Goal: Find specific fact: Find specific fact

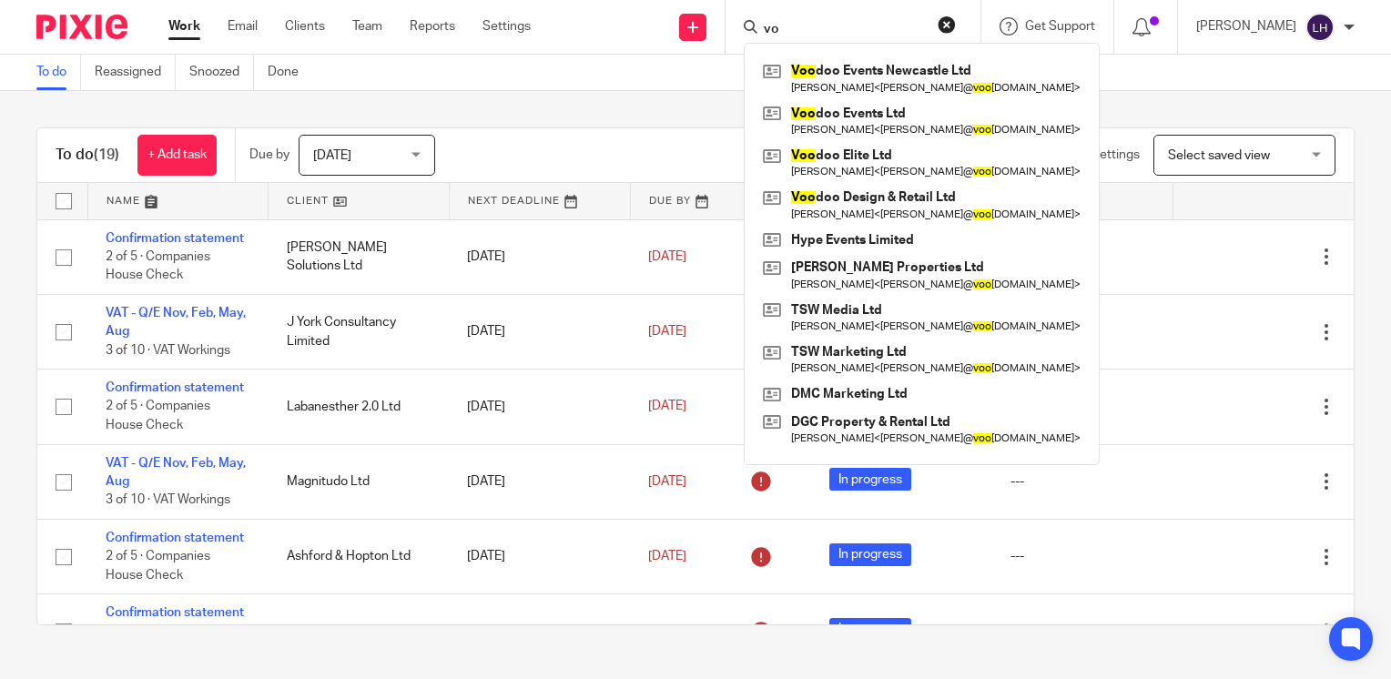
type input "v"
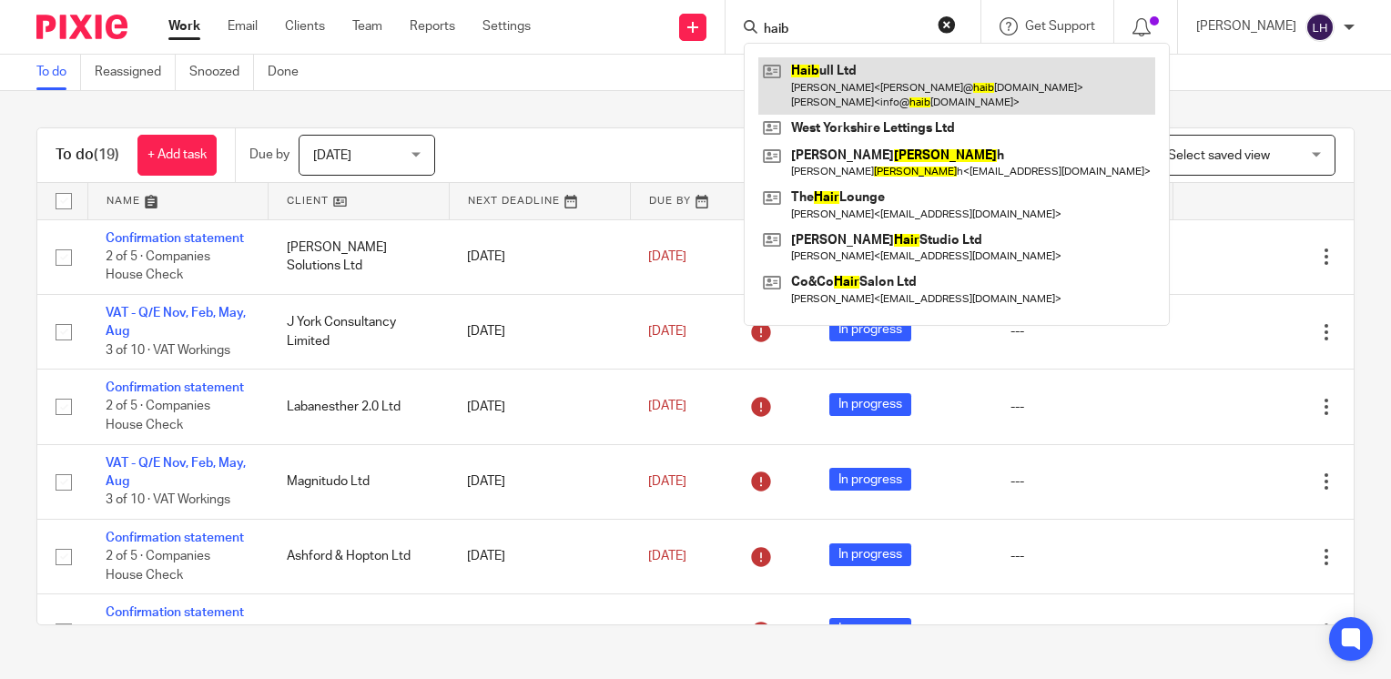
type input "haib"
click at [890, 82] on link at bounding box center [956, 85] width 397 height 56
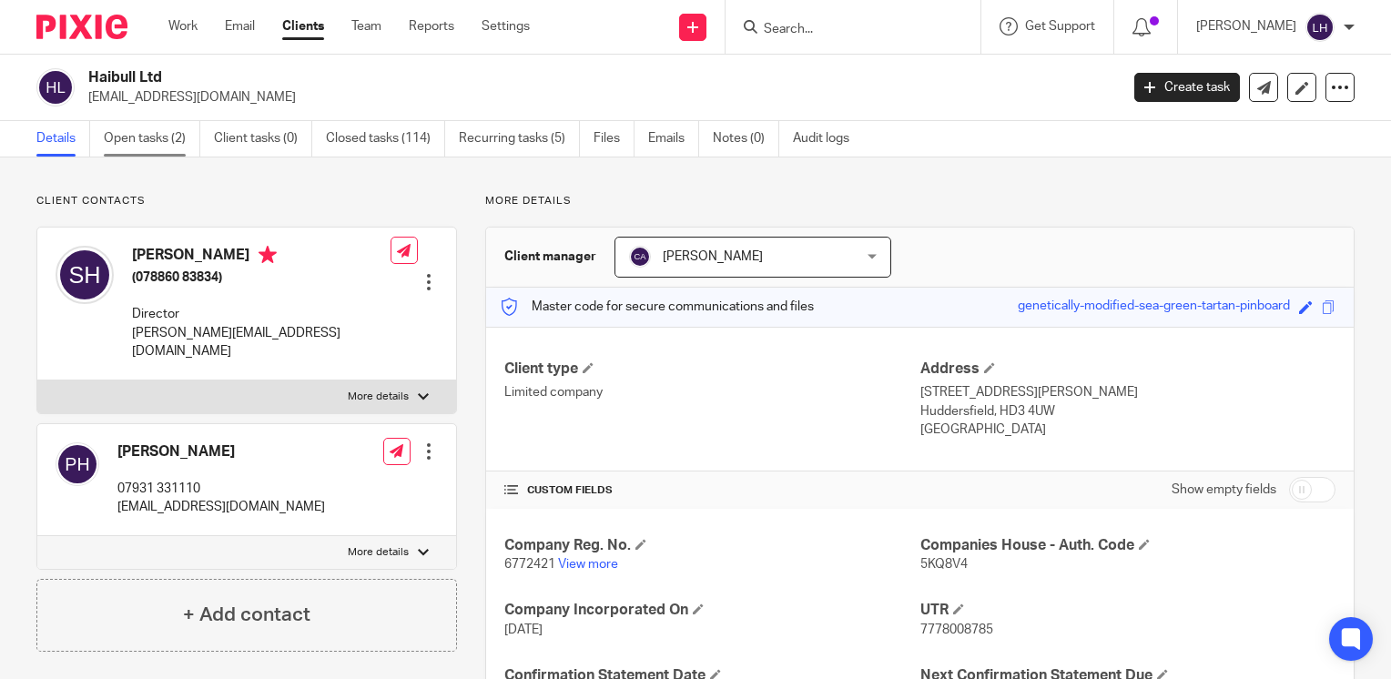
click at [167, 146] on link "Open tasks (2)" at bounding box center [152, 139] width 96 height 36
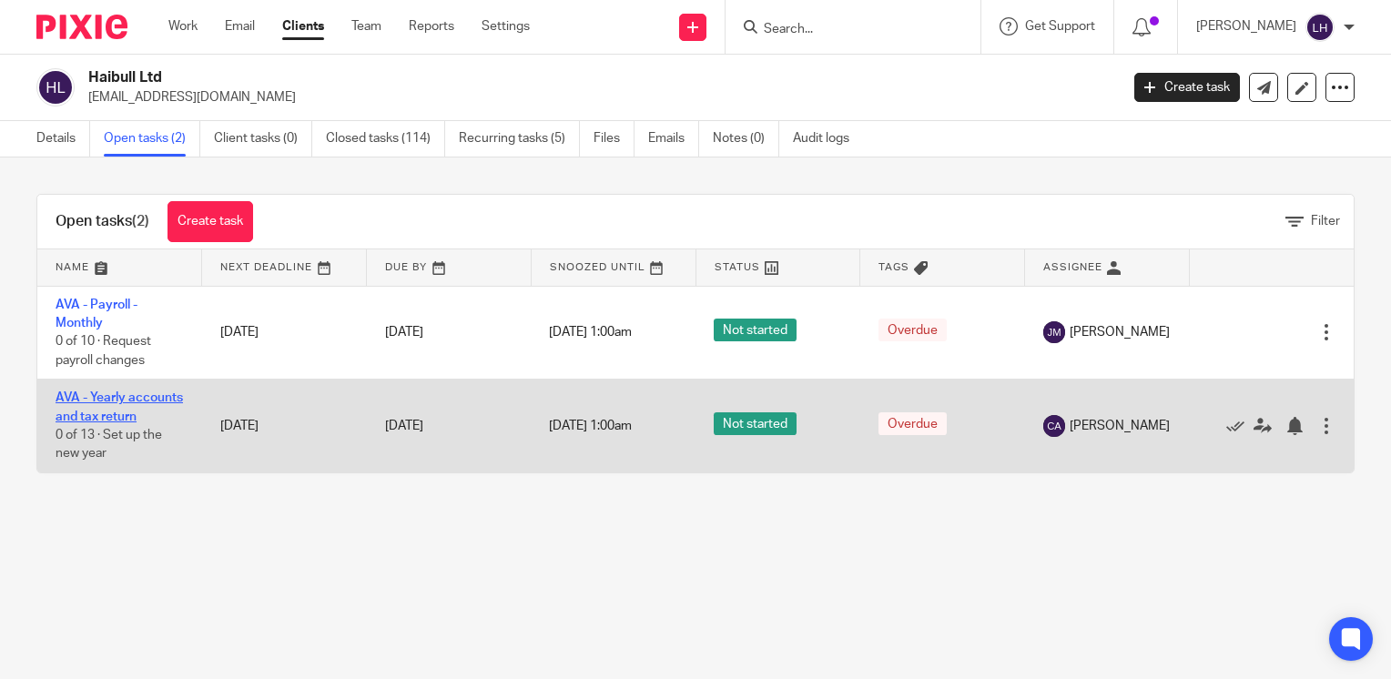
click at [127, 417] on link "AVA - Yearly accounts and tax return" at bounding box center [119, 406] width 127 height 31
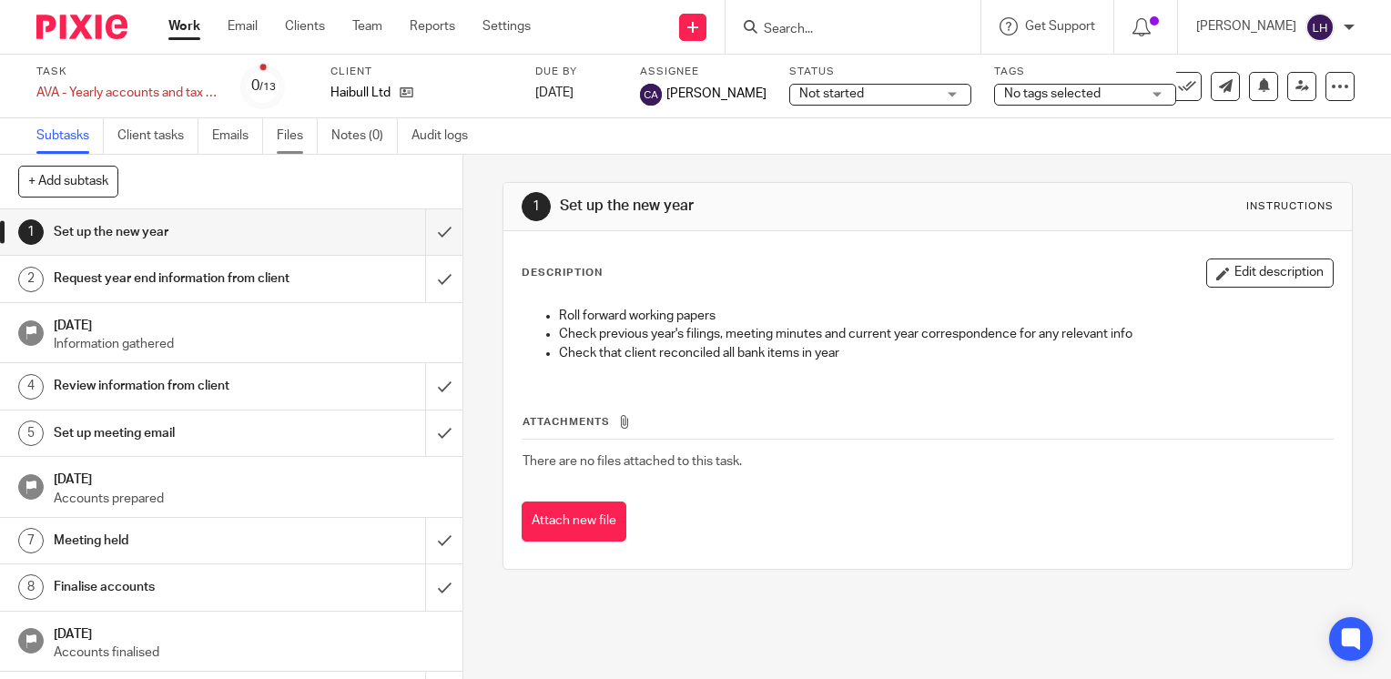
click at [295, 134] on link "Files" at bounding box center [297, 136] width 41 height 36
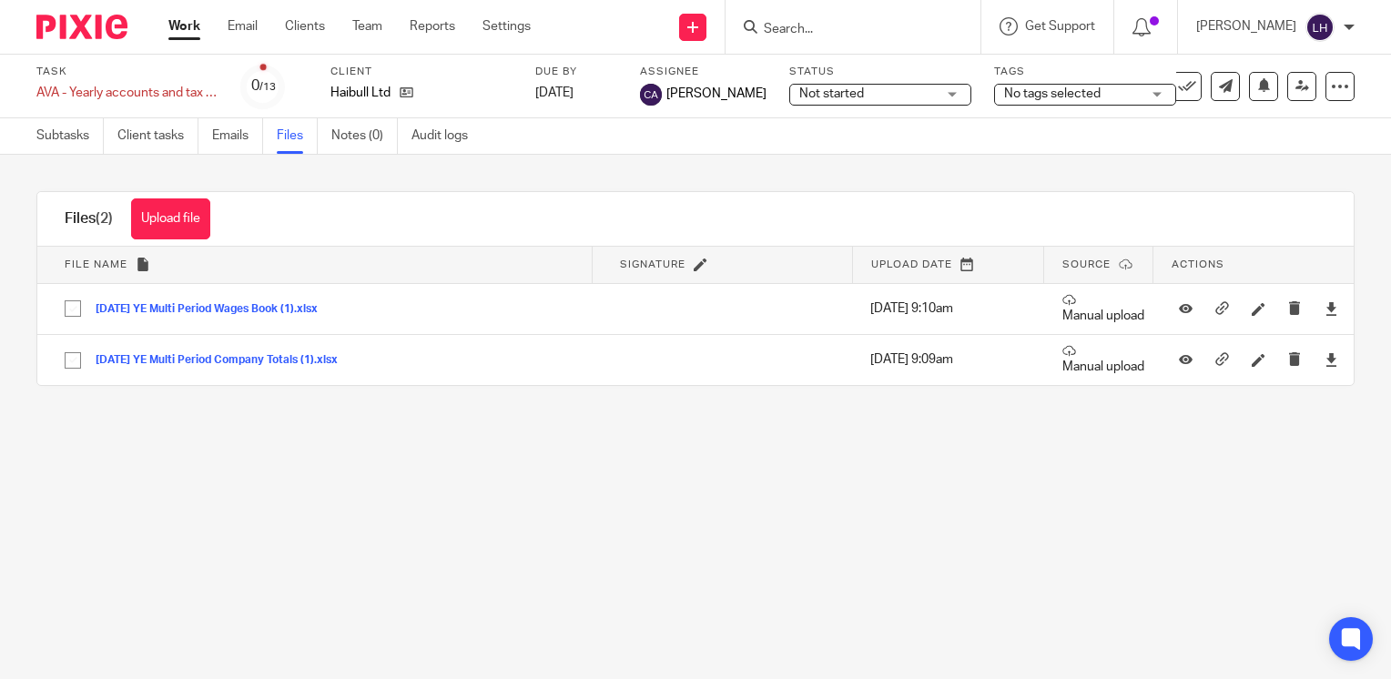
click at [1036, 165] on div "Upload file Drag & Drop your files, or click here Files uploading... Files (2) …" at bounding box center [695, 289] width 1391 height 268
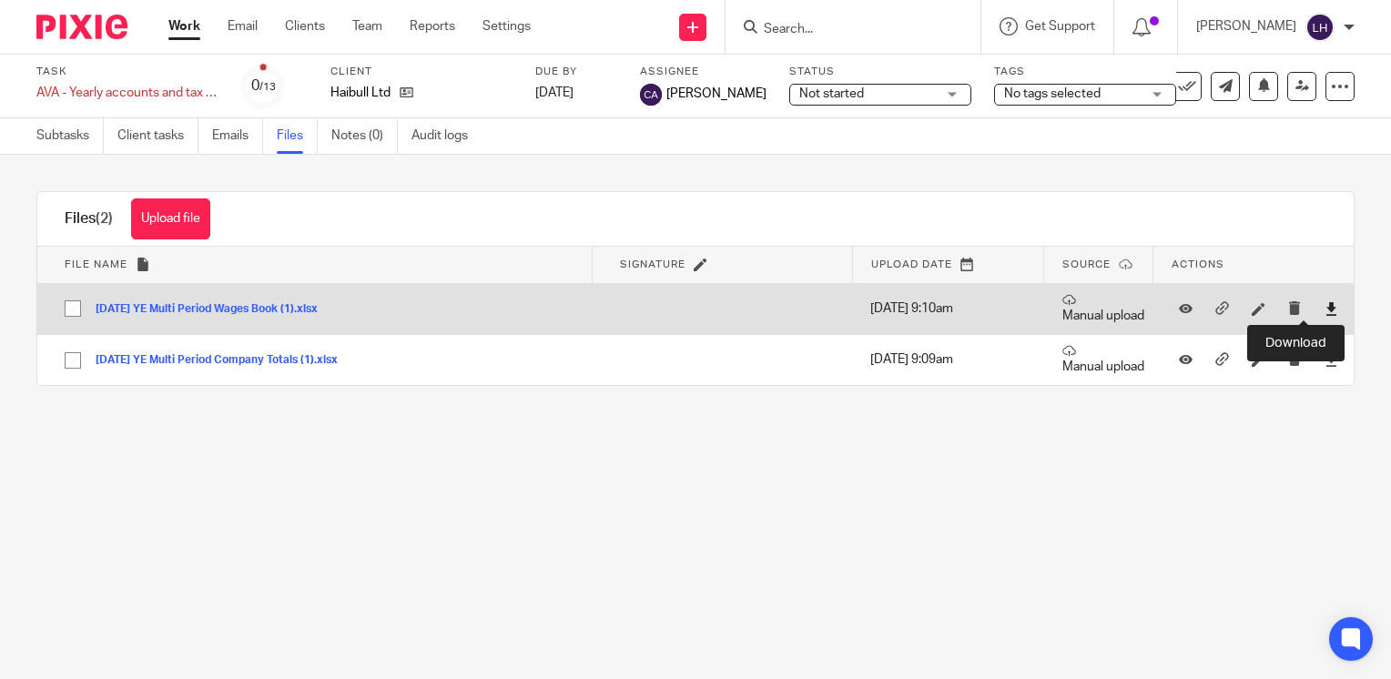
click at [1324, 309] on icon at bounding box center [1331, 309] width 14 height 14
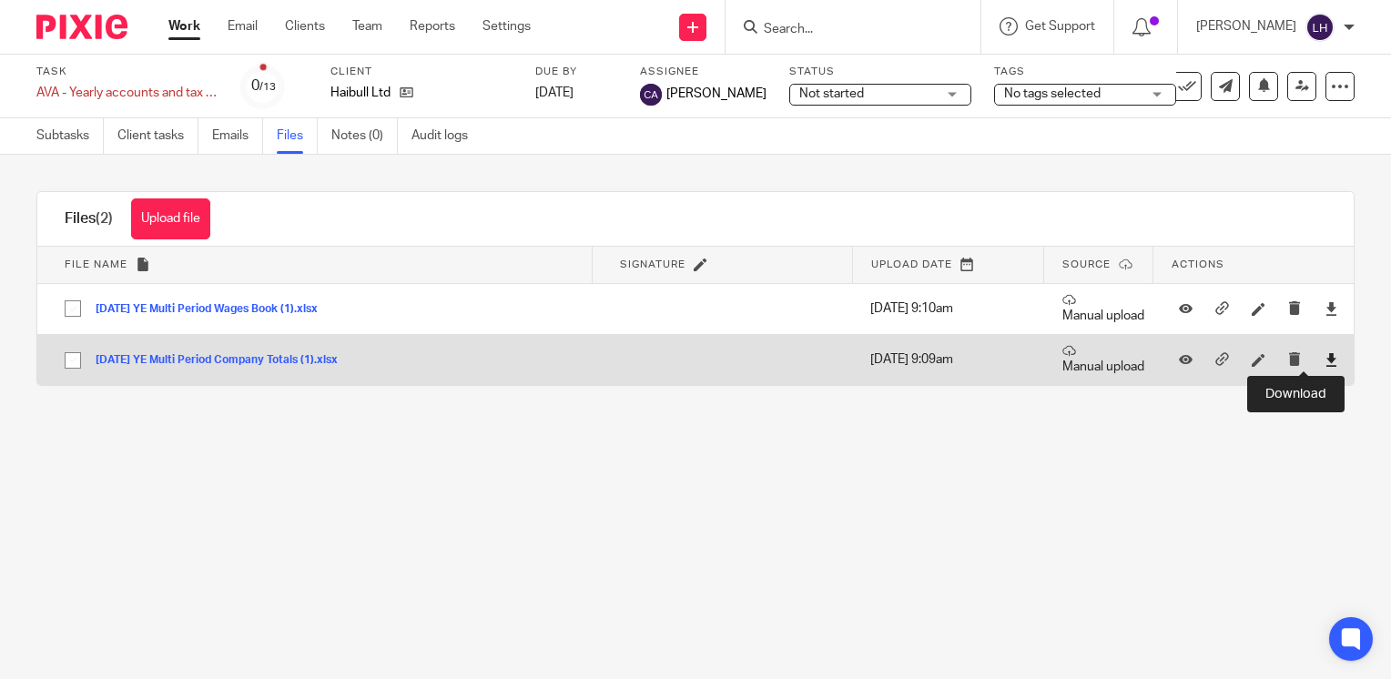
click at [1324, 357] on icon at bounding box center [1331, 360] width 14 height 14
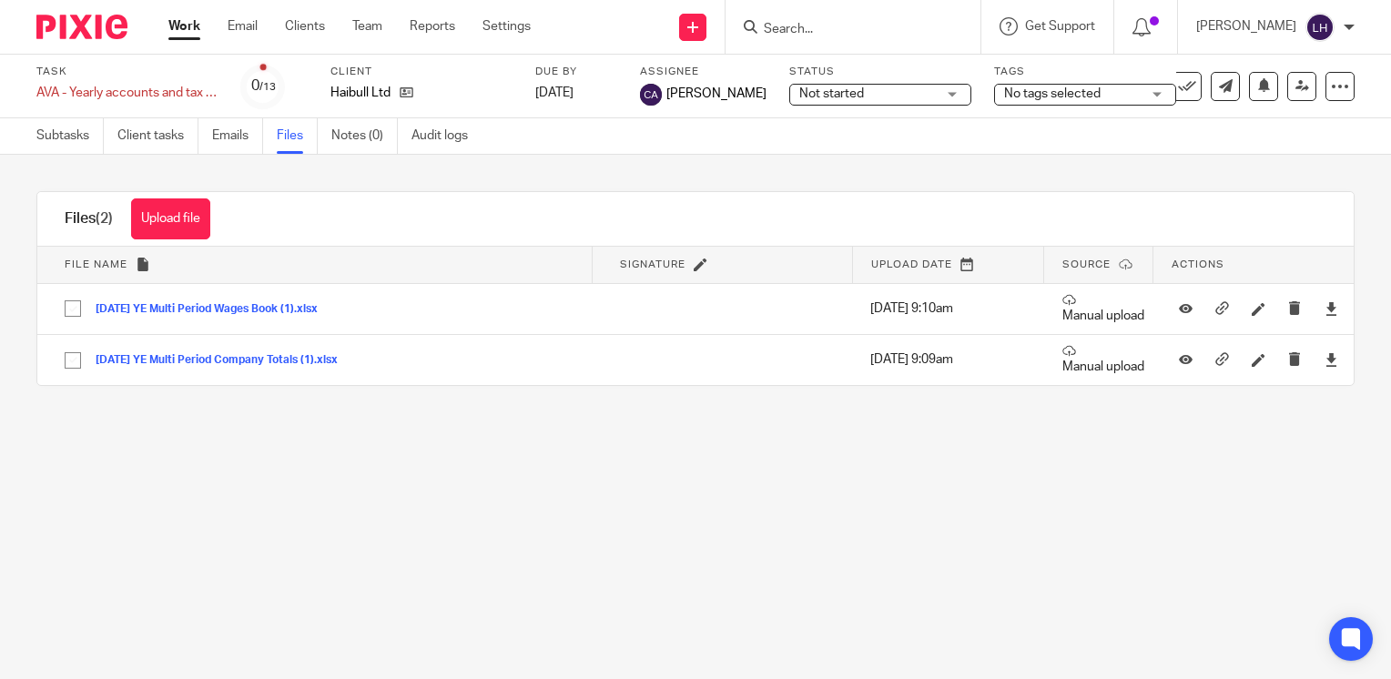
click at [854, 29] on input "Search" at bounding box center [844, 30] width 164 height 16
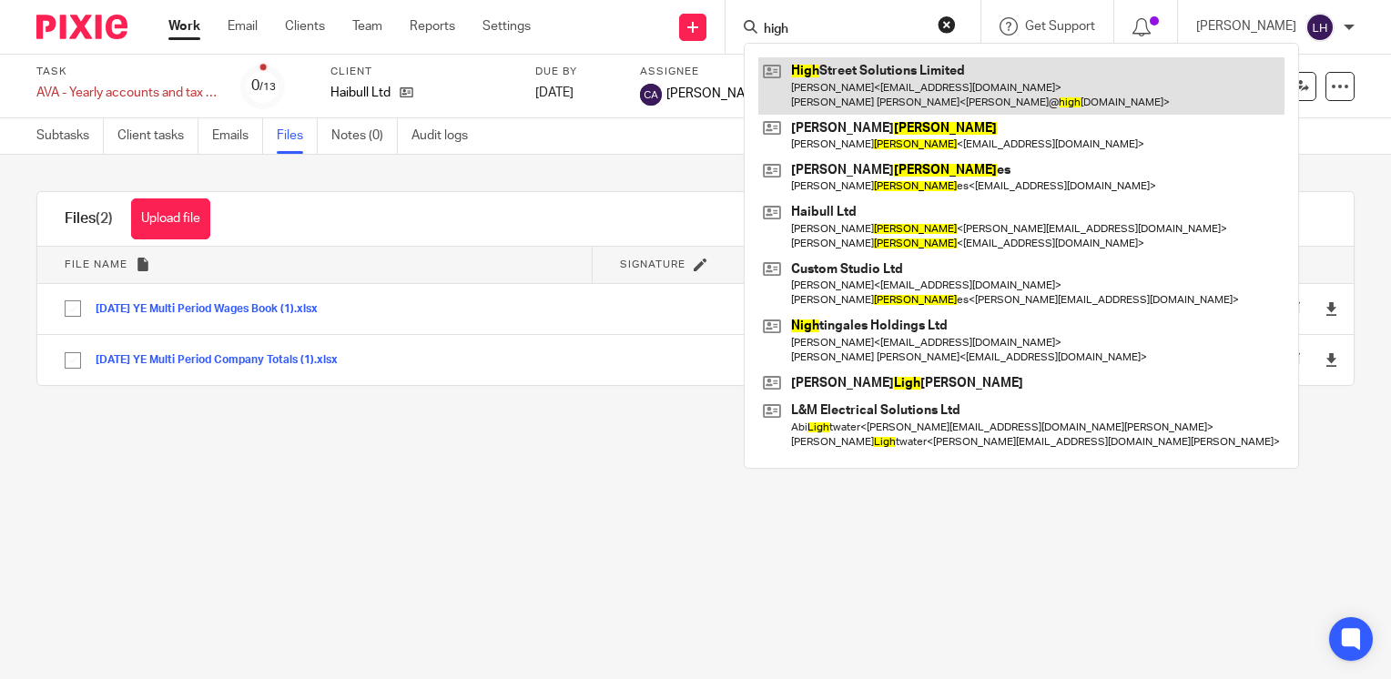
type input "high"
click at [867, 79] on link at bounding box center [1021, 85] width 526 height 56
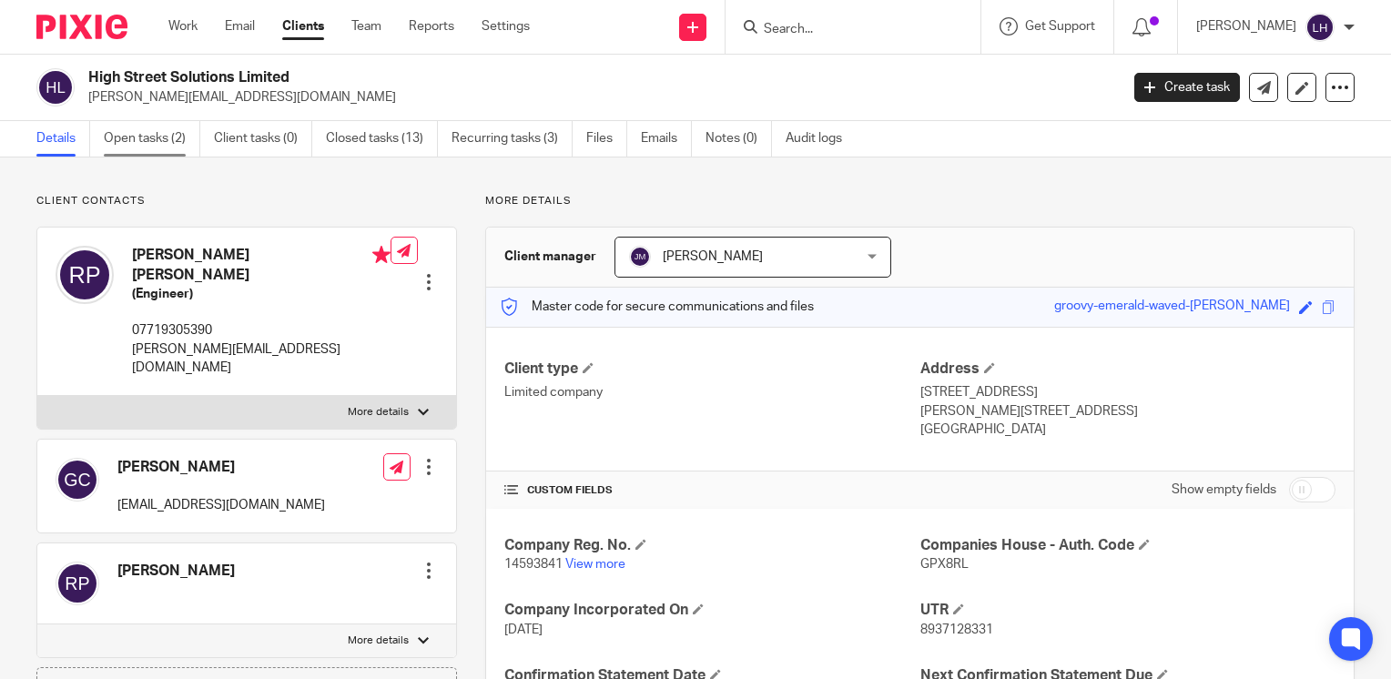
click at [113, 133] on link "Open tasks (2)" at bounding box center [152, 139] width 96 height 36
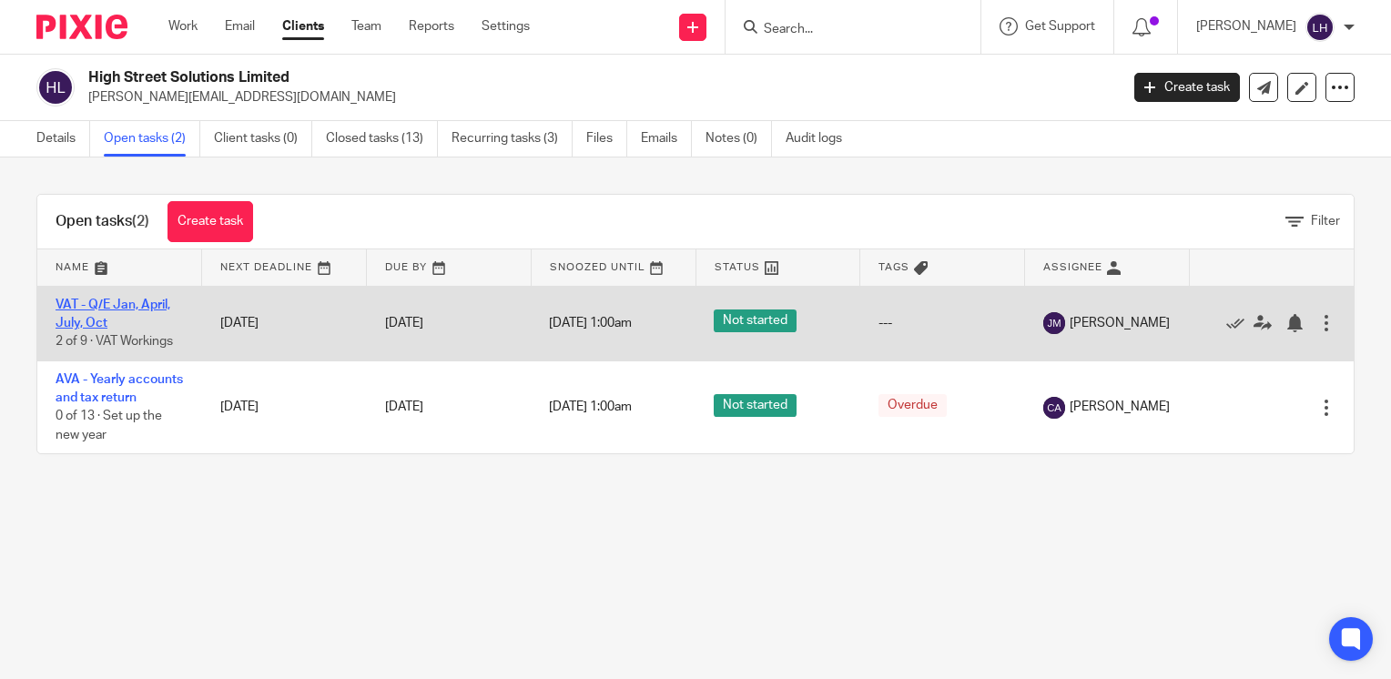
click at [138, 306] on link "VAT - Q/E Jan, April, July, Oct" at bounding box center [113, 314] width 115 height 31
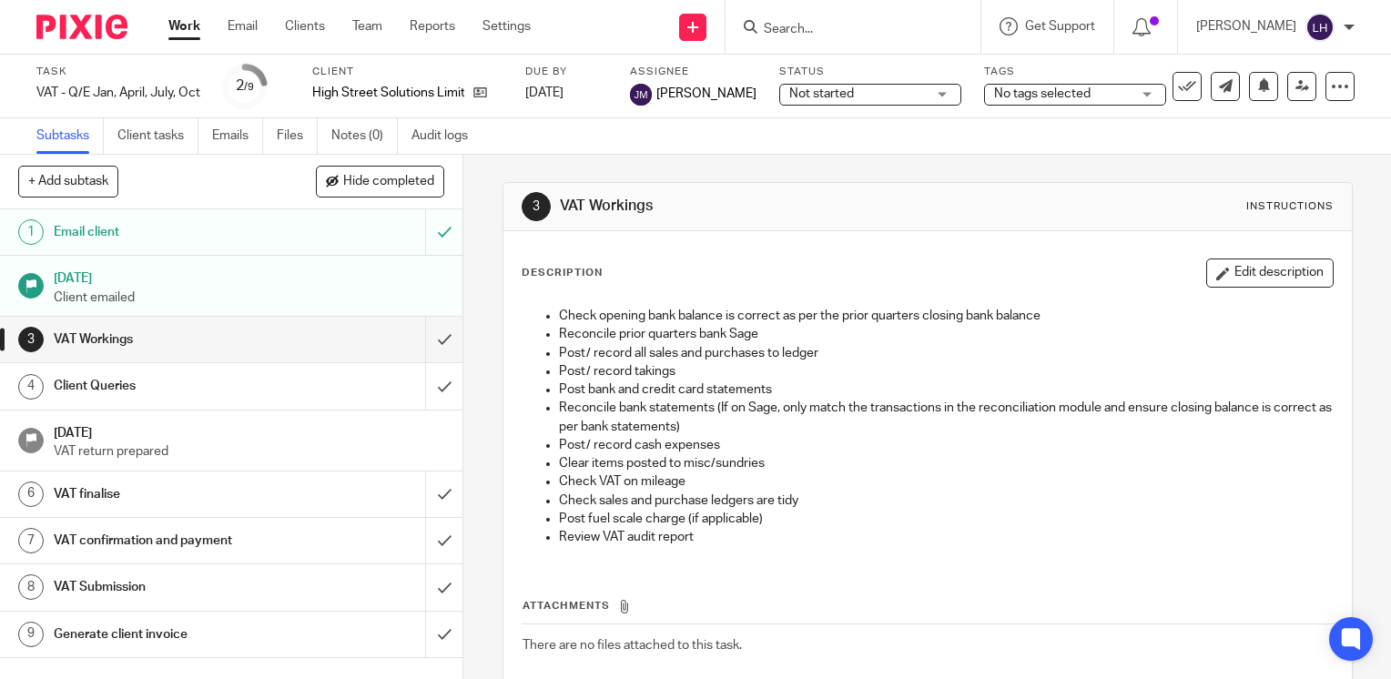
click at [190, 26] on link "Work" at bounding box center [184, 26] width 32 height 18
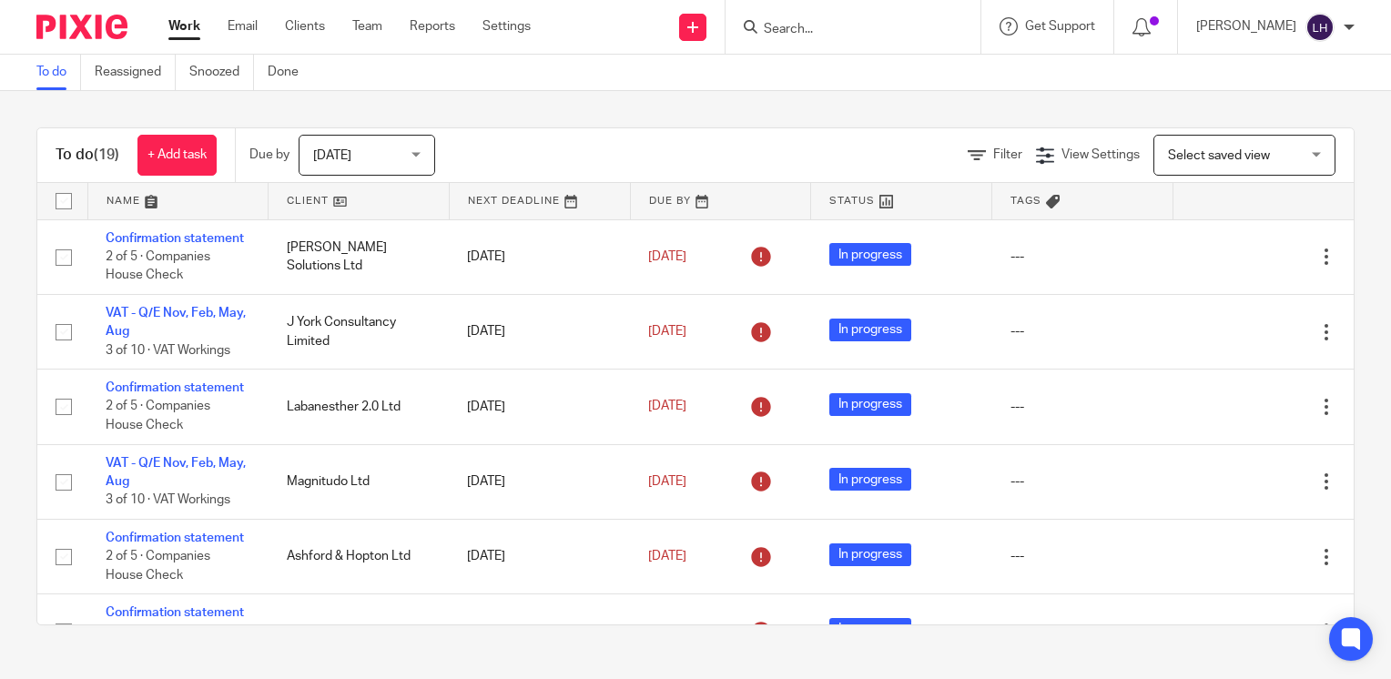
click at [838, 28] on input "Search" at bounding box center [844, 30] width 164 height 16
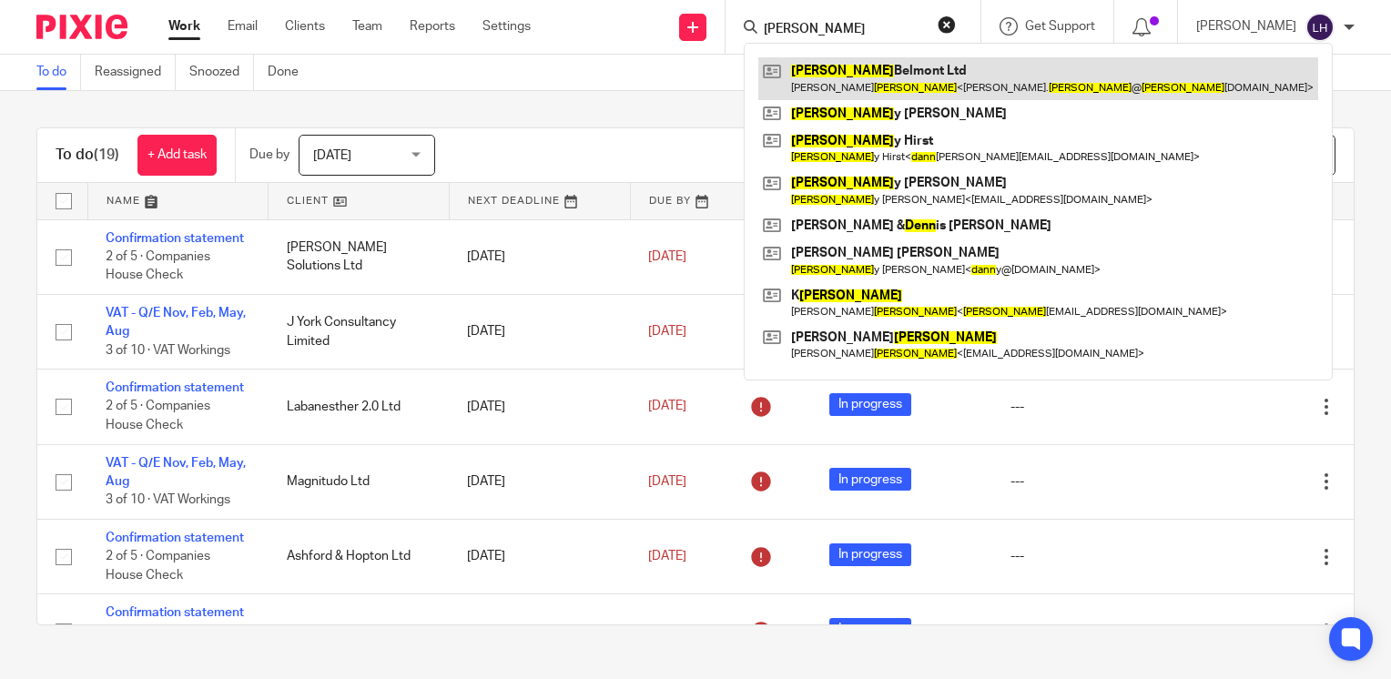
type input "dunn"
click at [844, 67] on link at bounding box center [1038, 78] width 560 height 42
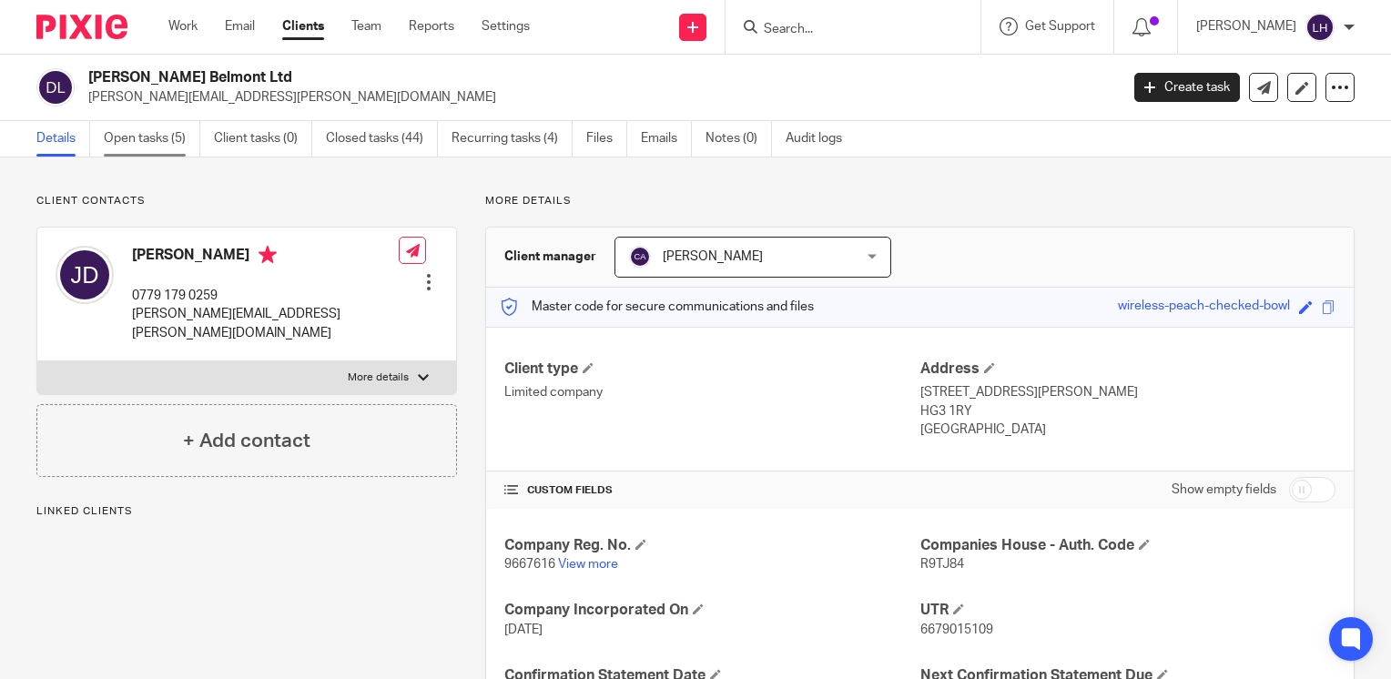
click at [159, 140] on link "Open tasks (5)" at bounding box center [152, 139] width 96 height 36
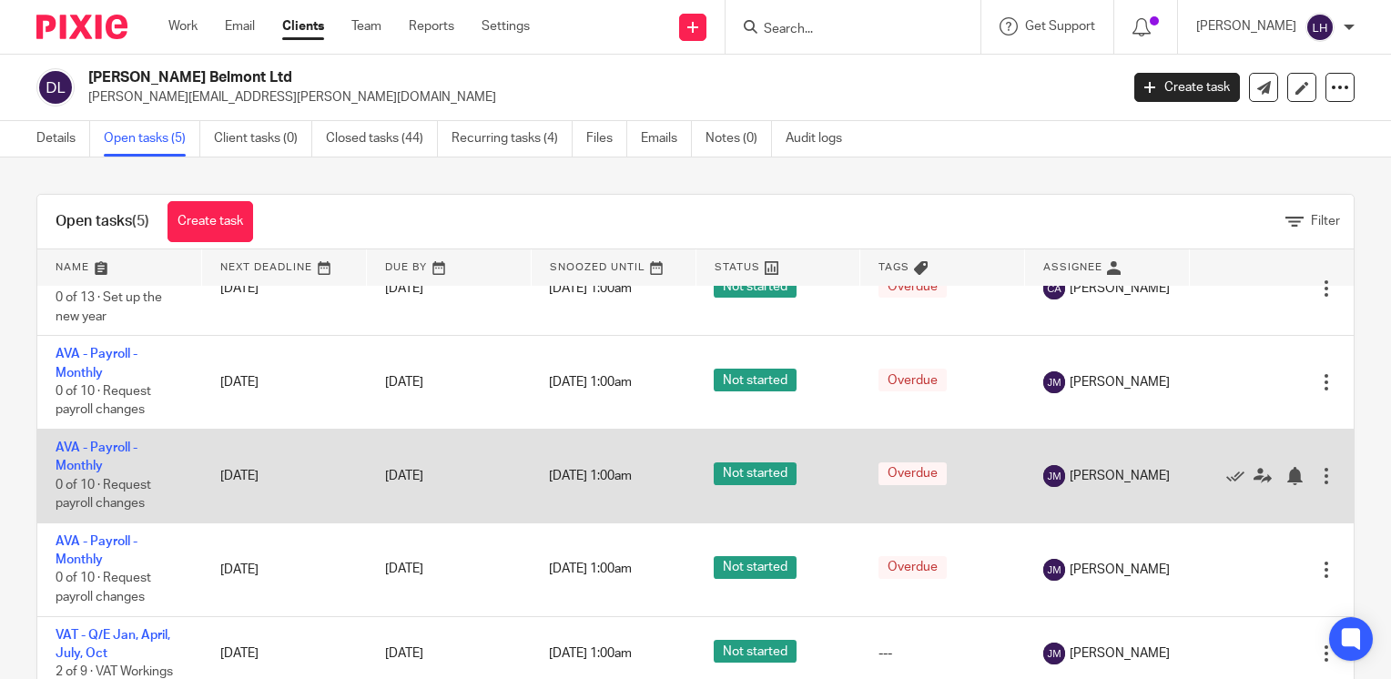
scroll to position [47, 0]
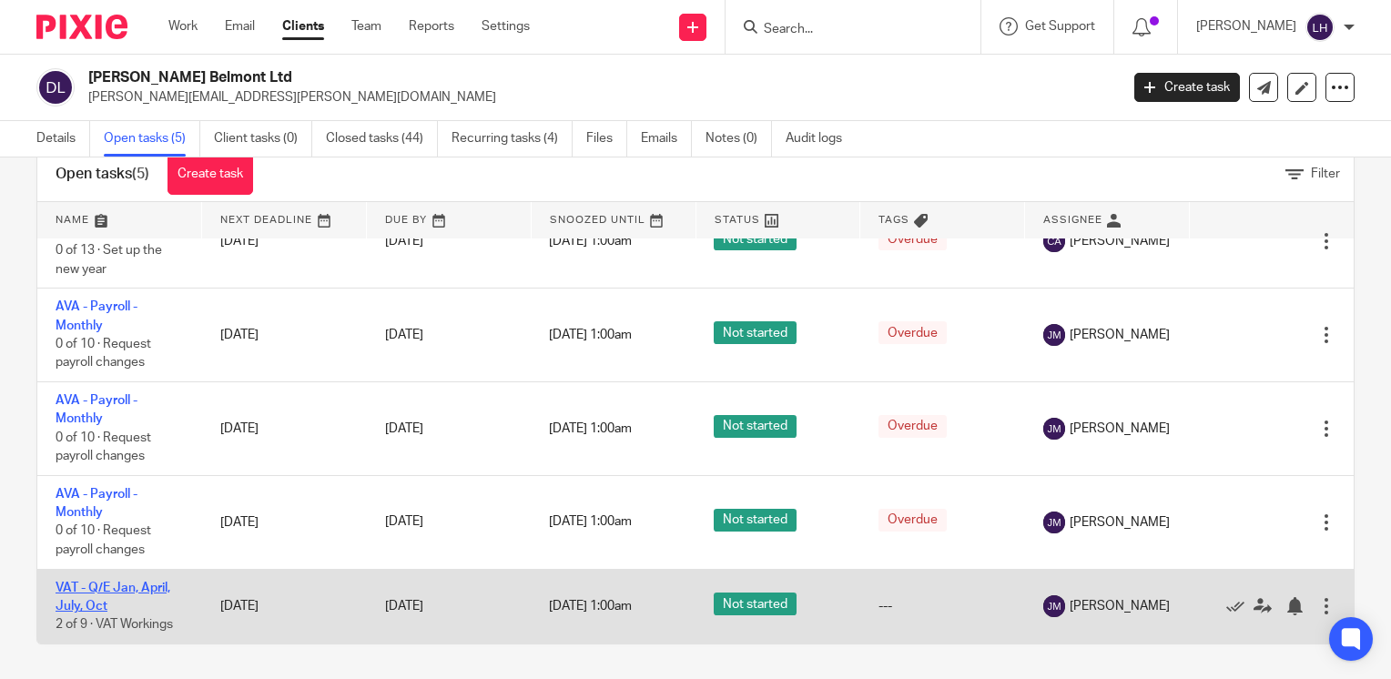
click at [149, 588] on link "VAT - Q/E Jan, April, July, Oct" at bounding box center [113, 597] width 115 height 31
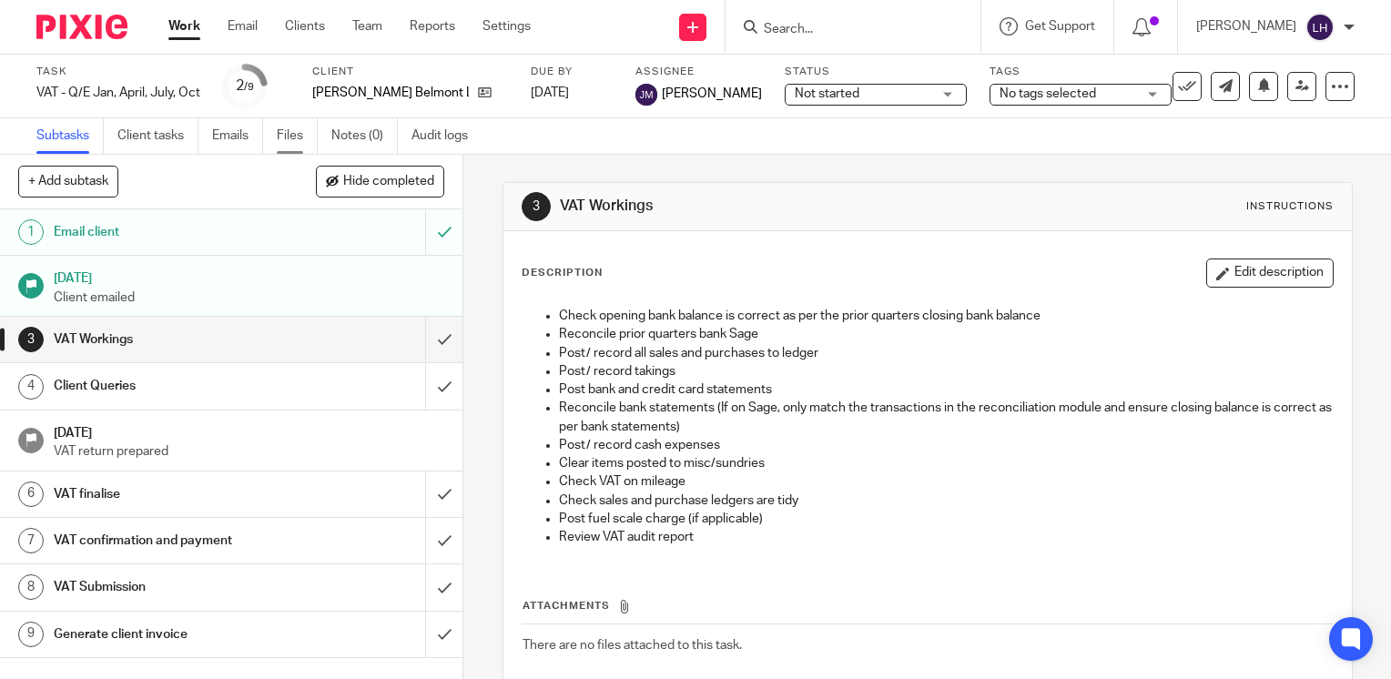
click at [292, 135] on link "Files" at bounding box center [297, 136] width 41 height 36
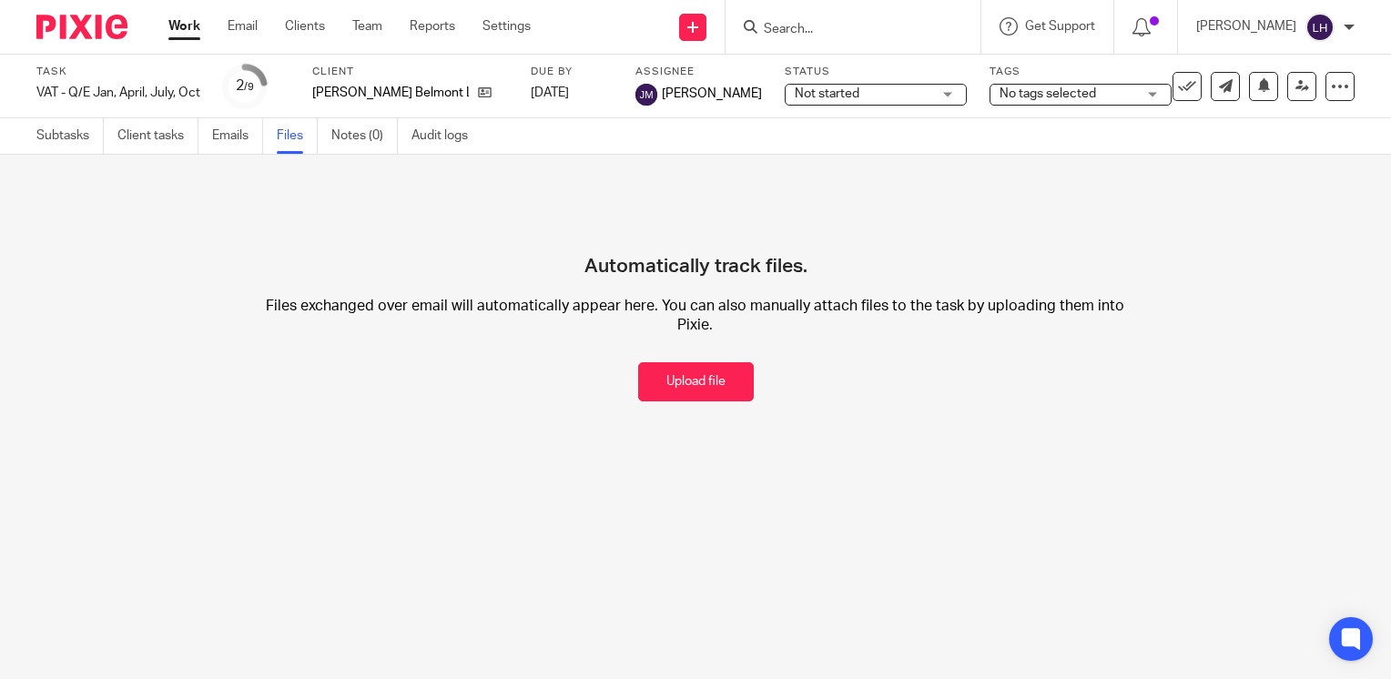
click at [837, 36] on input "Search" at bounding box center [844, 30] width 164 height 16
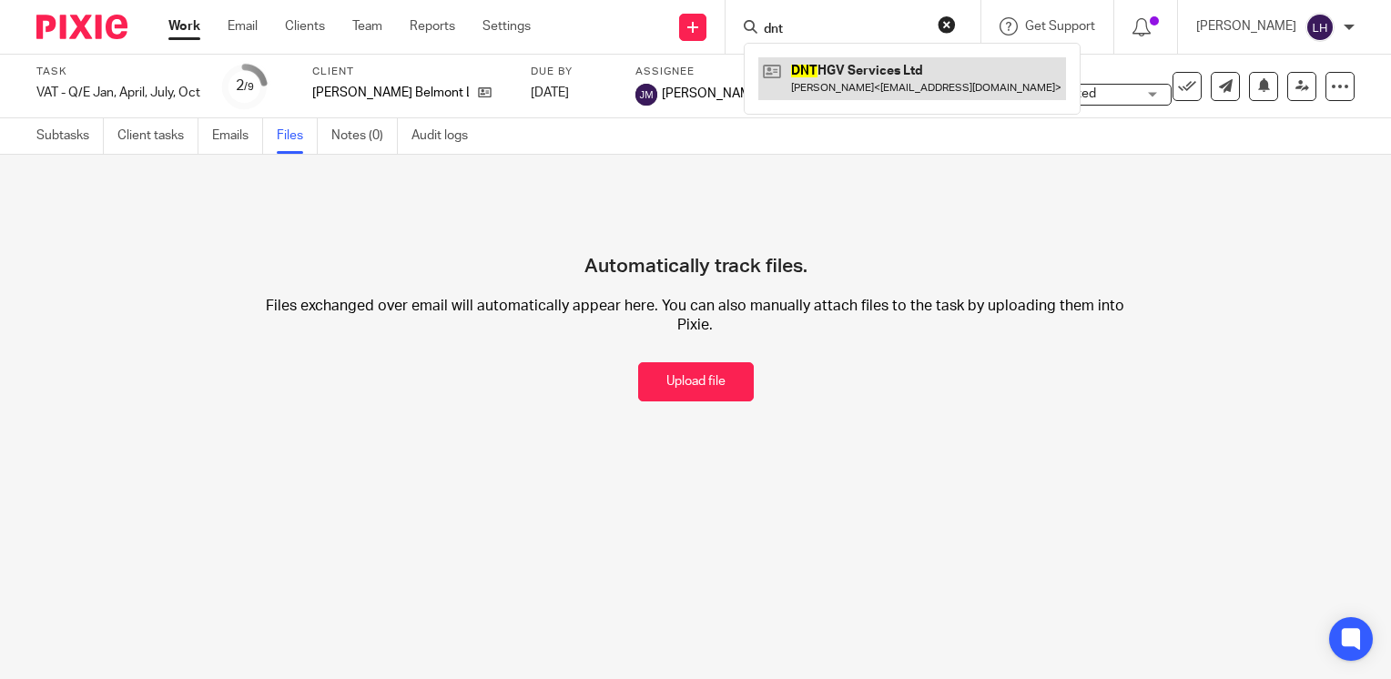
type input "dnt"
click at [868, 68] on link at bounding box center [912, 78] width 308 height 42
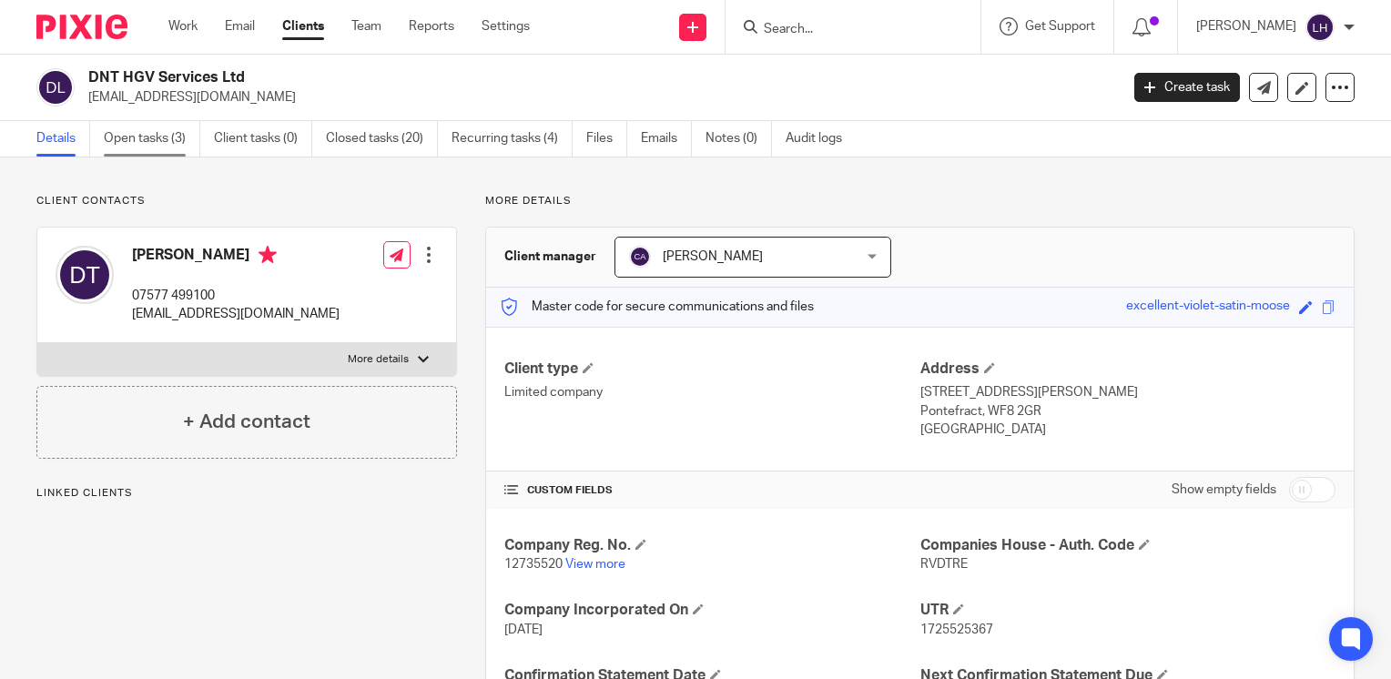
click at [167, 139] on link "Open tasks (3)" at bounding box center [152, 139] width 96 height 36
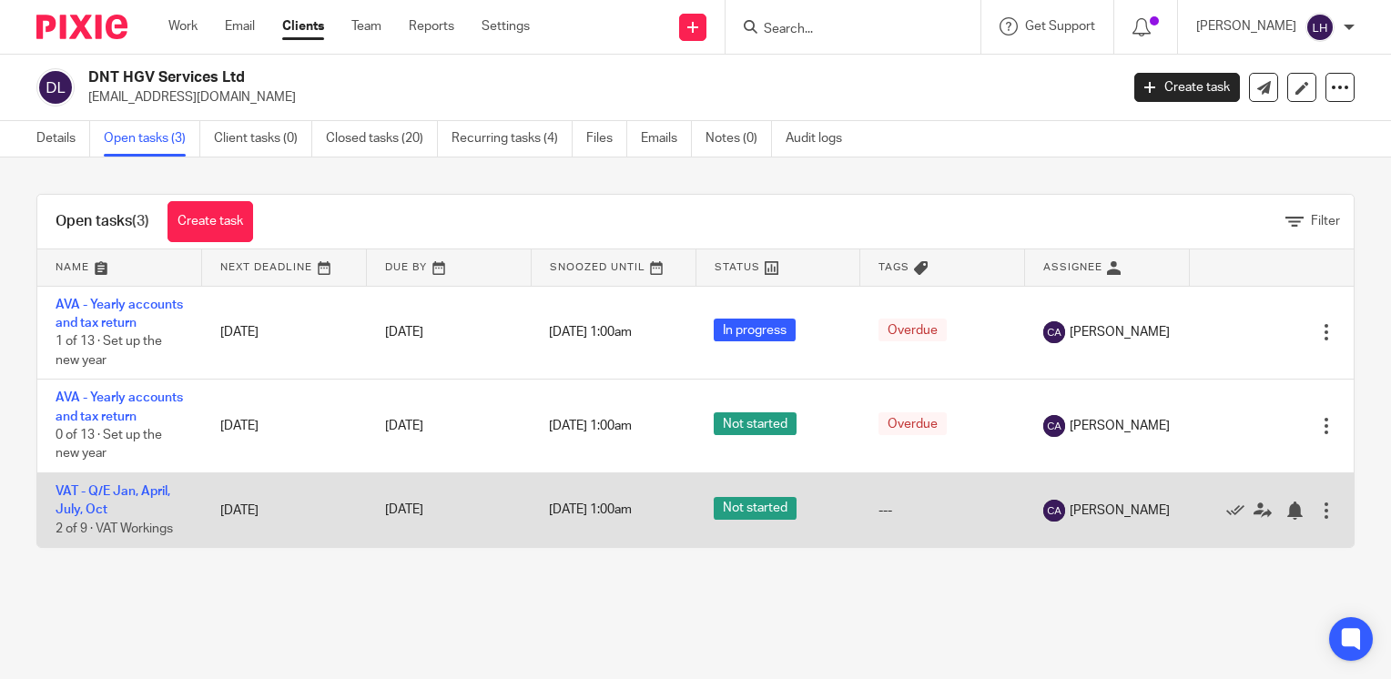
click at [152, 522] on td "VAT - Q/E Jan, April, July, [DATE] of 9 · VAT Workings" at bounding box center [119, 510] width 165 height 75
click at [151, 516] on link "VAT - Q/E Jan, April, July, Oct" at bounding box center [113, 500] width 115 height 31
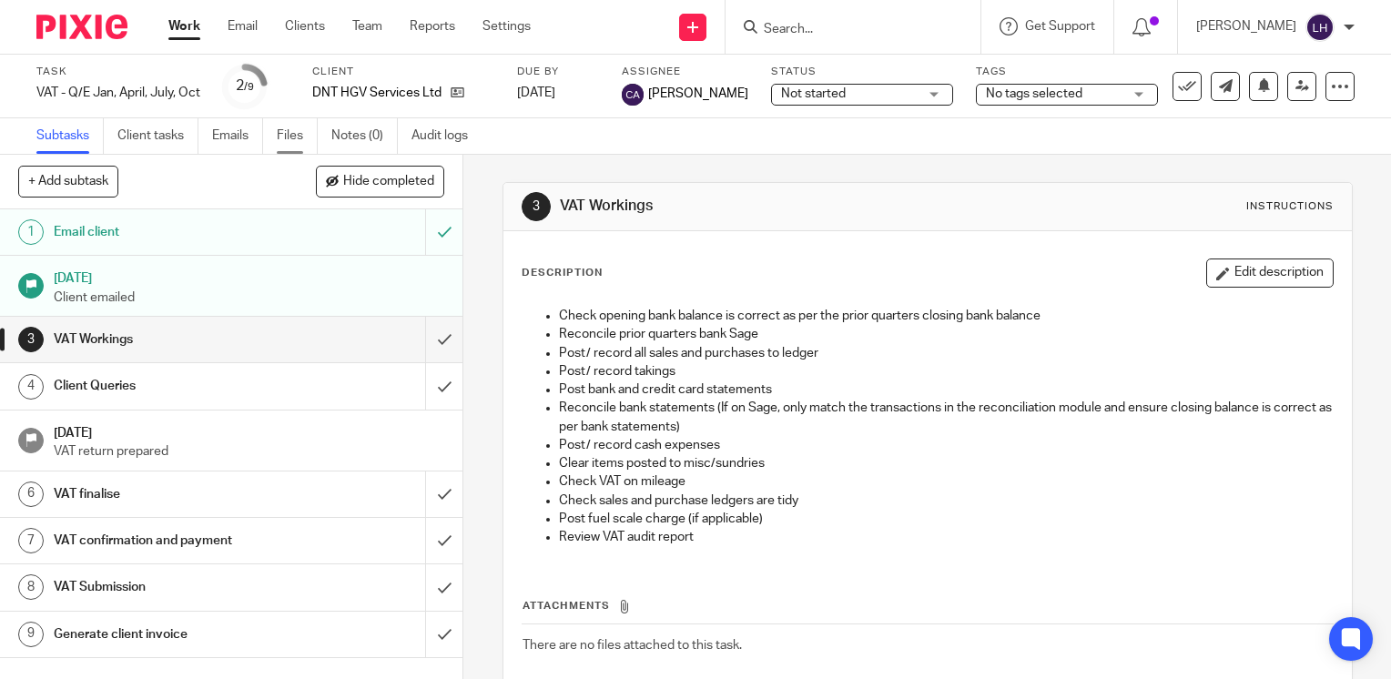
click at [288, 133] on link "Files" at bounding box center [297, 136] width 41 height 36
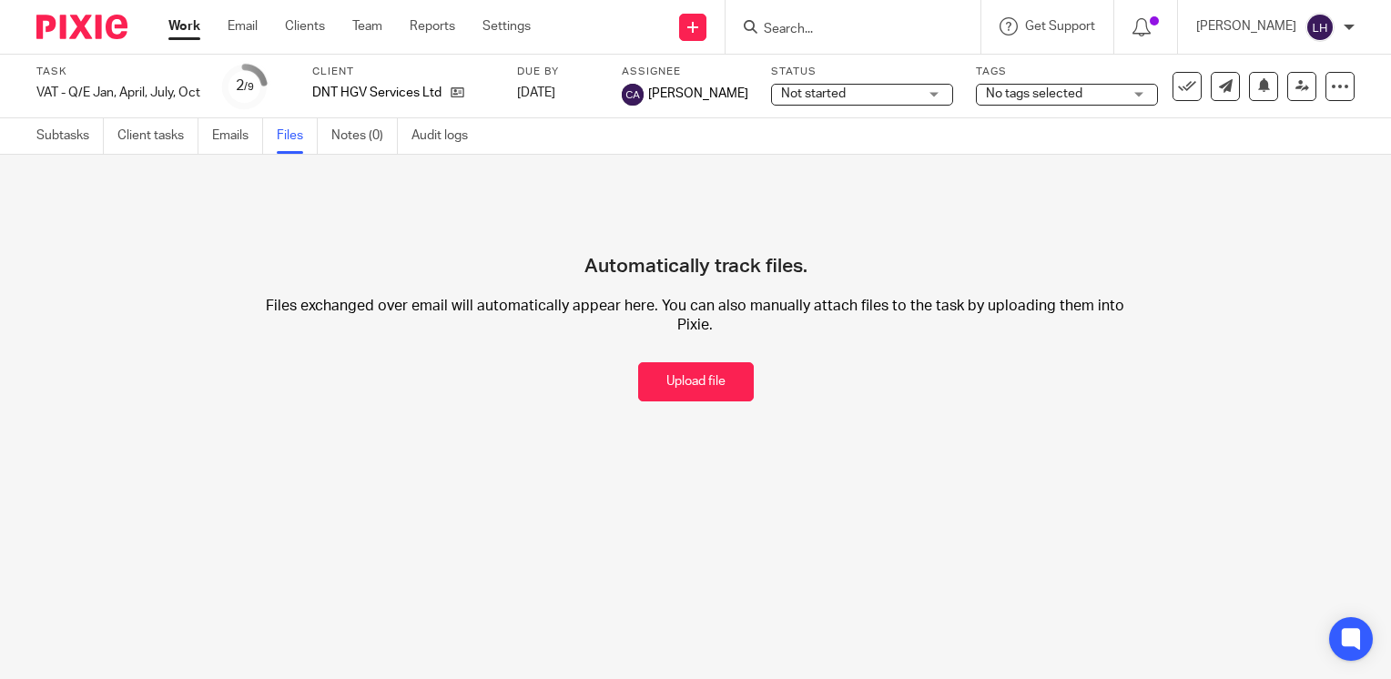
click at [833, 27] on input "Search" at bounding box center [844, 30] width 164 height 16
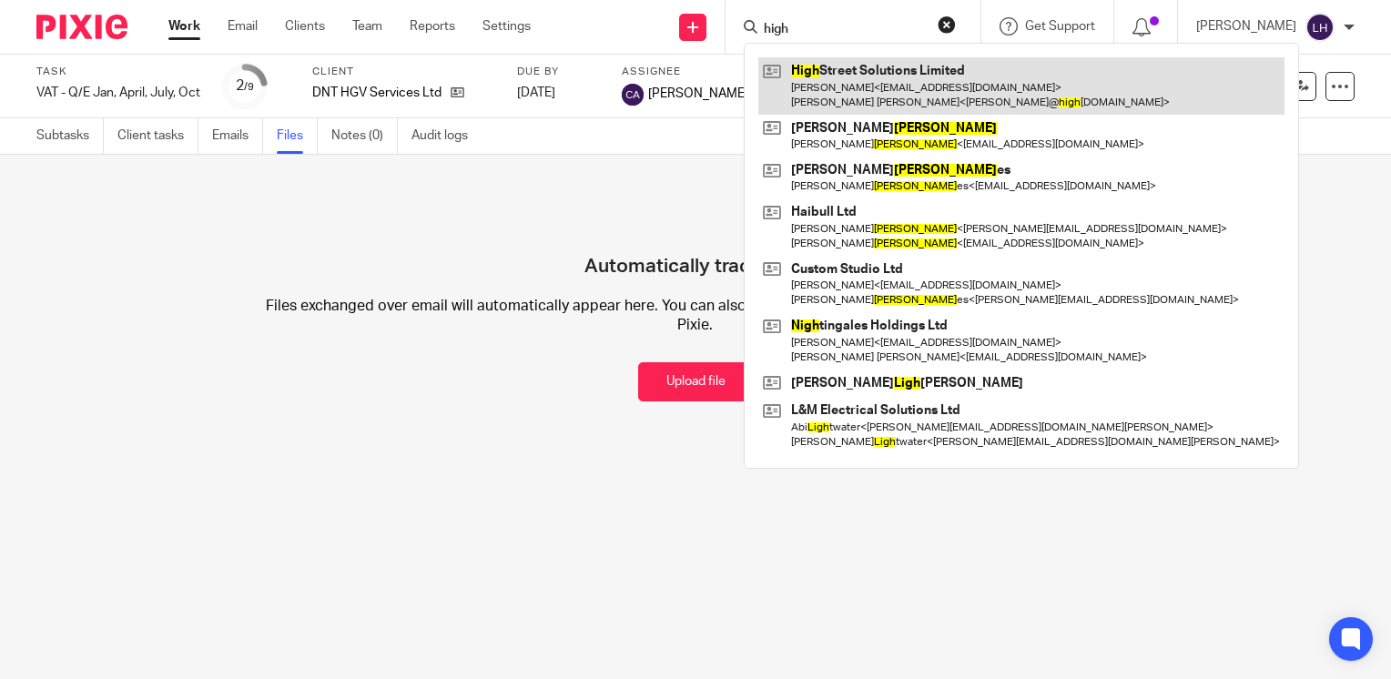
type input "high"
click at [884, 80] on link at bounding box center [1021, 85] width 526 height 56
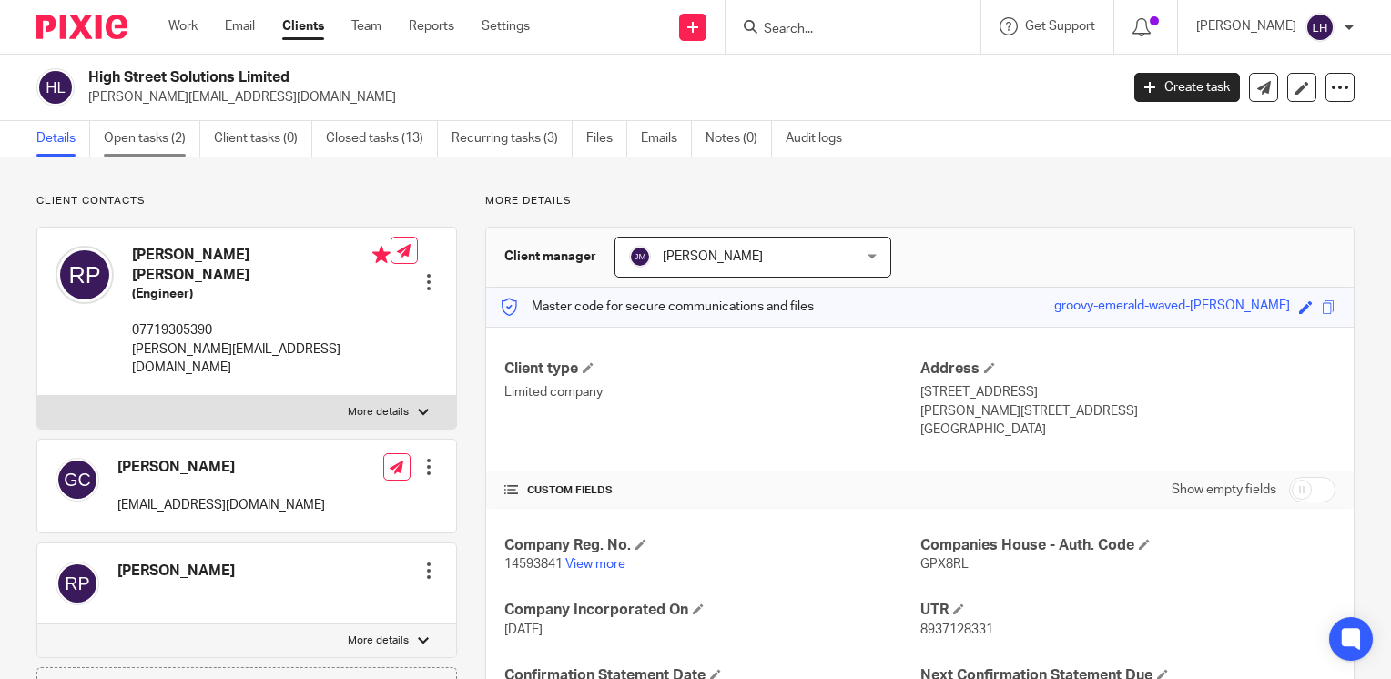
click at [143, 143] on link "Open tasks (2)" at bounding box center [152, 139] width 96 height 36
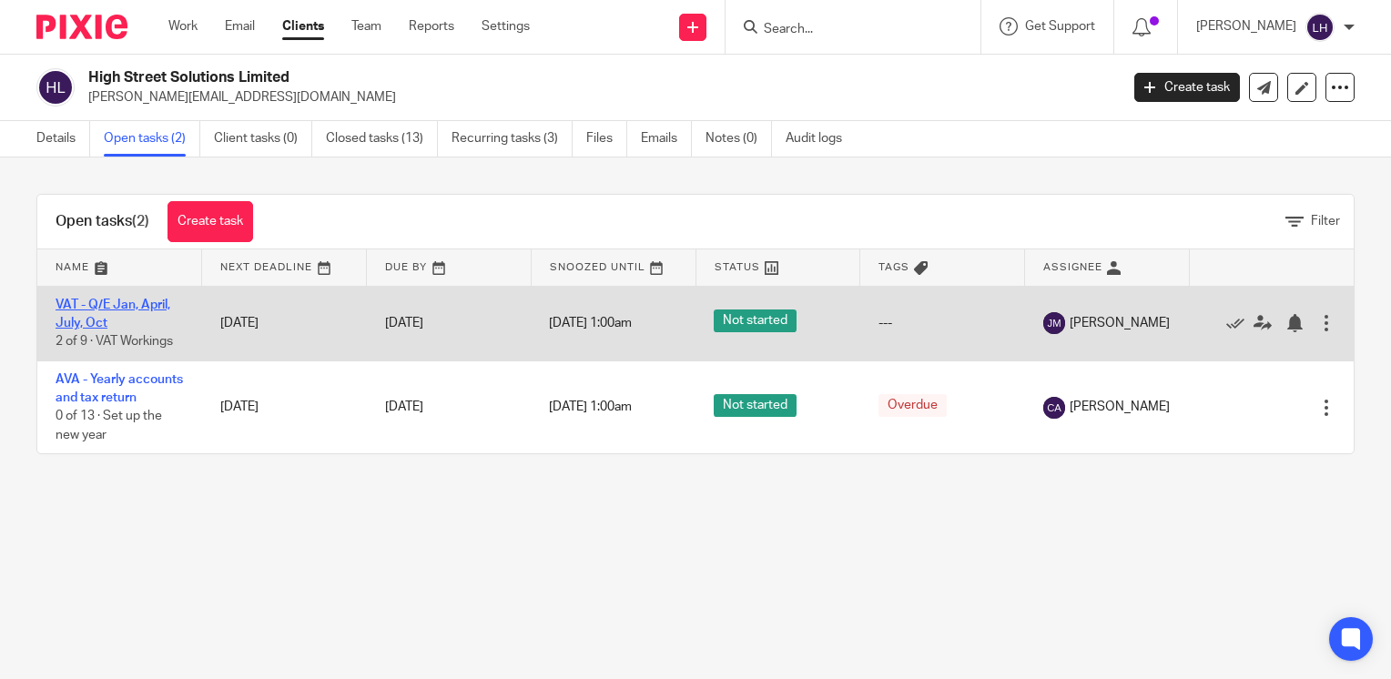
click at [139, 300] on link "VAT - Q/E Jan, April, July, Oct" at bounding box center [113, 314] width 115 height 31
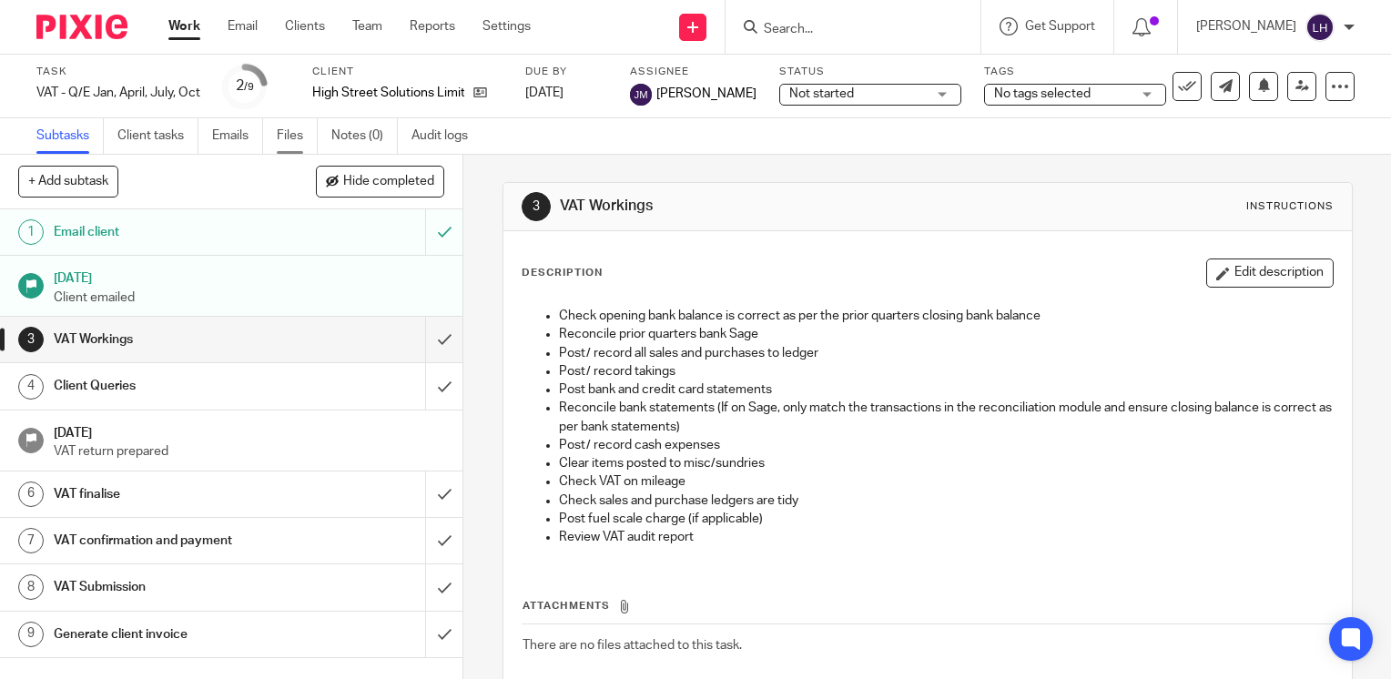
click at [295, 133] on link "Files" at bounding box center [297, 136] width 41 height 36
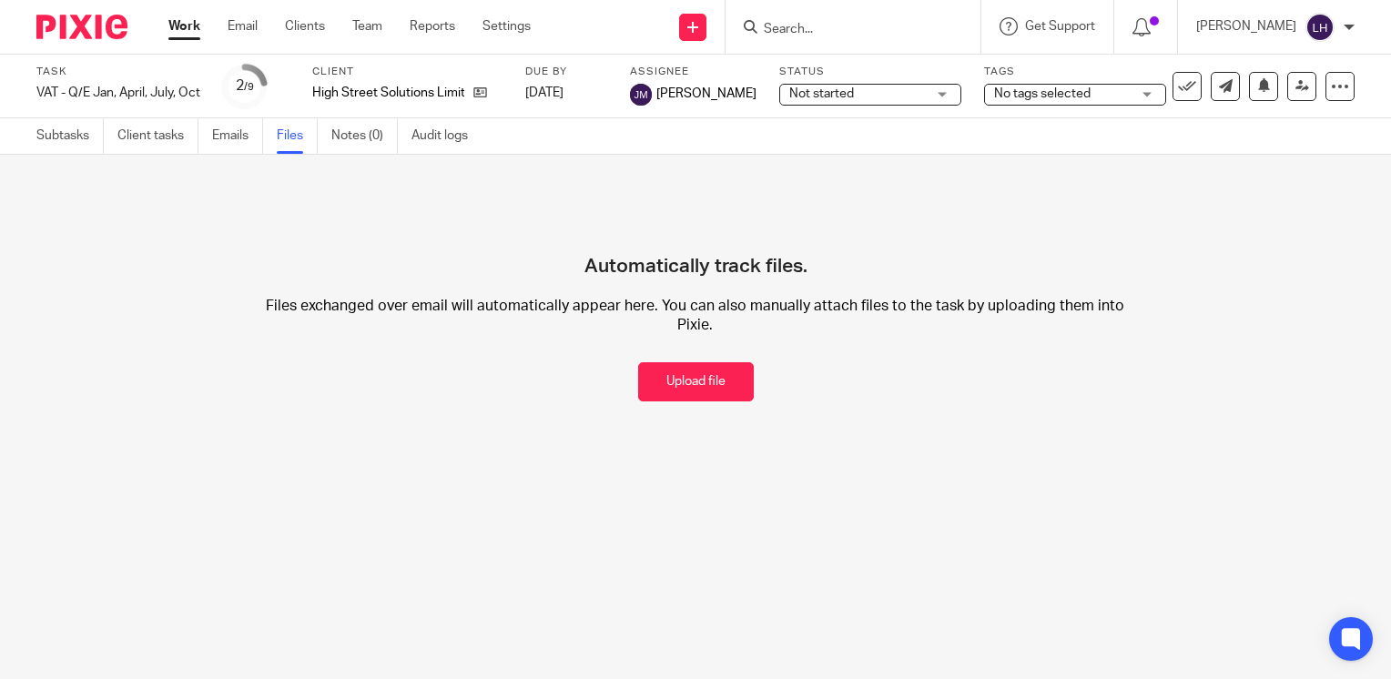
click at [868, 32] on input "Search" at bounding box center [844, 30] width 164 height 16
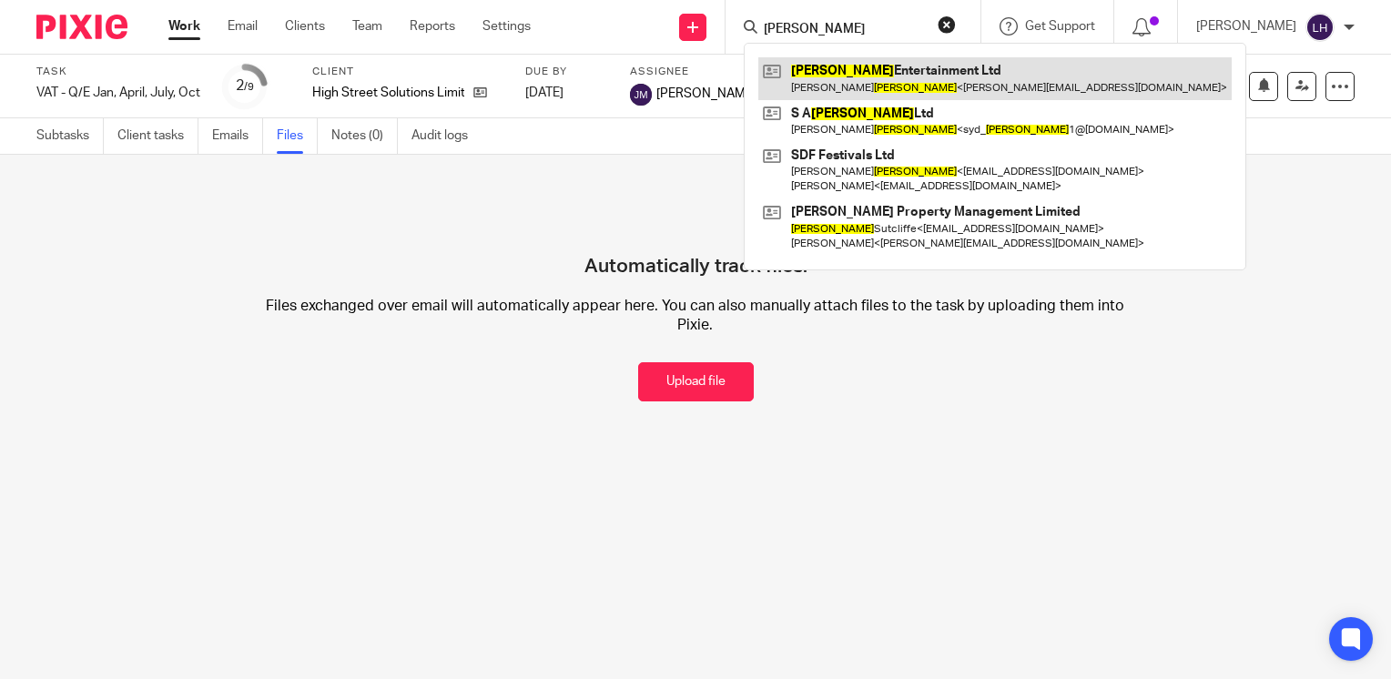
type input "[PERSON_NAME]"
click at [887, 65] on link at bounding box center [994, 78] width 473 height 42
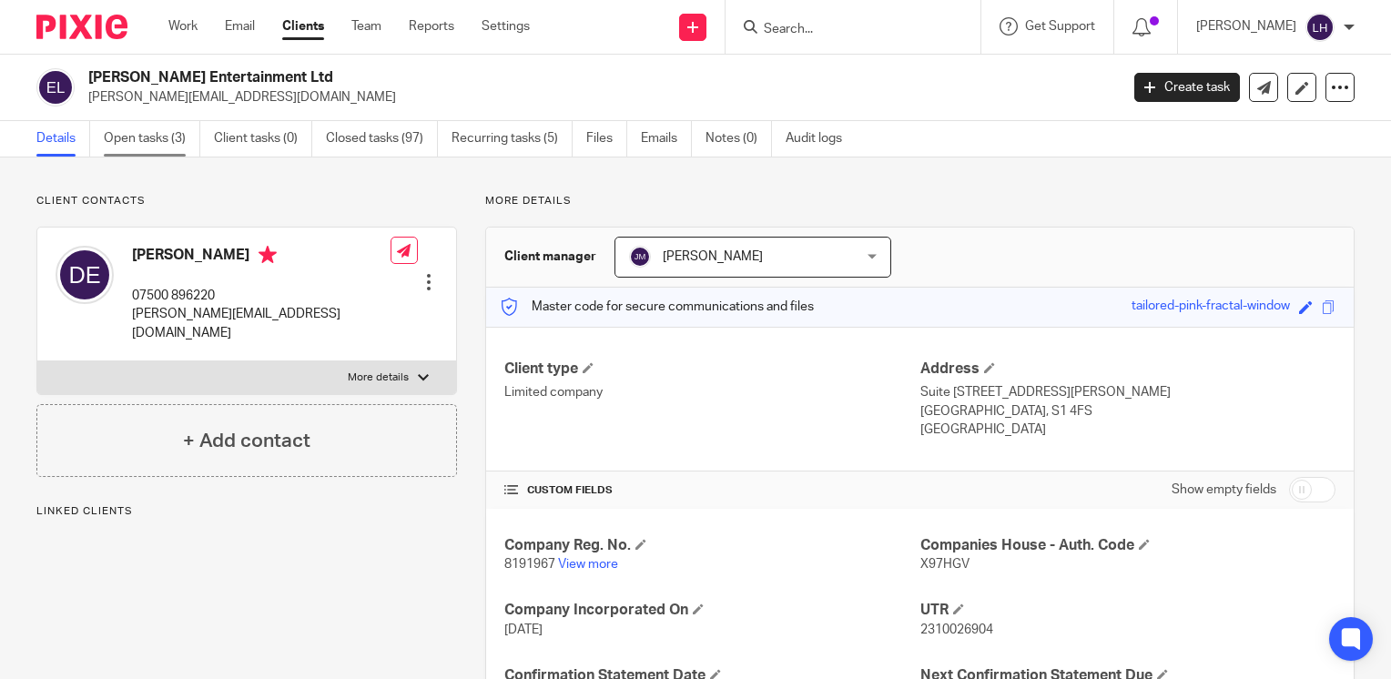
click at [148, 135] on link "Open tasks (3)" at bounding box center [152, 139] width 96 height 36
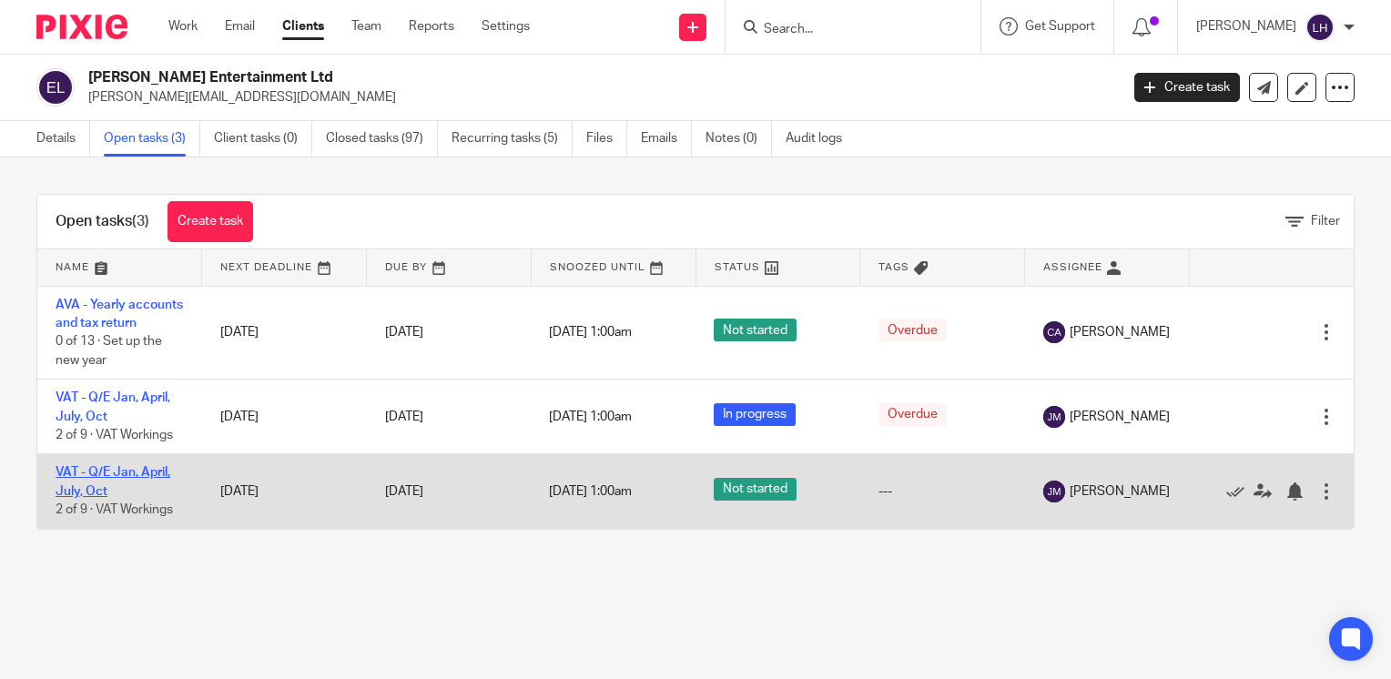
click at [131, 485] on link "VAT - Q/E Jan, April, July, Oct" at bounding box center [113, 481] width 115 height 31
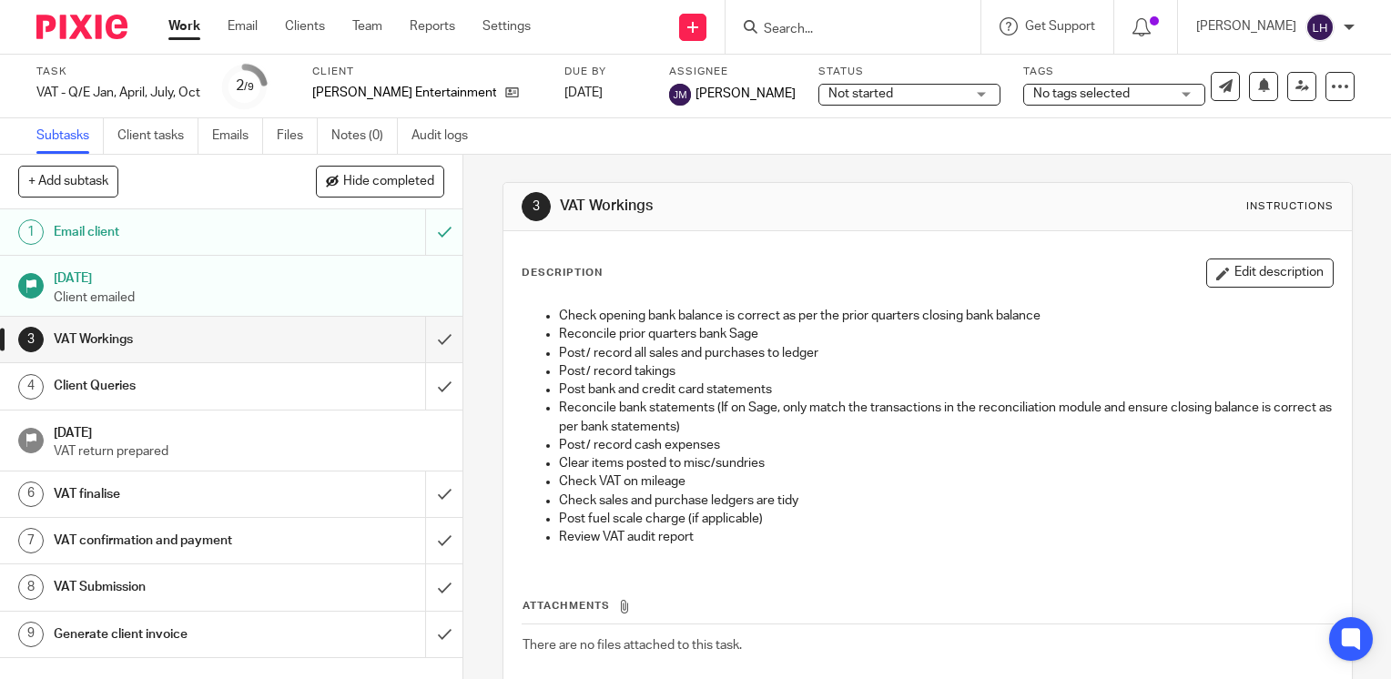
click at [274, 129] on ul "Subtasks Client tasks Emails Files Notes (0) Audit logs" at bounding box center [265, 136] width 459 height 36
click at [280, 133] on link "Files" at bounding box center [297, 136] width 41 height 36
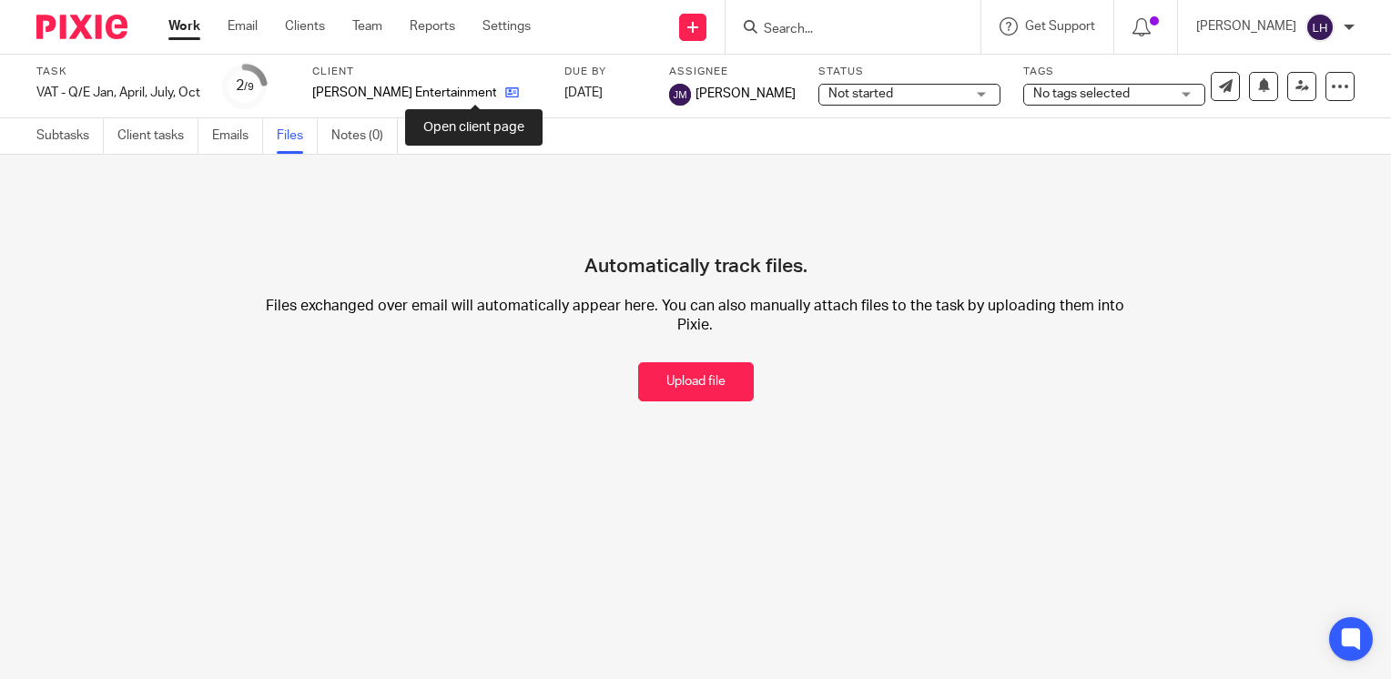
click at [505, 96] on icon at bounding box center [512, 93] width 14 height 14
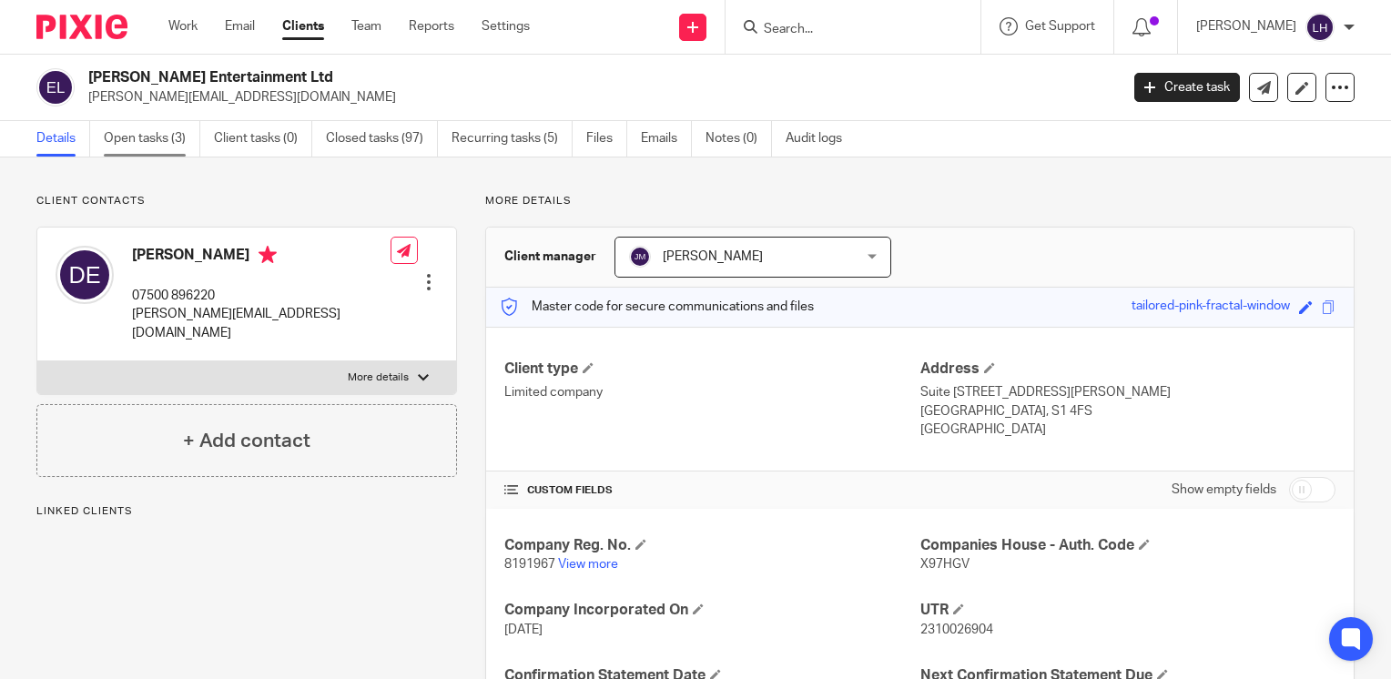
click at [143, 138] on link "Open tasks (3)" at bounding box center [152, 139] width 96 height 36
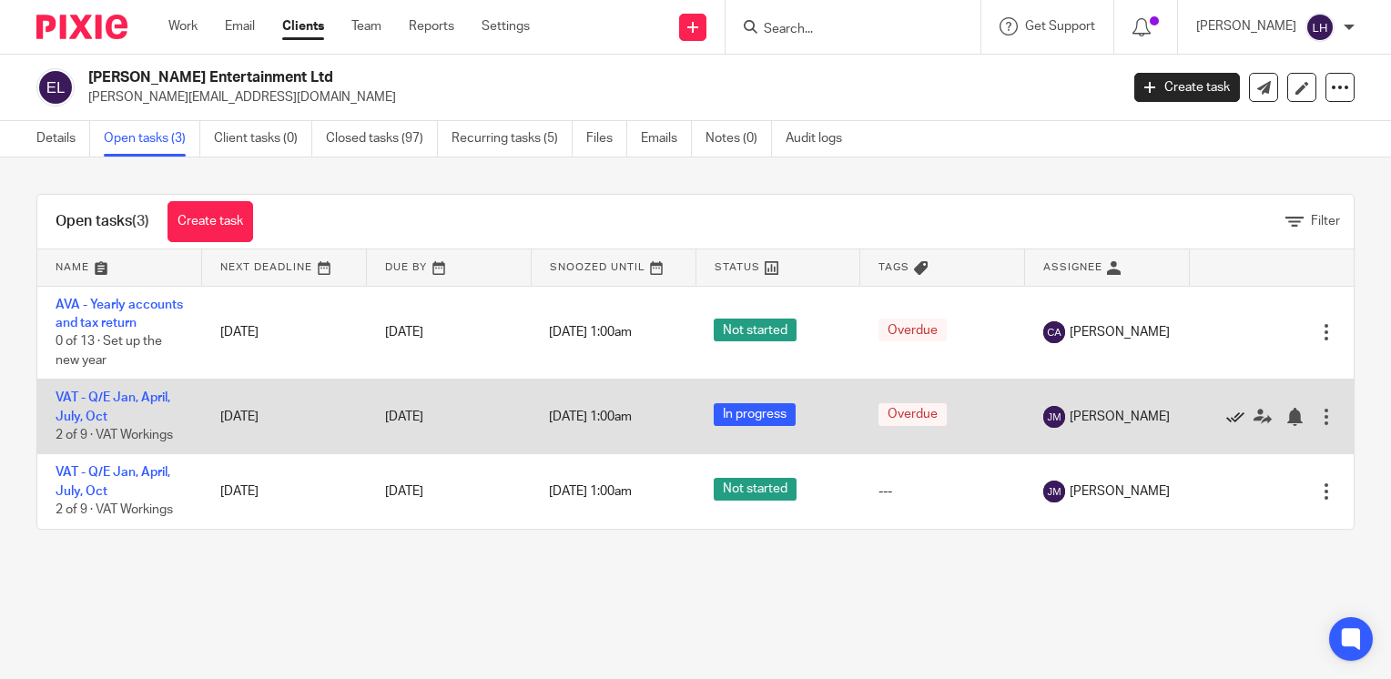
click at [1226, 426] on icon at bounding box center [1235, 417] width 18 height 18
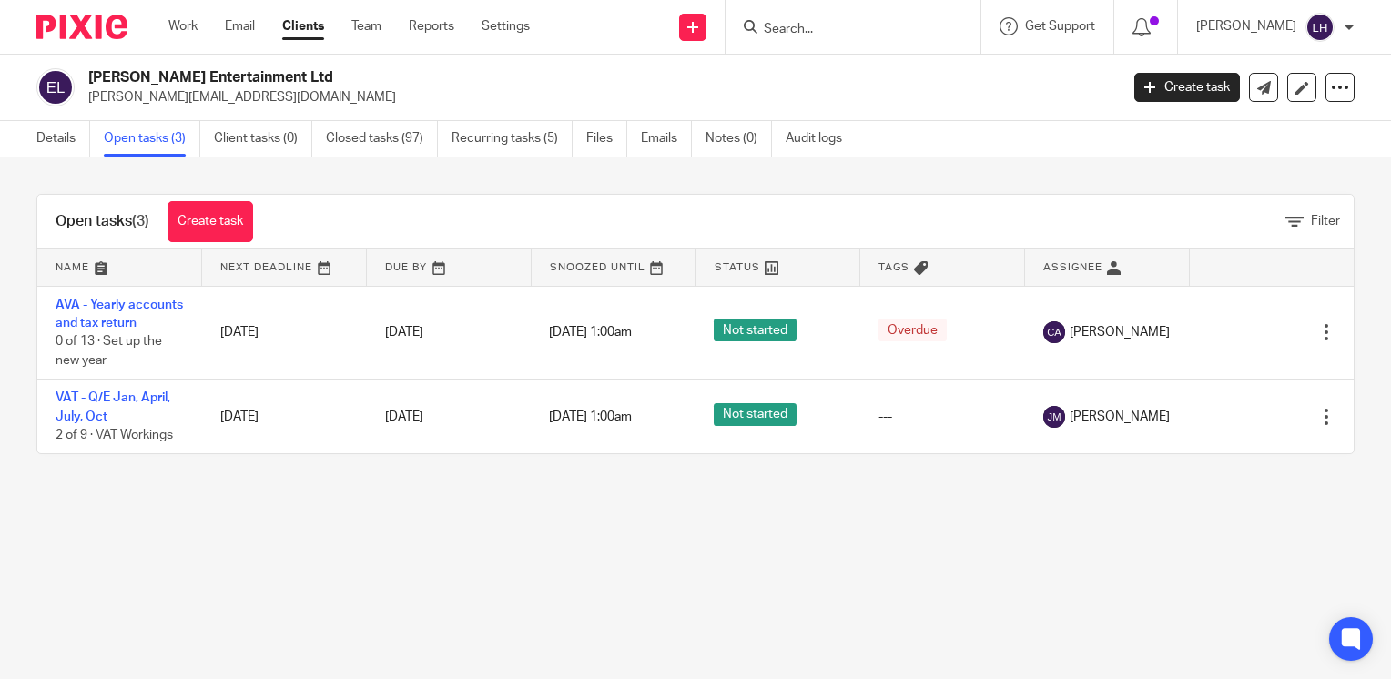
click at [856, 35] on input "Search" at bounding box center [844, 30] width 164 height 16
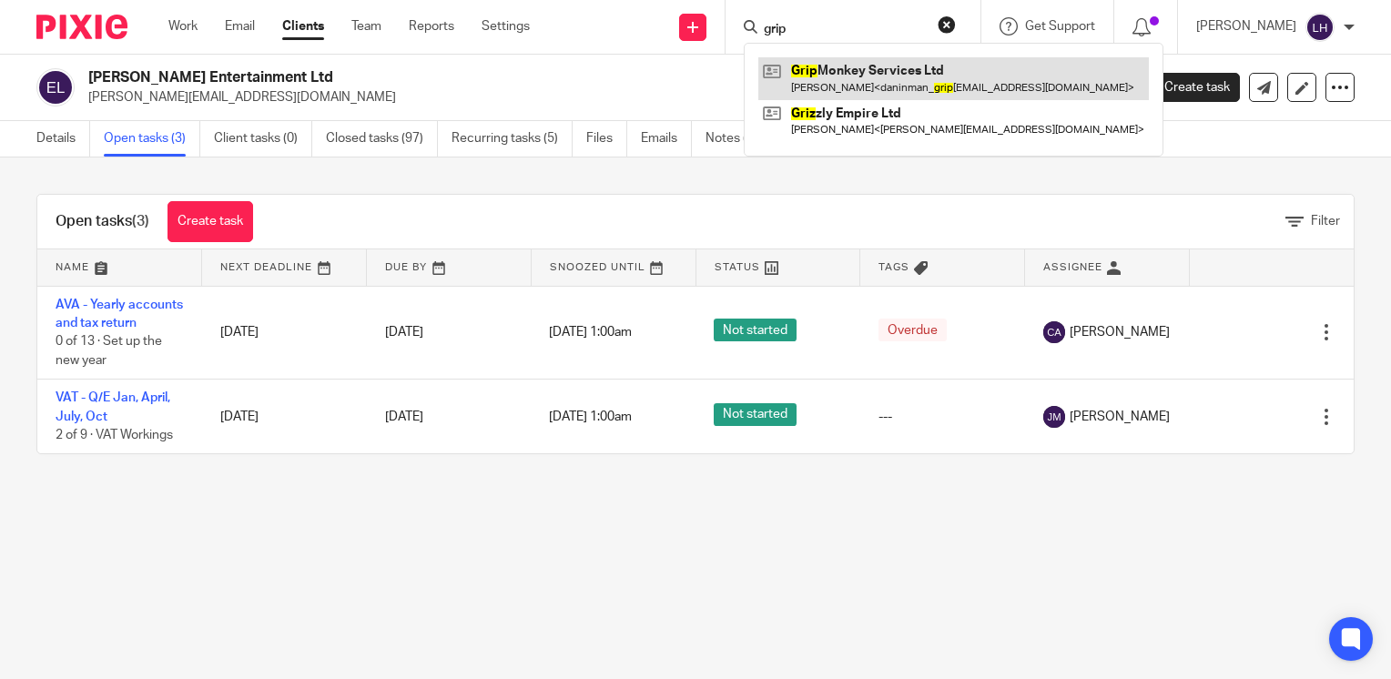
type input "grip"
click at [868, 74] on link at bounding box center [953, 78] width 391 height 42
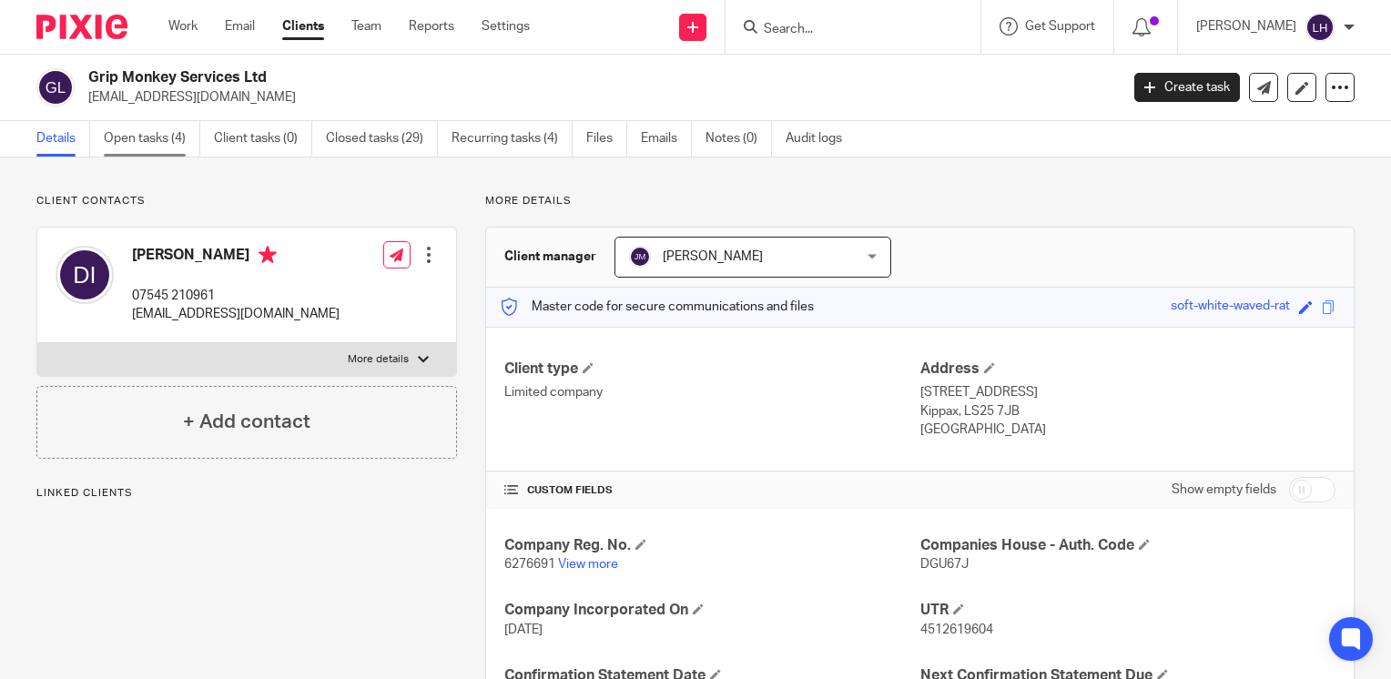
click at [146, 132] on link "Open tasks (4)" at bounding box center [152, 139] width 96 height 36
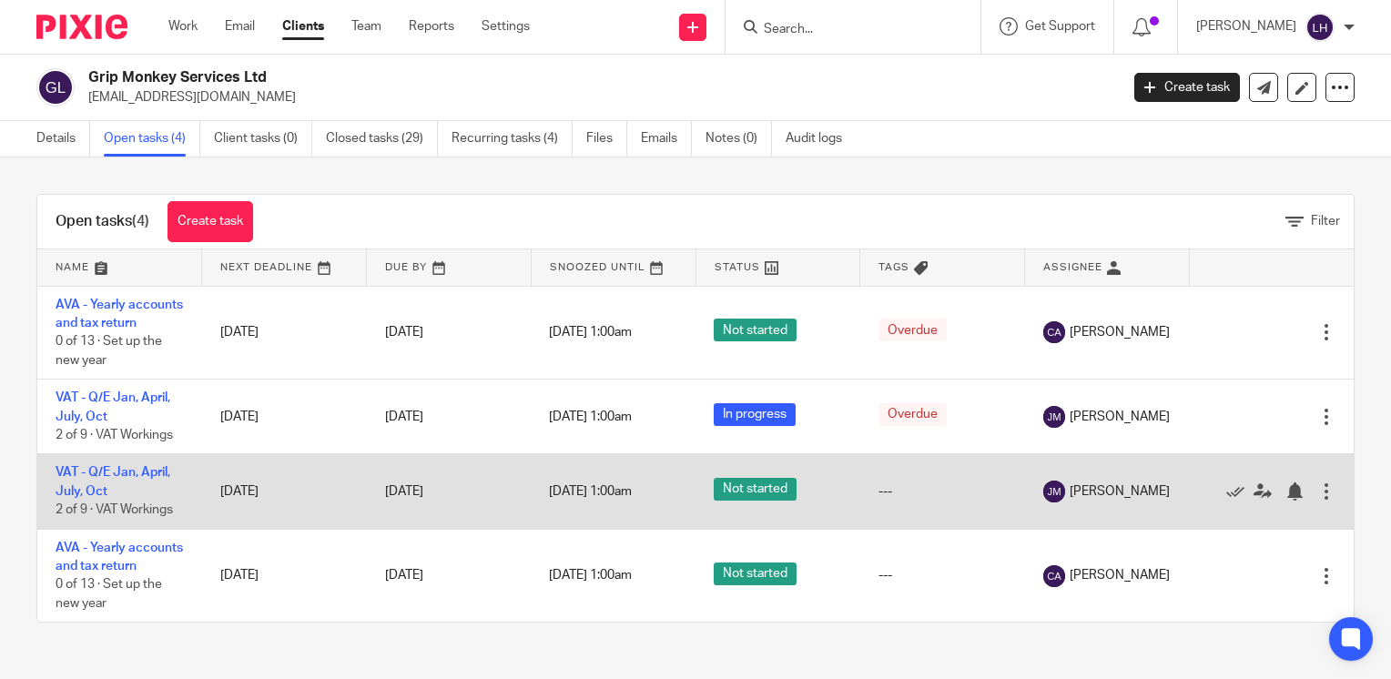
scroll to position [18, 0]
click at [136, 475] on link "VAT - Q/E Jan, April, July, Oct" at bounding box center [113, 481] width 115 height 31
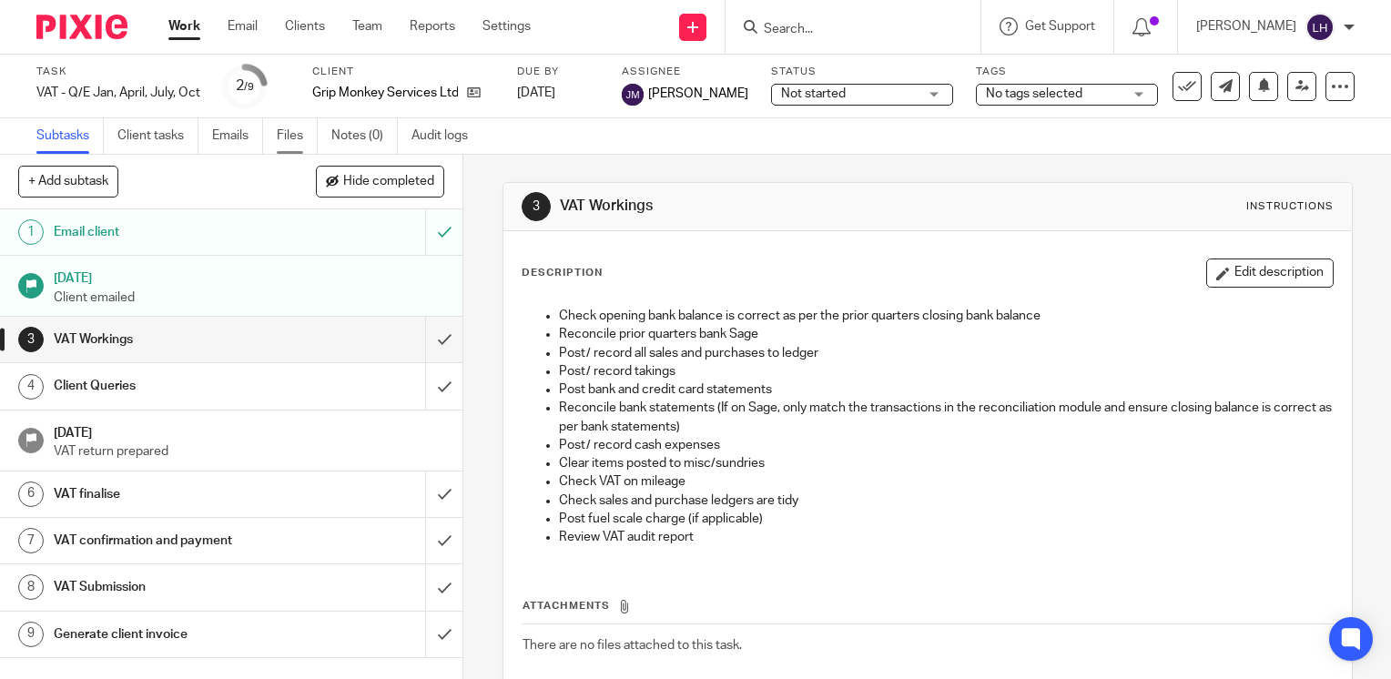
click at [300, 137] on link "Files" at bounding box center [297, 136] width 41 height 36
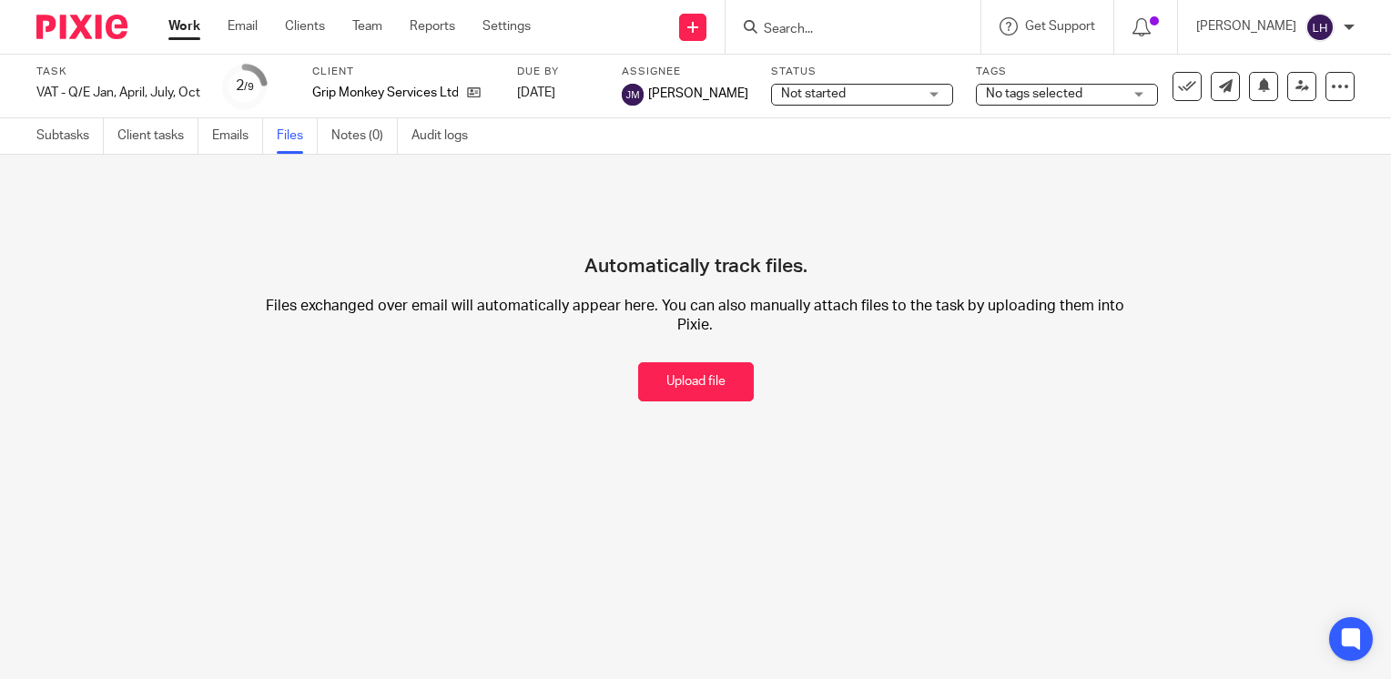
click at [852, 35] on input "Search" at bounding box center [844, 30] width 164 height 16
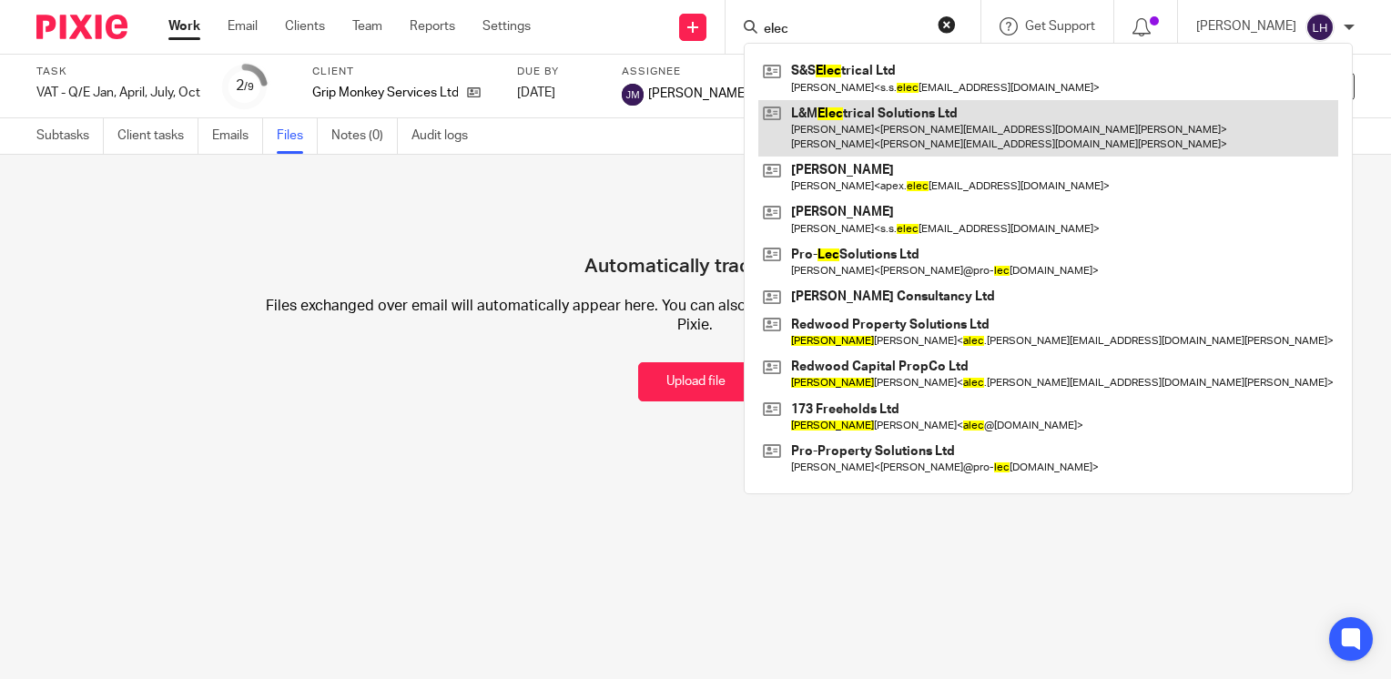
type input "elec"
click at [895, 108] on link at bounding box center [1048, 128] width 580 height 56
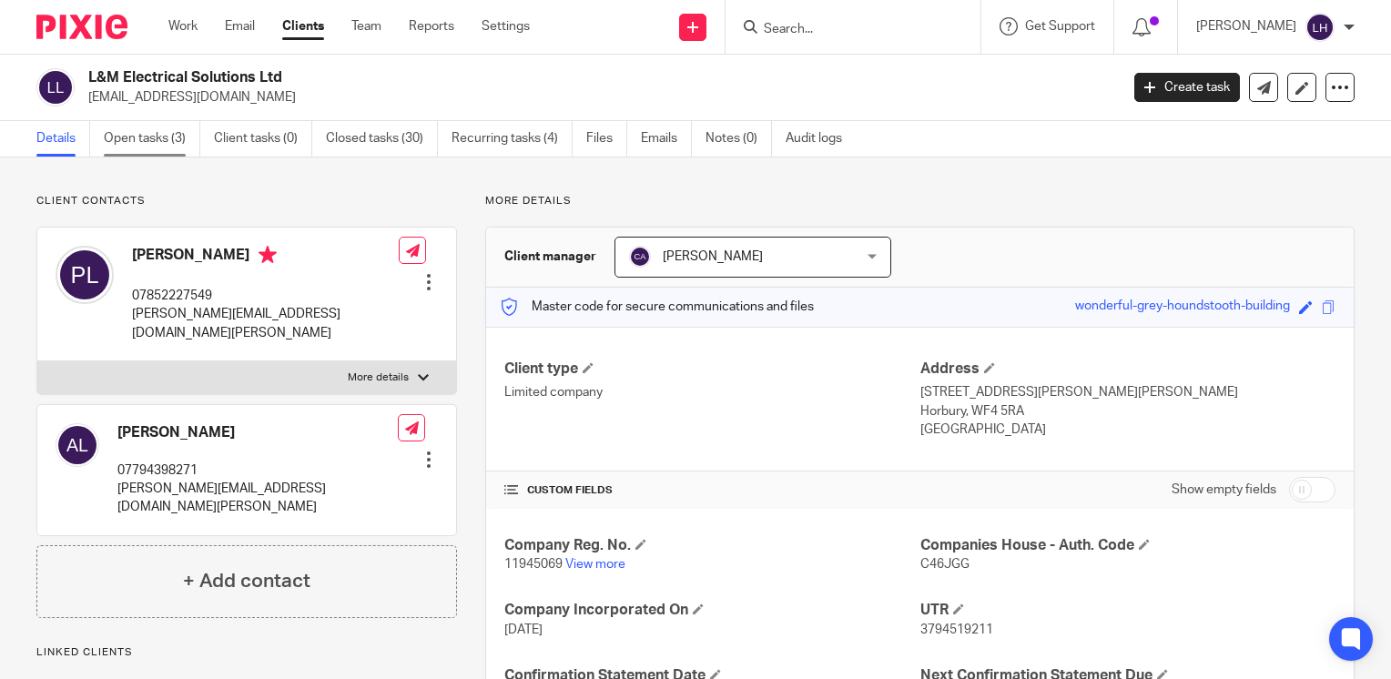
click at [153, 143] on link "Open tasks (3)" at bounding box center [152, 139] width 96 height 36
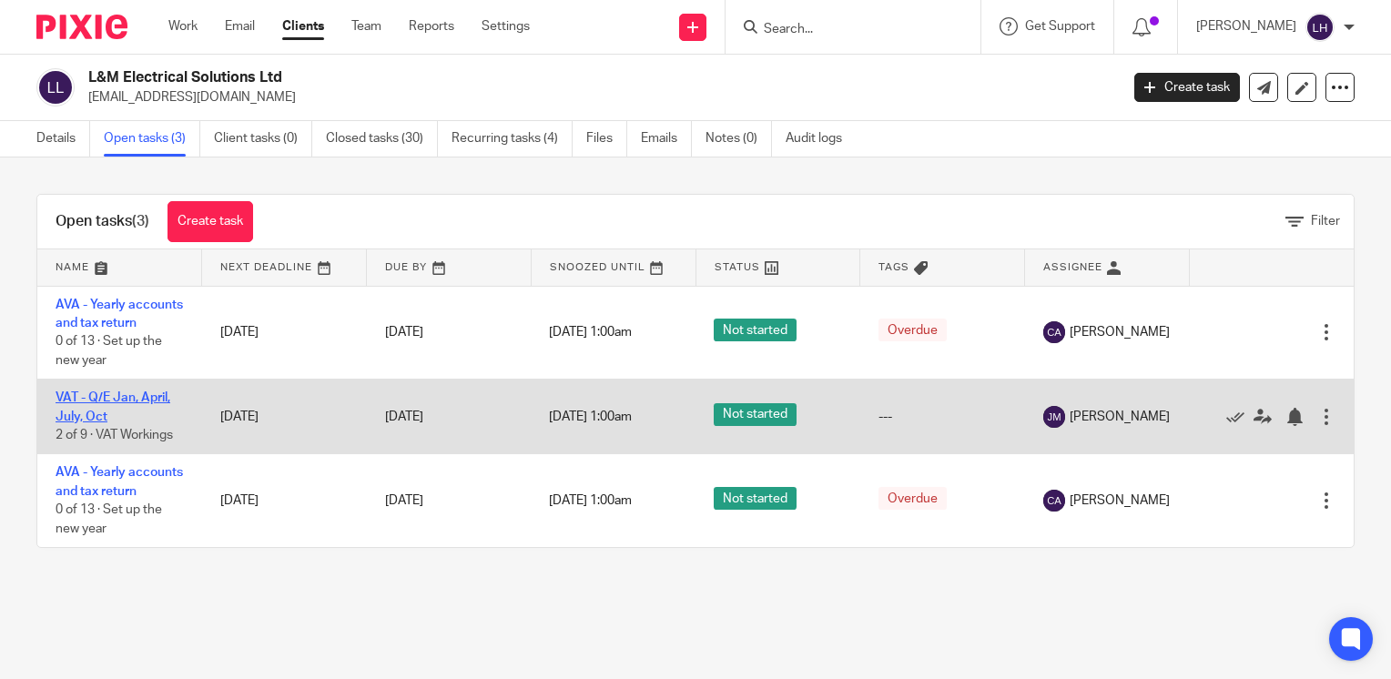
click at [160, 418] on link "VAT - Q/E Jan, April, July, Oct" at bounding box center [113, 406] width 115 height 31
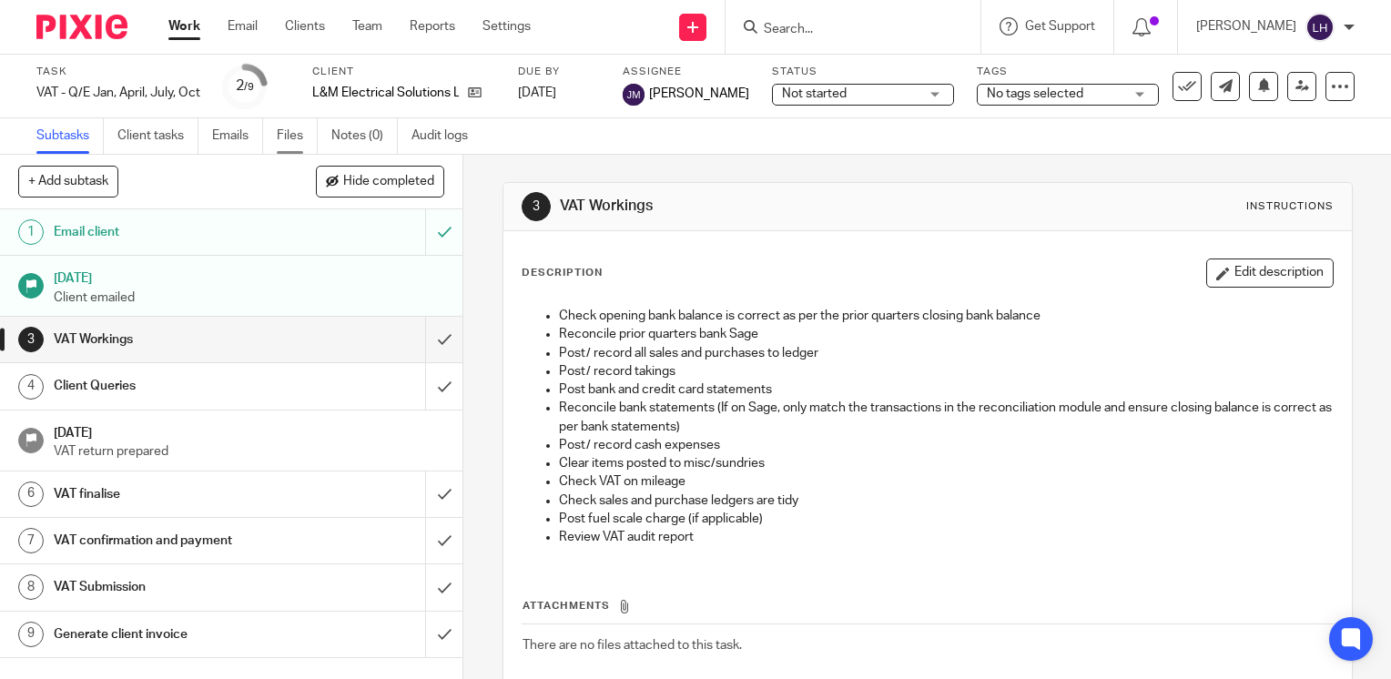
click at [297, 141] on link "Files" at bounding box center [297, 136] width 41 height 36
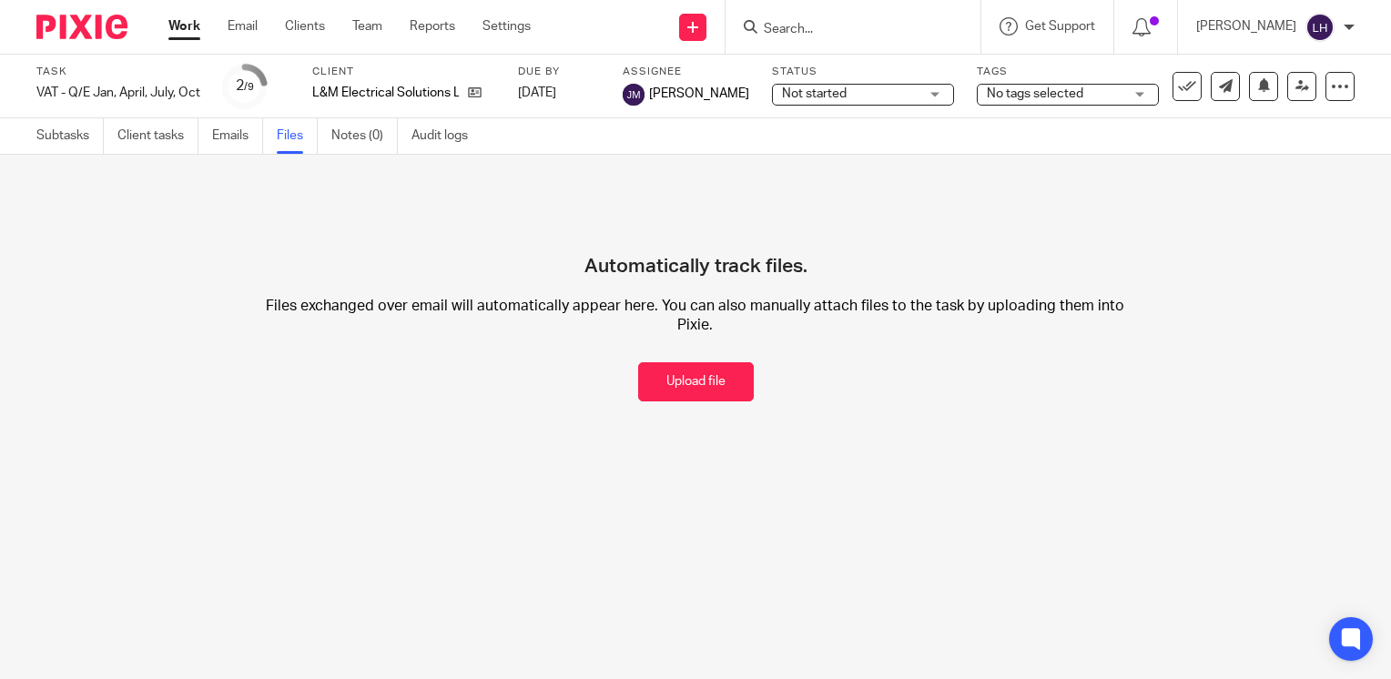
click at [871, 35] on input "Search" at bounding box center [844, 30] width 164 height 16
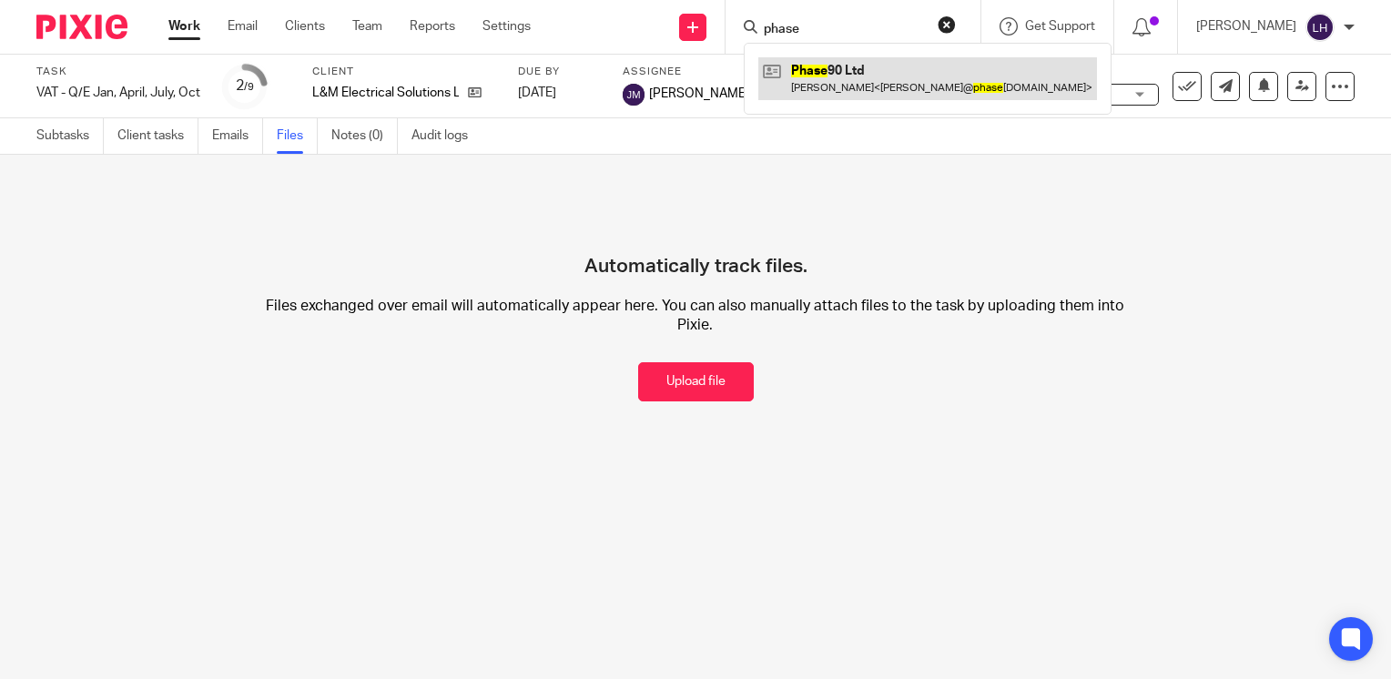
type input "phase"
click at [890, 74] on link at bounding box center [927, 78] width 339 height 42
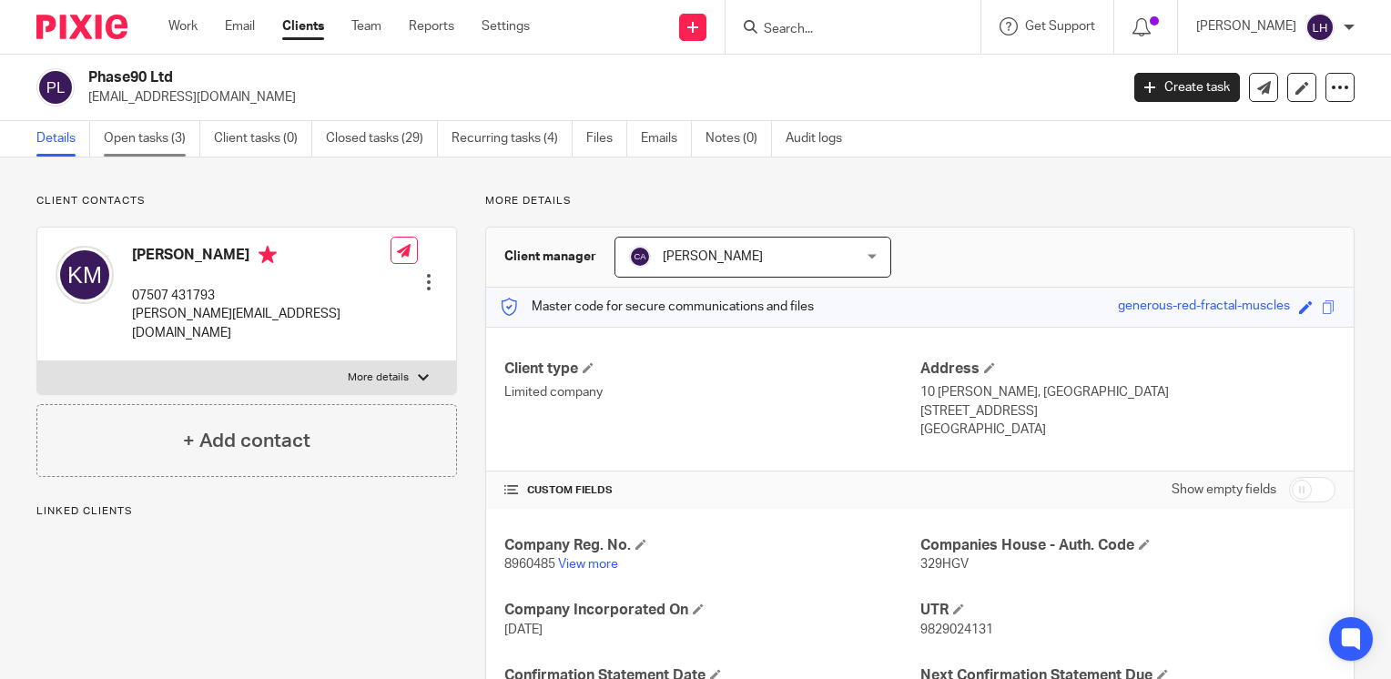
click at [140, 136] on link "Open tasks (3)" at bounding box center [152, 139] width 96 height 36
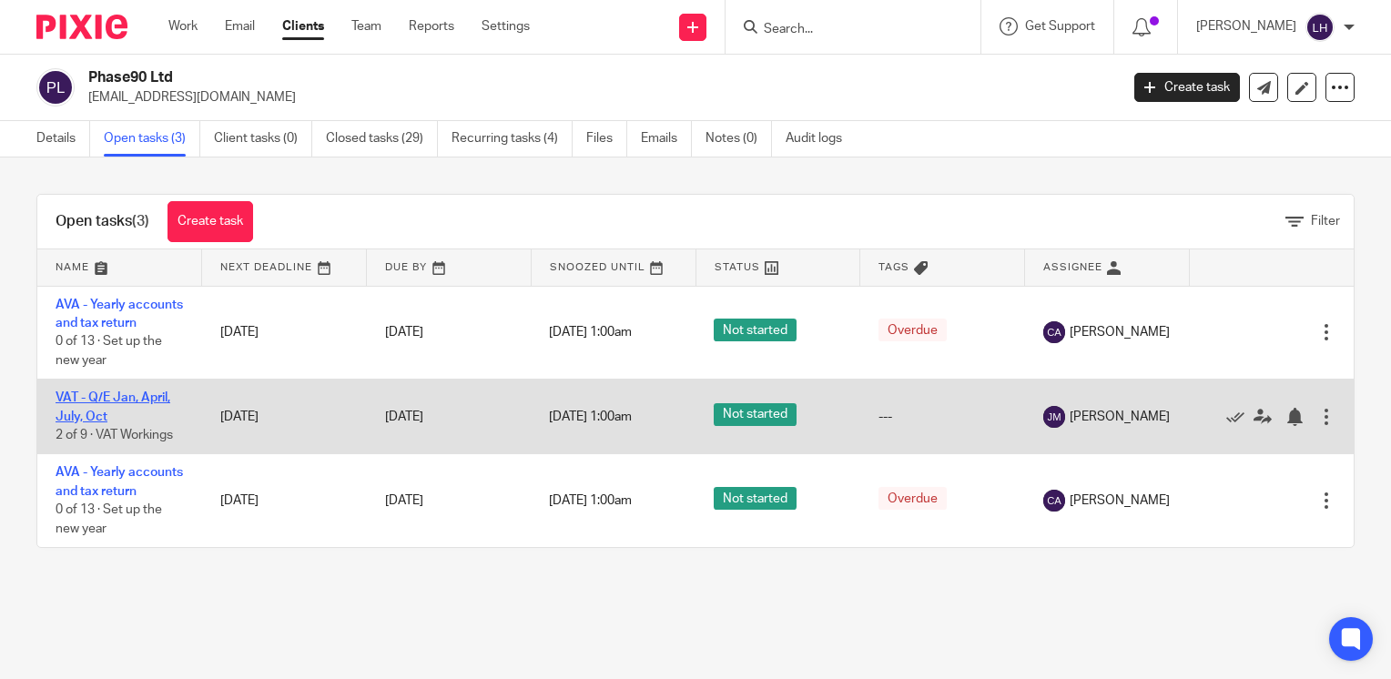
click at [149, 413] on link "VAT - Q/E Jan, April, July, Oct" at bounding box center [113, 406] width 115 height 31
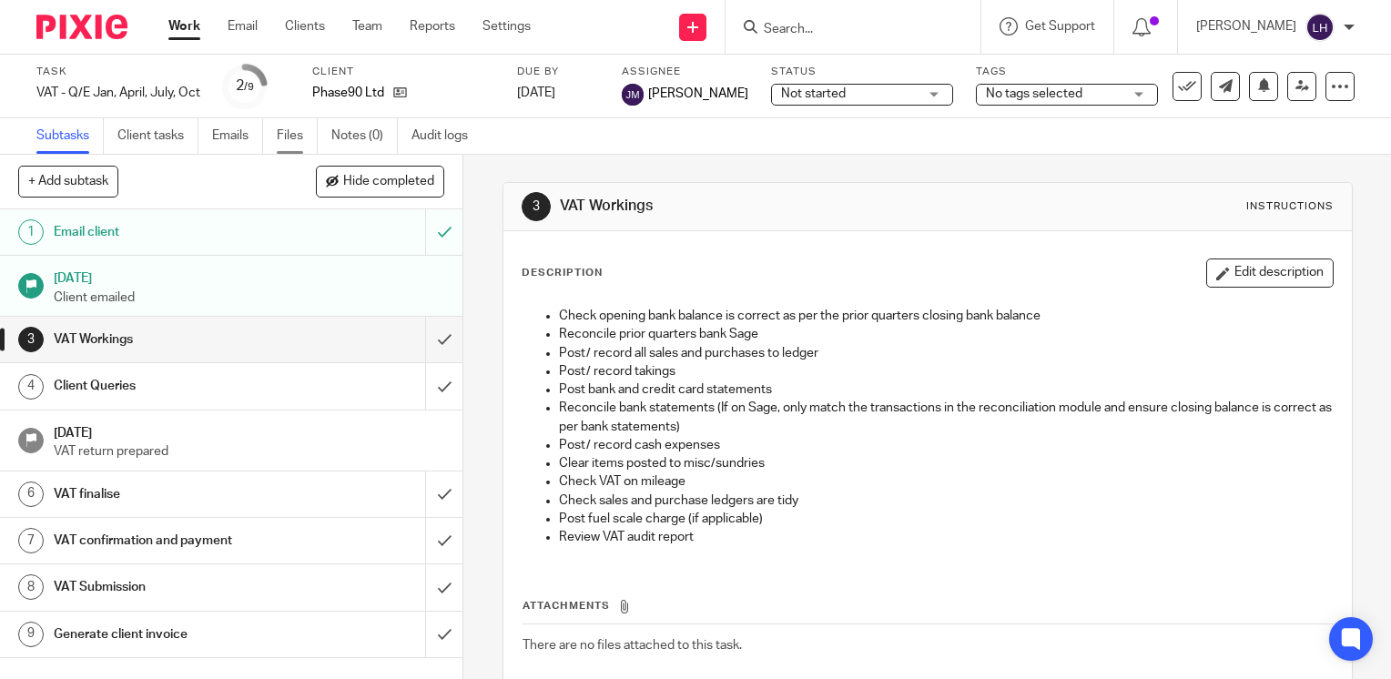
click at [306, 136] on link "Files" at bounding box center [297, 136] width 41 height 36
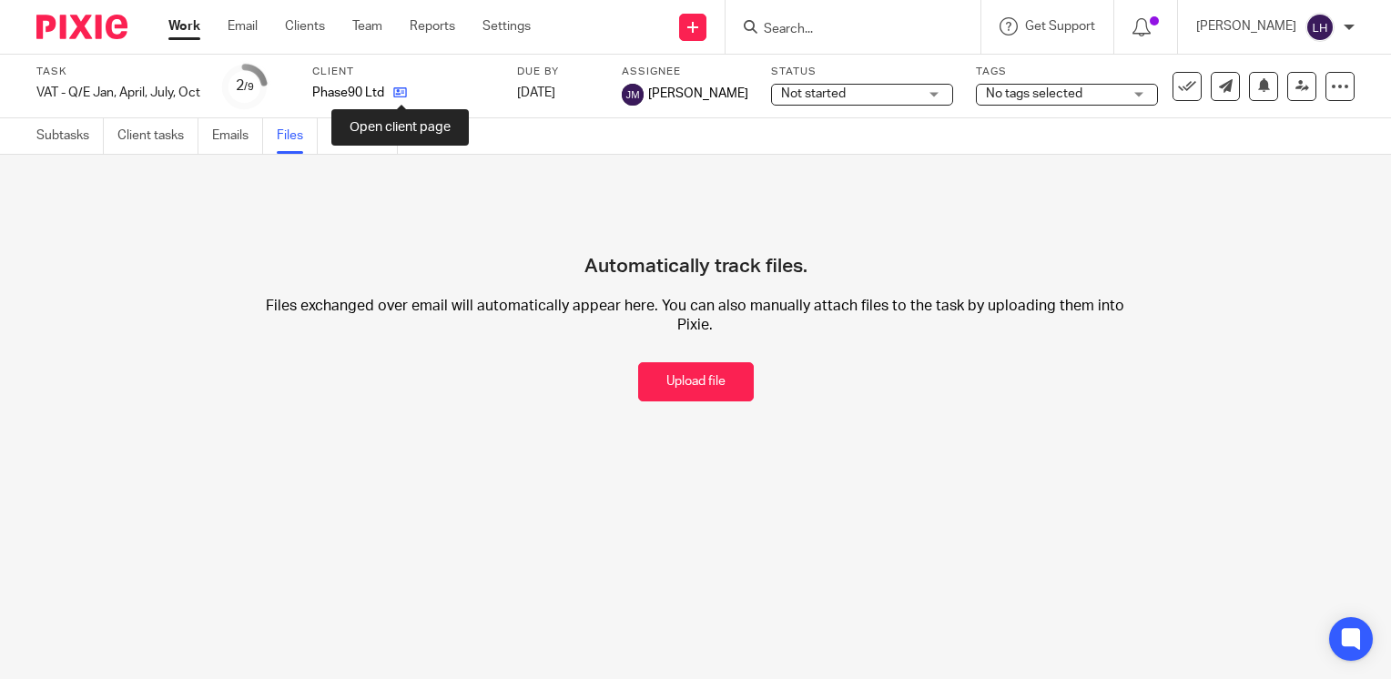
click at [397, 92] on icon at bounding box center [400, 93] width 14 height 14
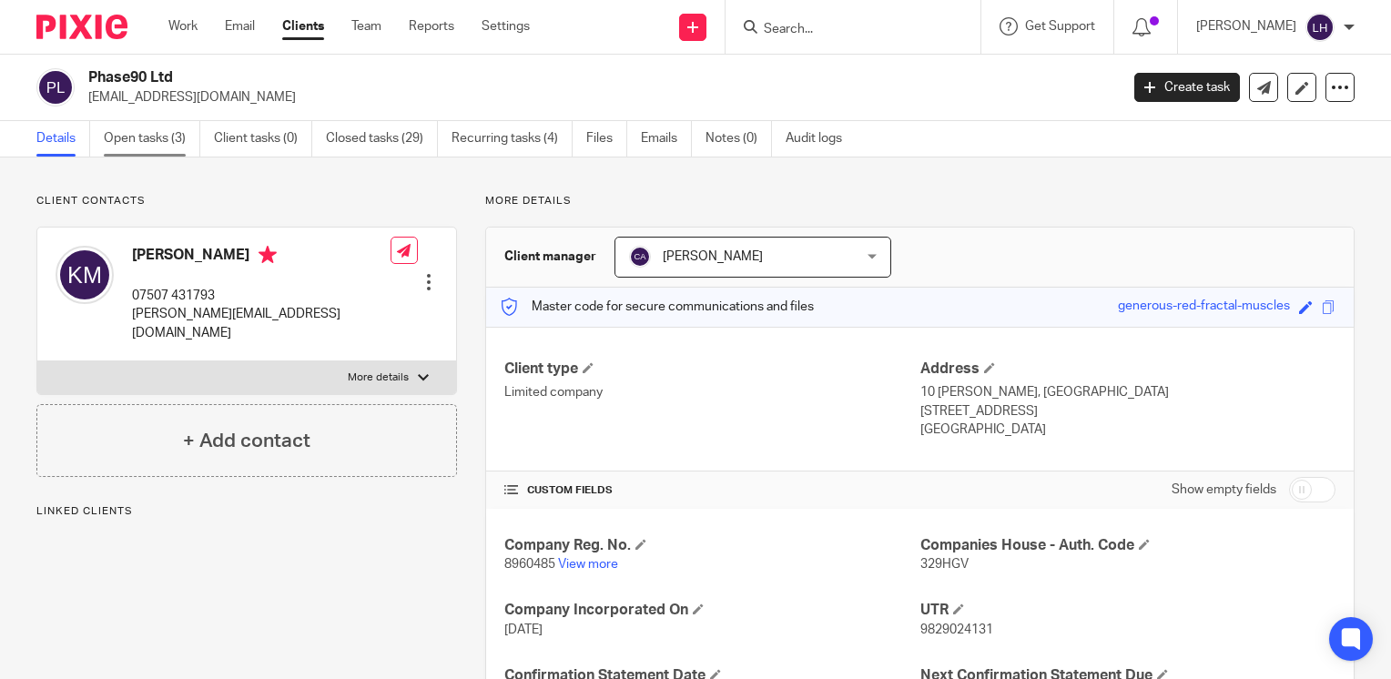
click at [144, 144] on link "Open tasks (3)" at bounding box center [152, 139] width 96 height 36
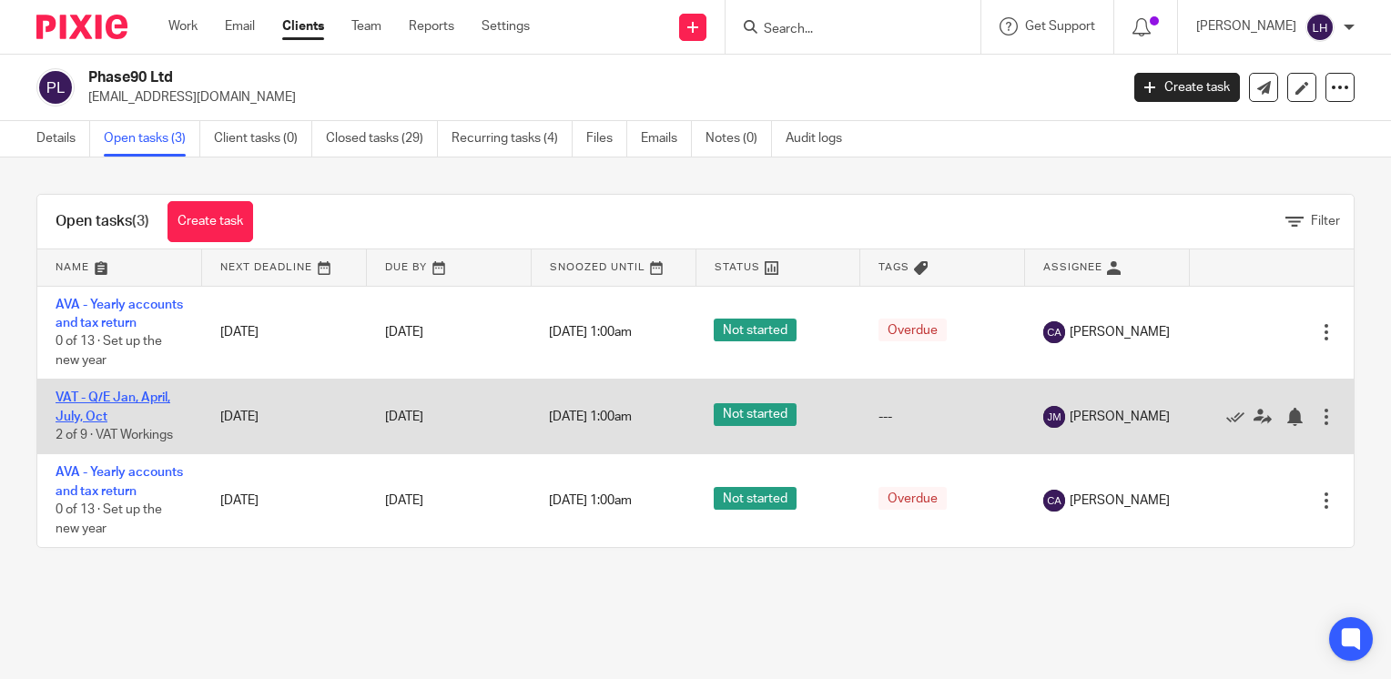
click at [151, 415] on link "VAT - Q/E Jan, April, July, Oct" at bounding box center [113, 406] width 115 height 31
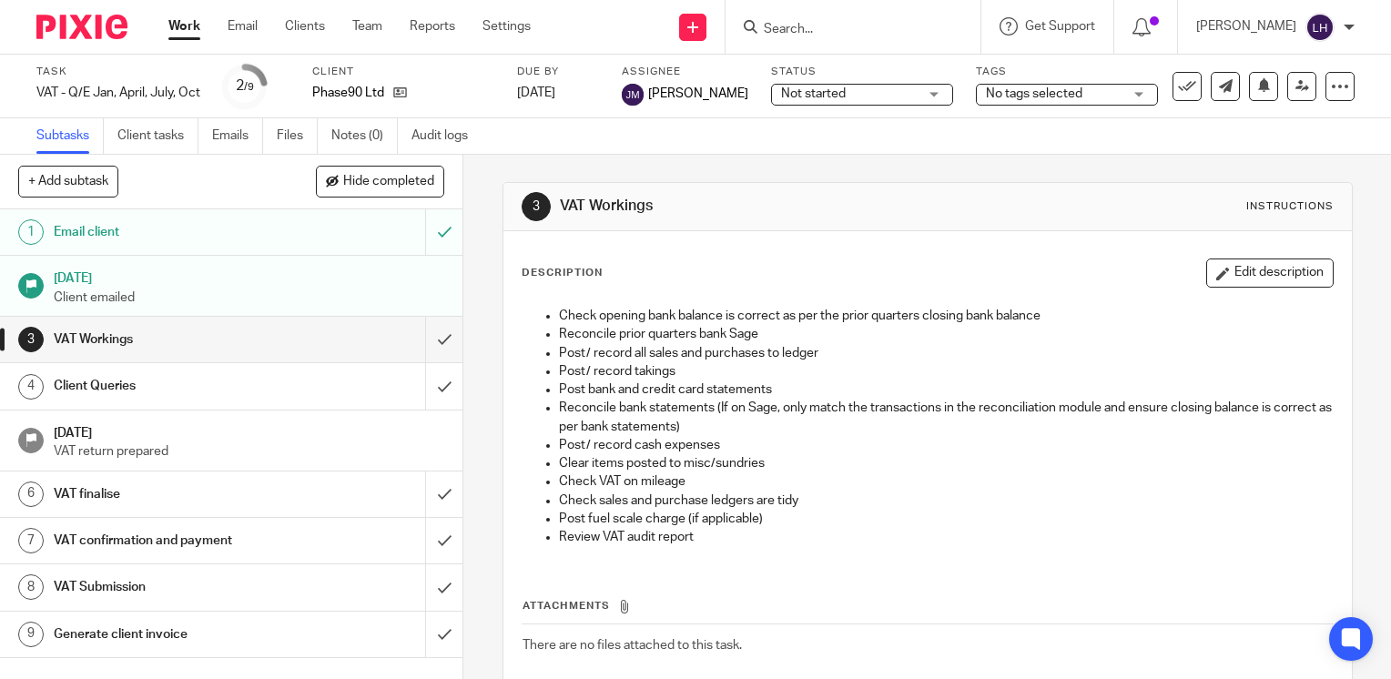
click at [127, 286] on h1 "[DATE]" at bounding box center [249, 276] width 391 height 23
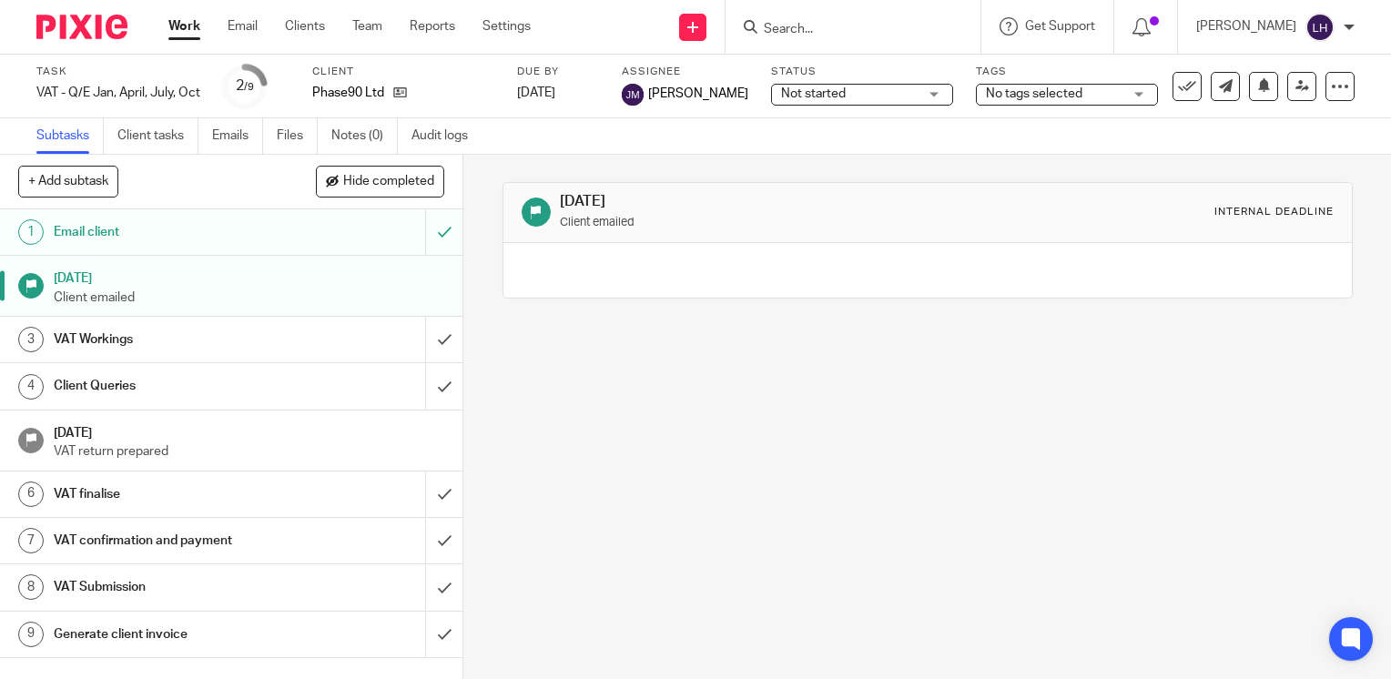
click at [807, 32] on input "Search" at bounding box center [844, 30] width 164 height 16
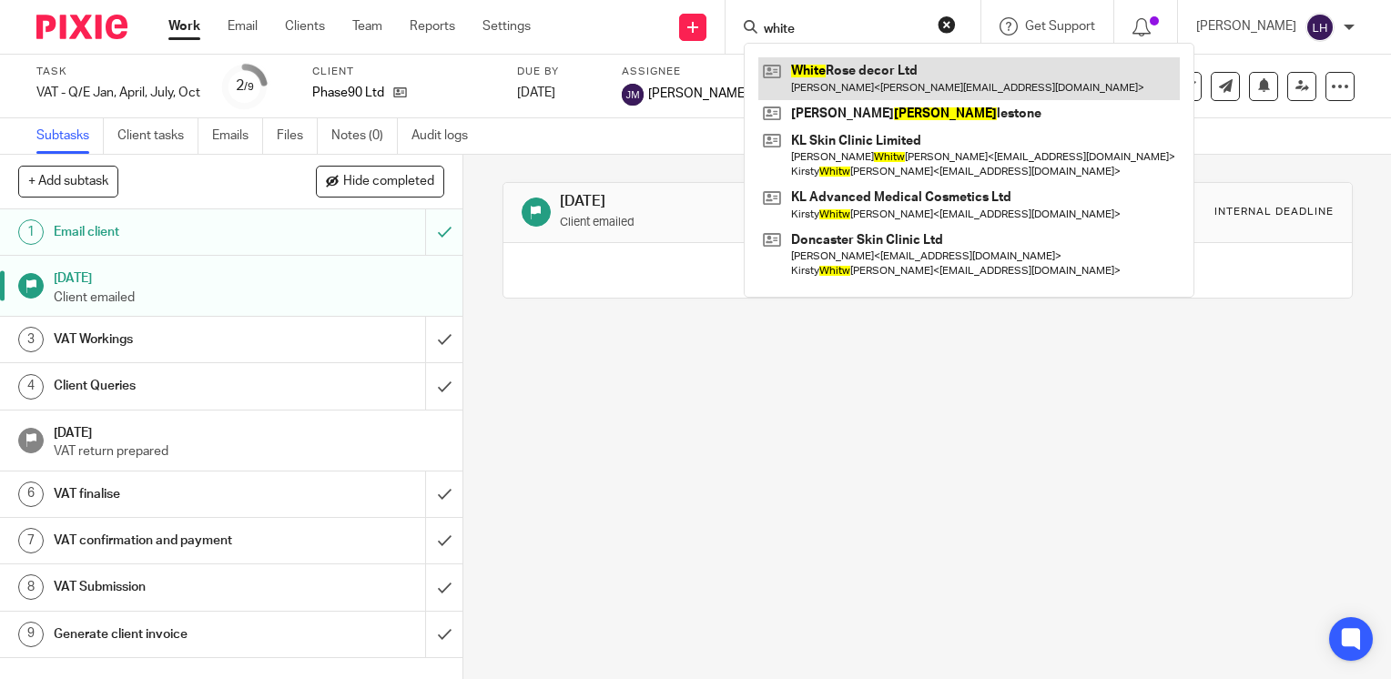
type input "white"
click at [857, 67] on link at bounding box center [968, 78] width 421 height 42
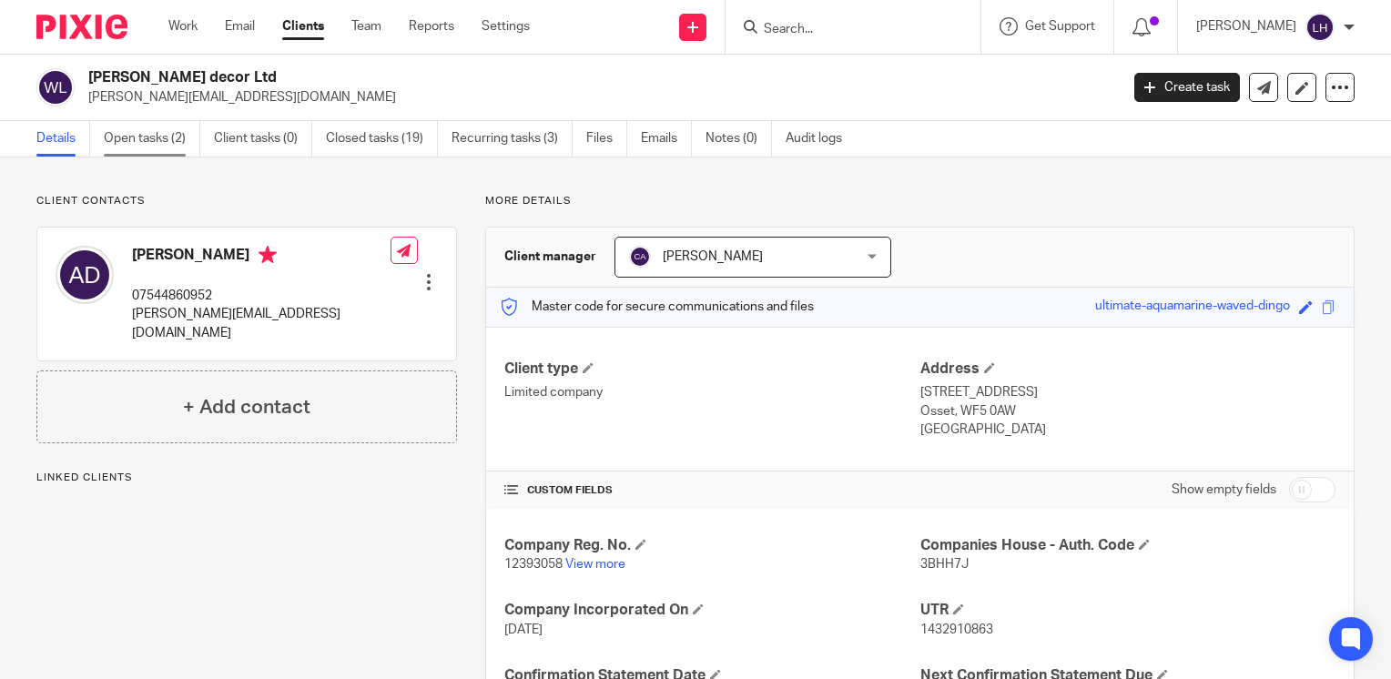
click at [136, 137] on link "Open tasks (2)" at bounding box center [152, 139] width 96 height 36
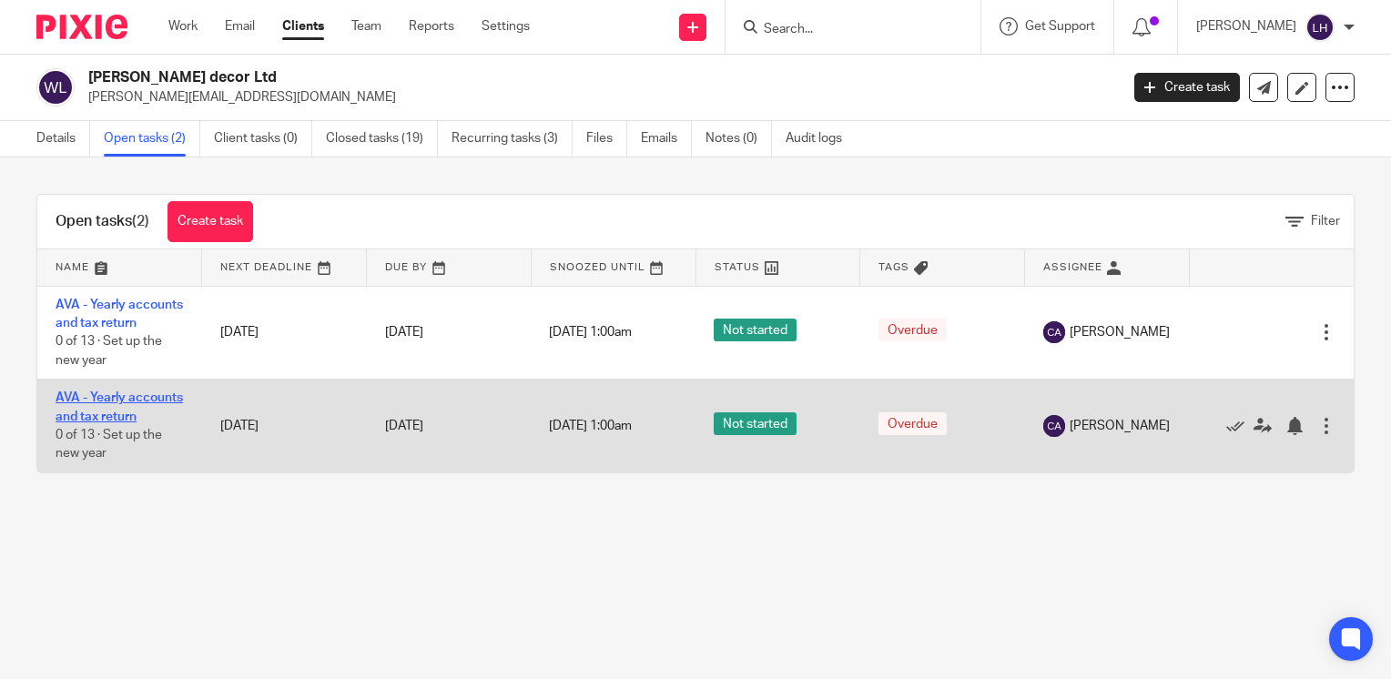
click at [128, 422] on link "AVA - Yearly accounts and tax return" at bounding box center [119, 406] width 127 height 31
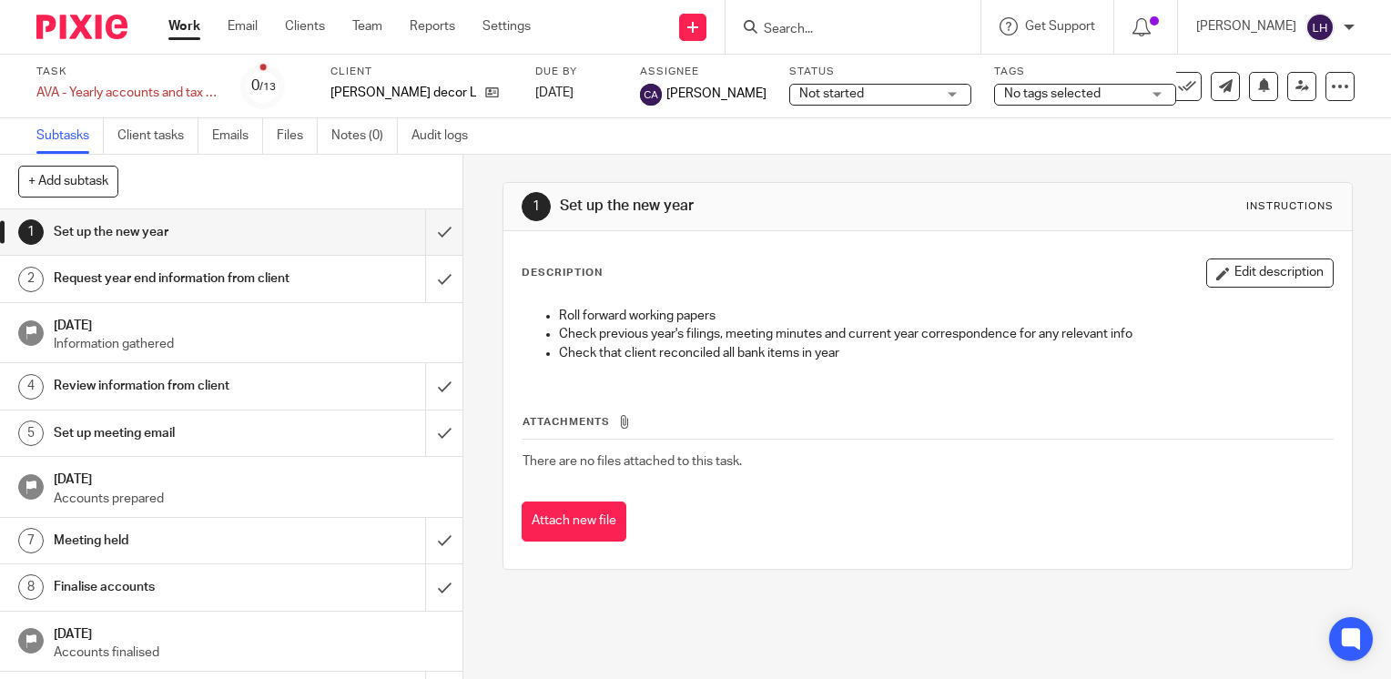
click at [274, 133] on ul "Subtasks Client tasks Emails Files Notes (0) Audit logs" at bounding box center [265, 136] width 459 height 36
click at [293, 130] on link "Files" at bounding box center [297, 136] width 41 height 36
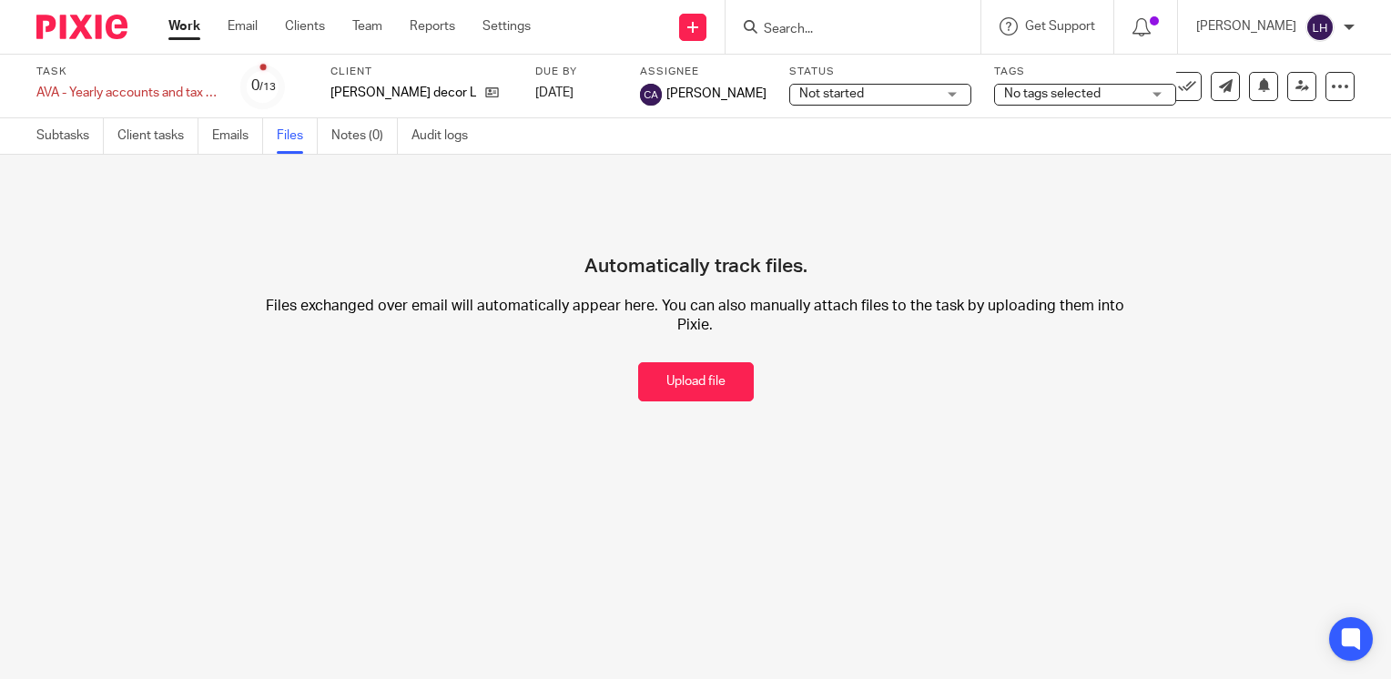
click at [191, 31] on link "Work" at bounding box center [184, 26] width 32 height 18
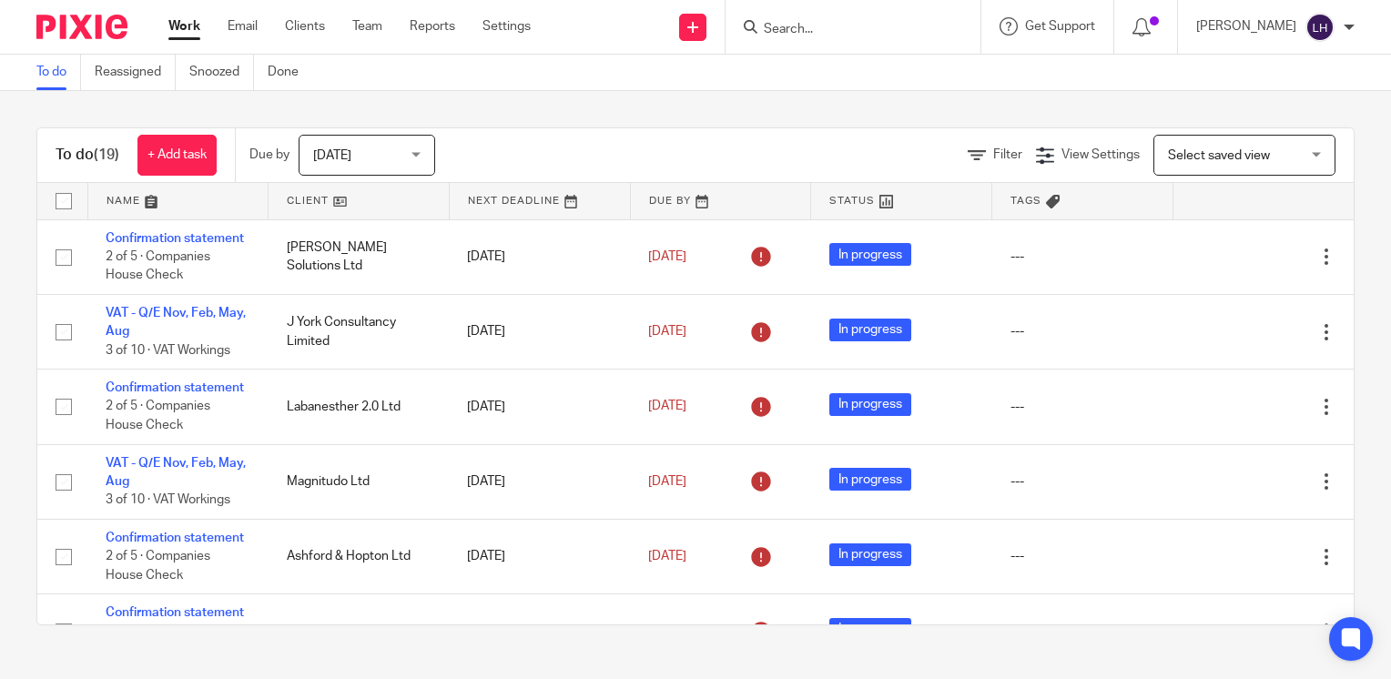
click at [837, 27] on input "Search" at bounding box center [844, 30] width 164 height 16
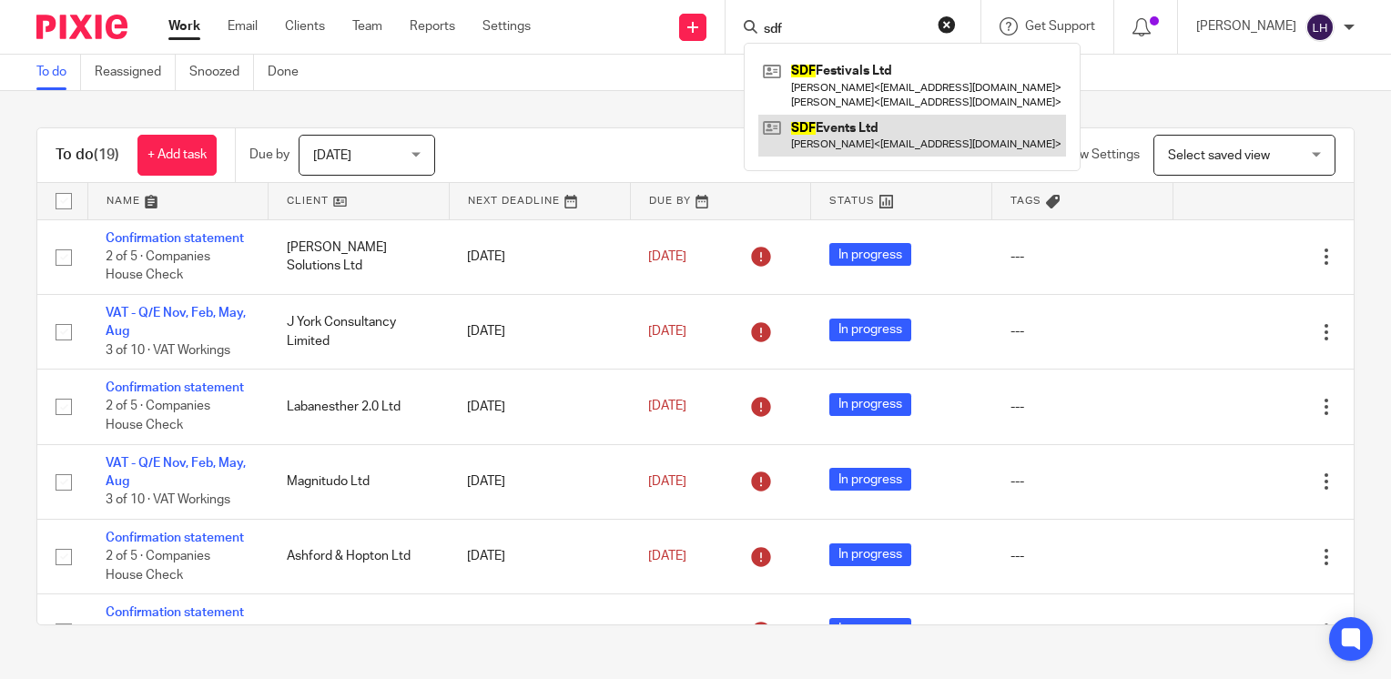
type input "sdf"
click at [886, 127] on link at bounding box center [912, 136] width 308 height 42
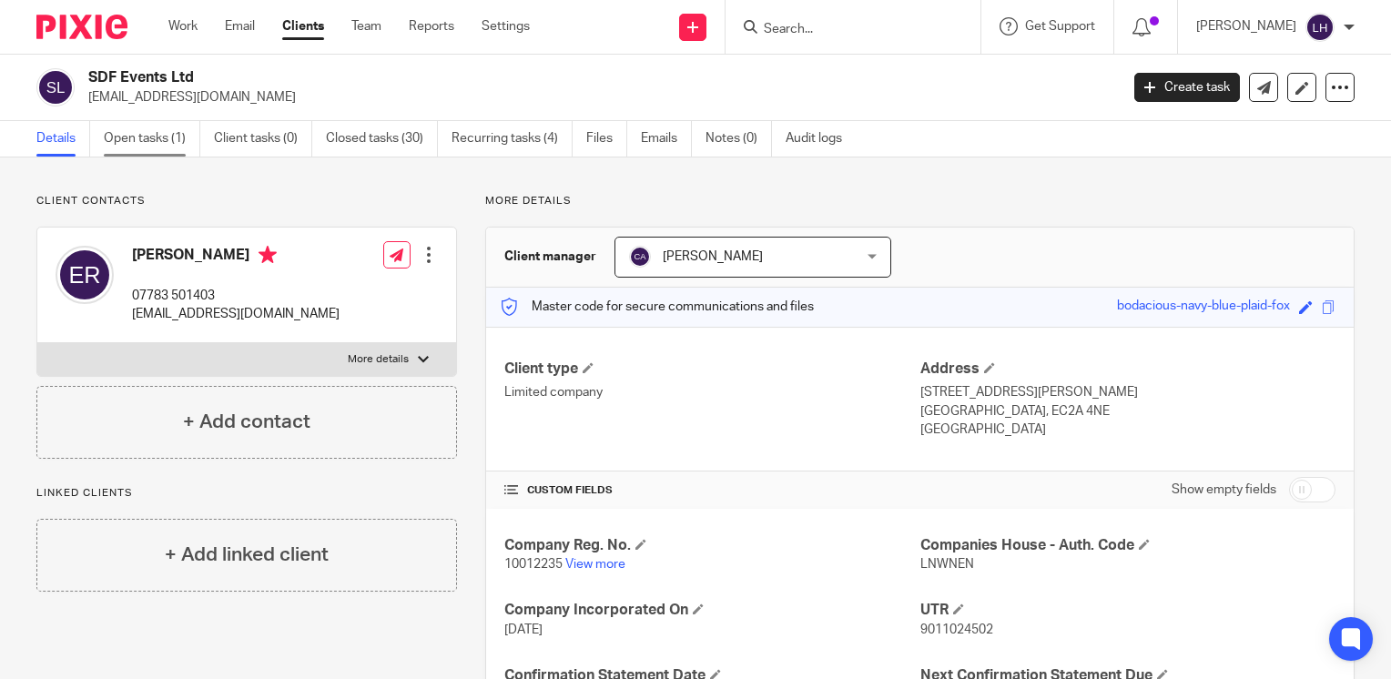
click at [162, 141] on link "Open tasks (1)" at bounding box center [152, 139] width 96 height 36
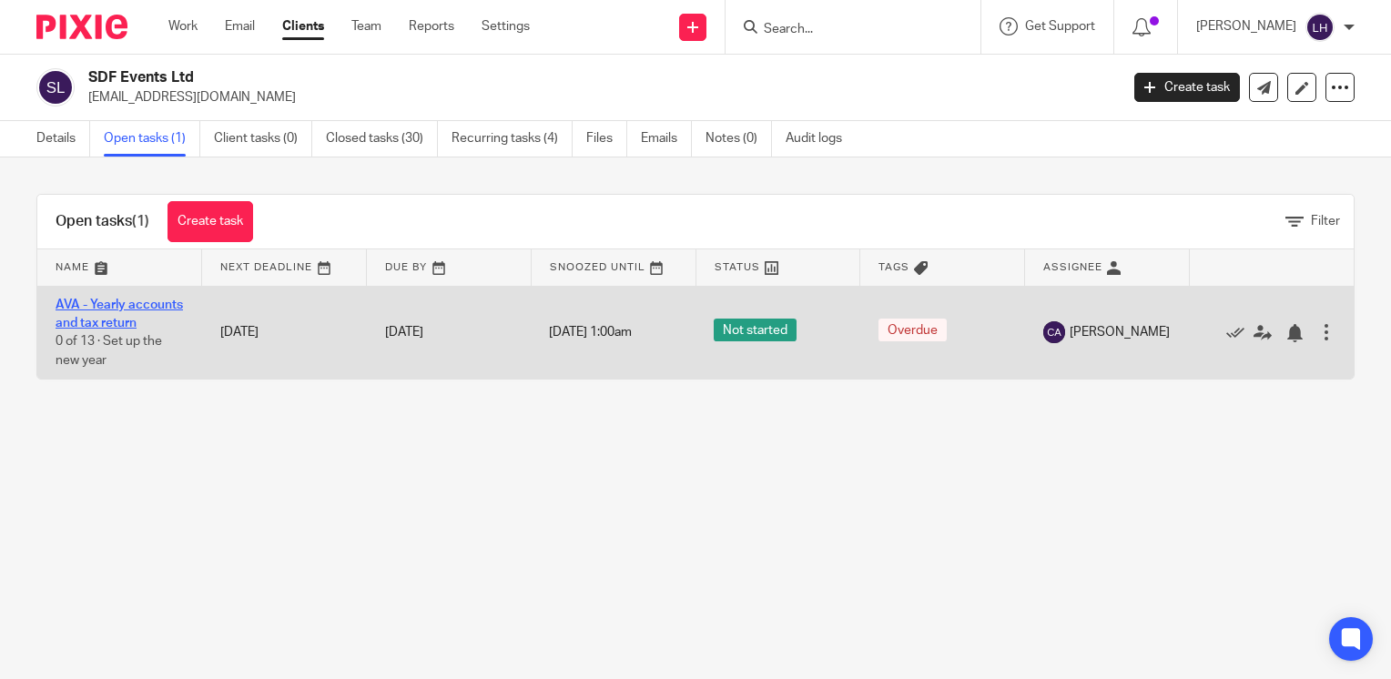
click at [131, 326] on link "AVA - Yearly accounts and tax return" at bounding box center [119, 314] width 127 height 31
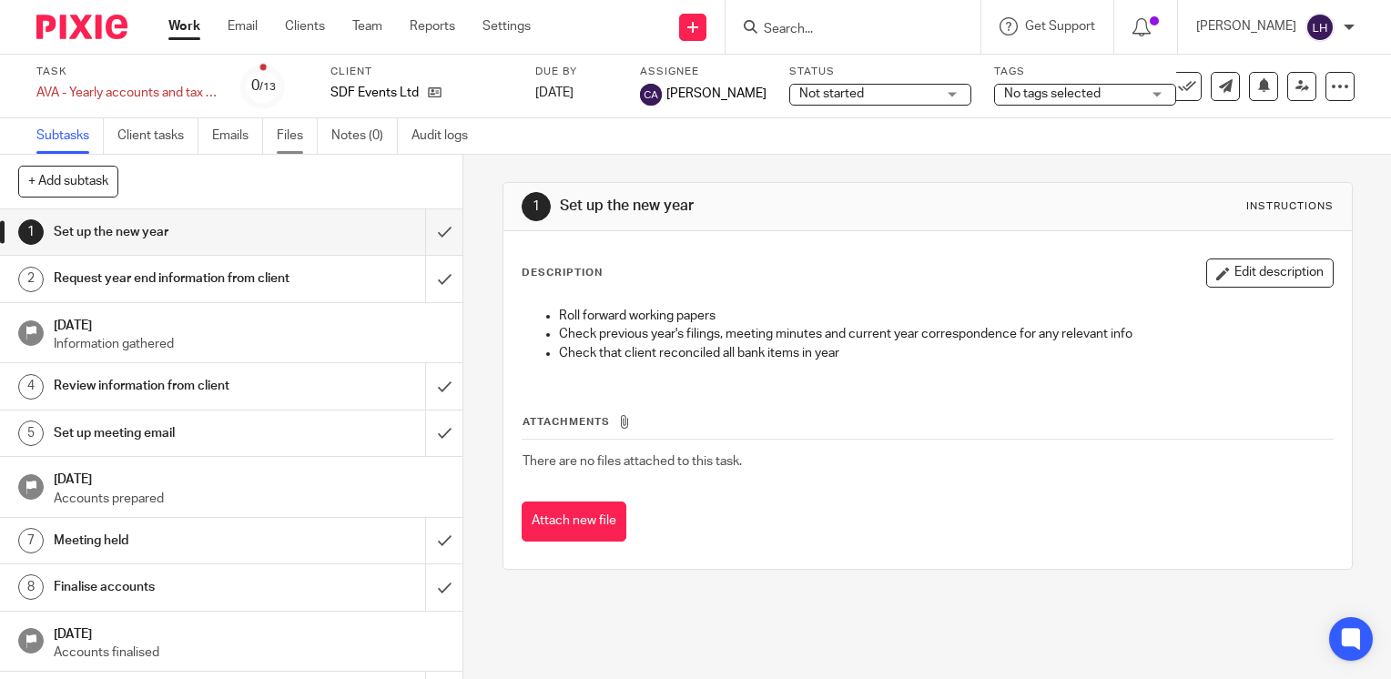
click at [284, 137] on link "Files" at bounding box center [297, 136] width 41 height 36
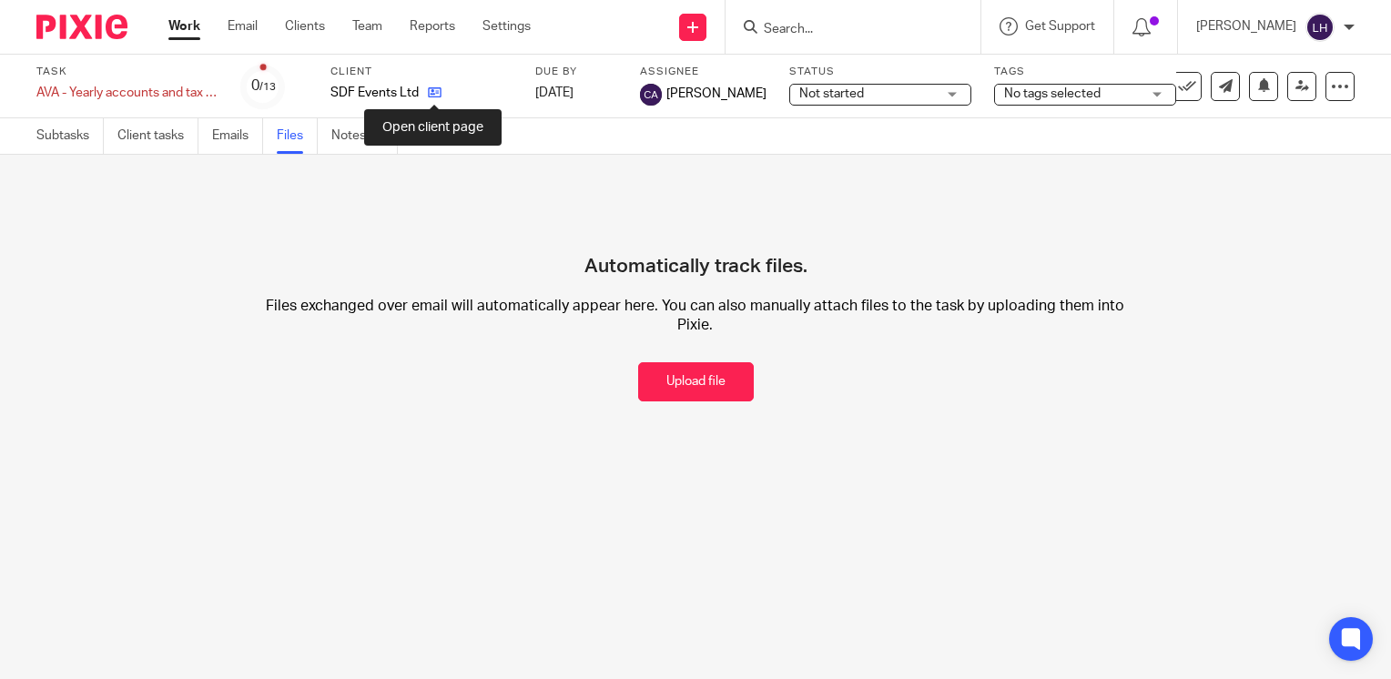
click at [437, 93] on icon at bounding box center [435, 93] width 14 height 14
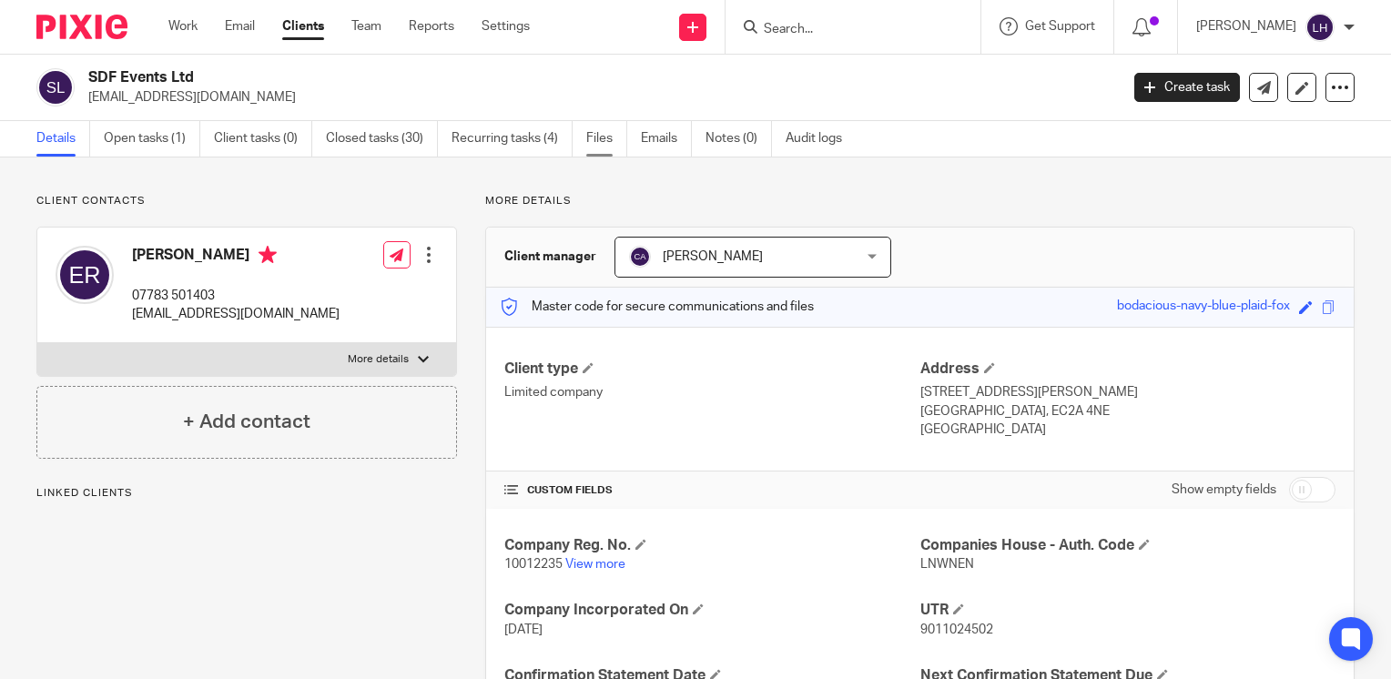
click at [603, 137] on link "Files" at bounding box center [606, 139] width 41 height 36
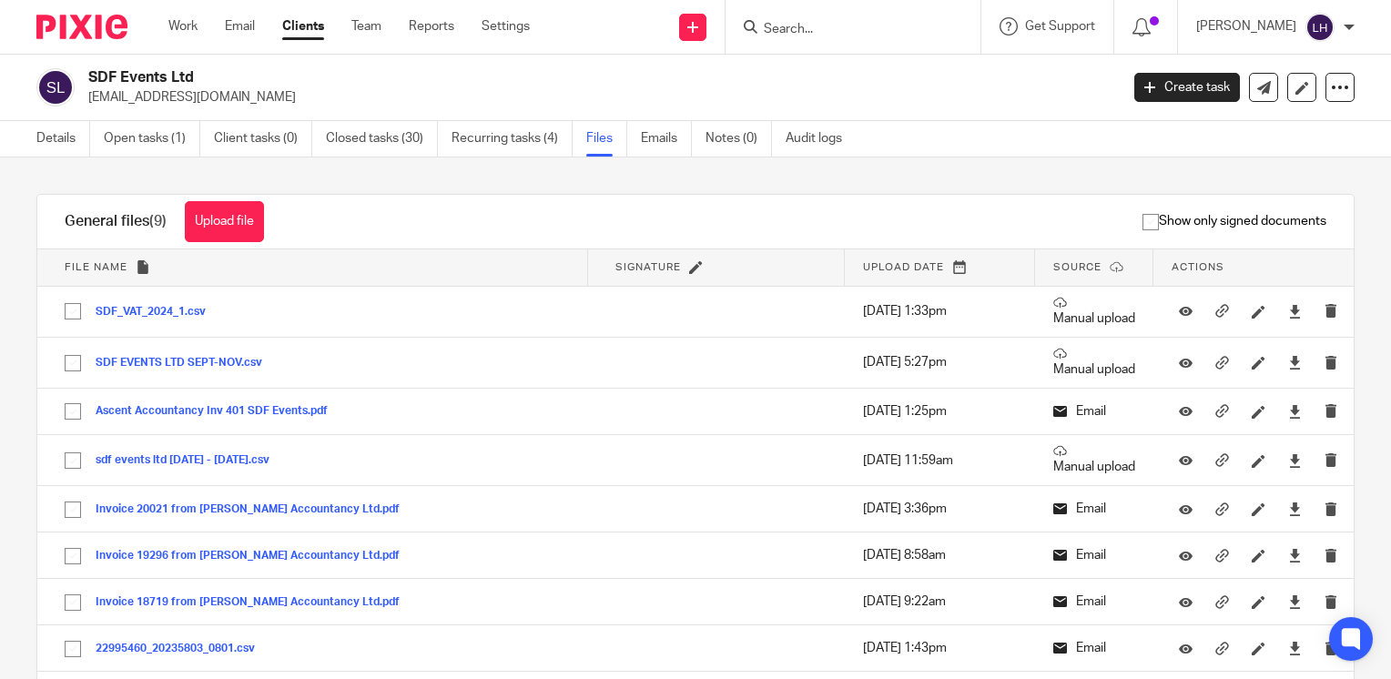
click at [845, 31] on input "Search" at bounding box center [844, 30] width 164 height 16
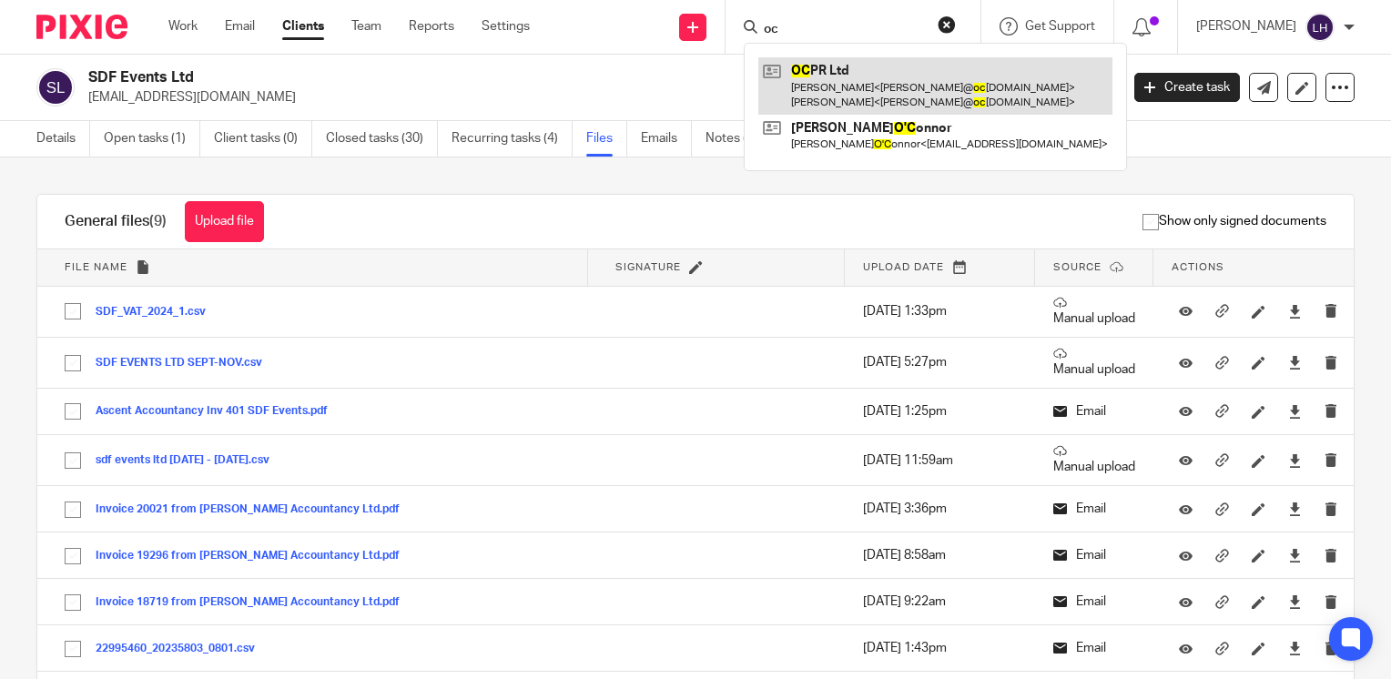
type input "oc"
click at [864, 78] on link at bounding box center [935, 85] width 354 height 56
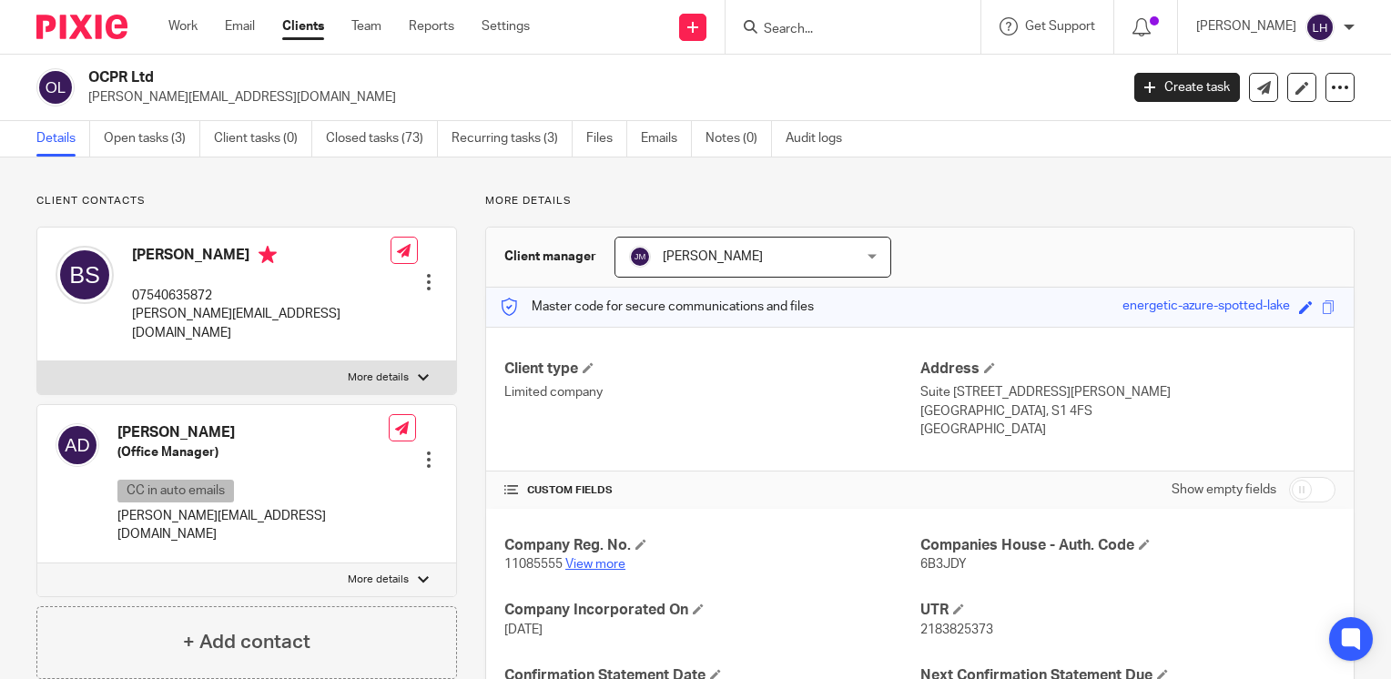
click at [608, 570] on link "View more" at bounding box center [595, 564] width 60 height 13
click at [825, 26] on input "Search" at bounding box center [844, 30] width 164 height 16
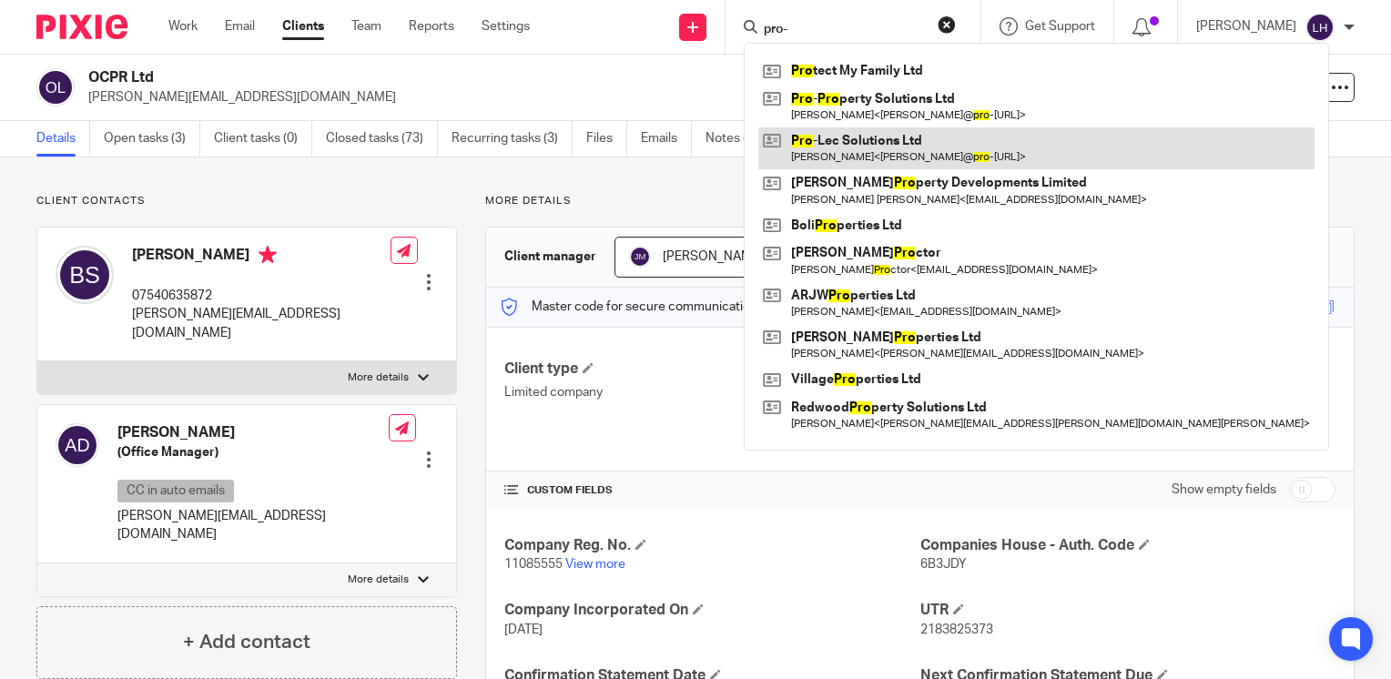
type input "pro-"
click at [866, 133] on link at bounding box center [1036, 148] width 556 height 42
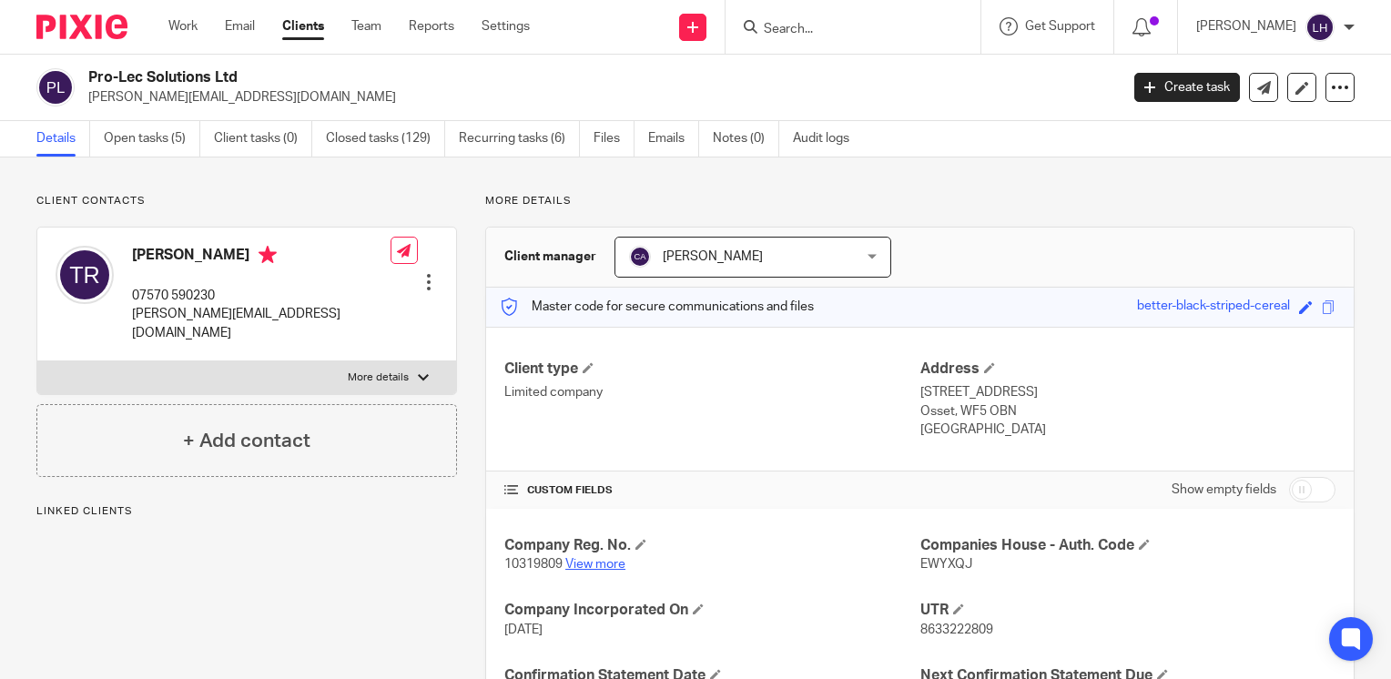
click at [610, 566] on link "View more" at bounding box center [595, 564] width 60 height 13
click at [194, 22] on link "Work" at bounding box center [182, 26] width 29 height 18
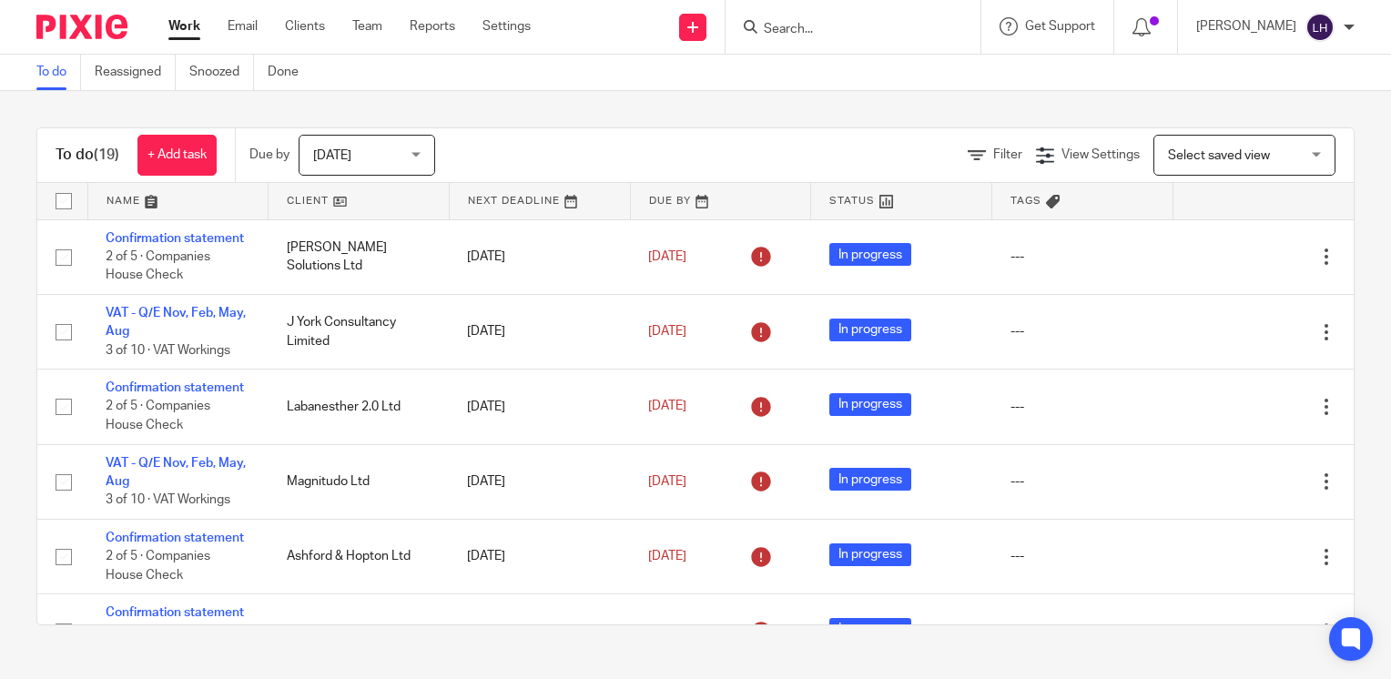
click at [834, 25] on input "Search" at bounding box center [844, 30] width 164 height 16
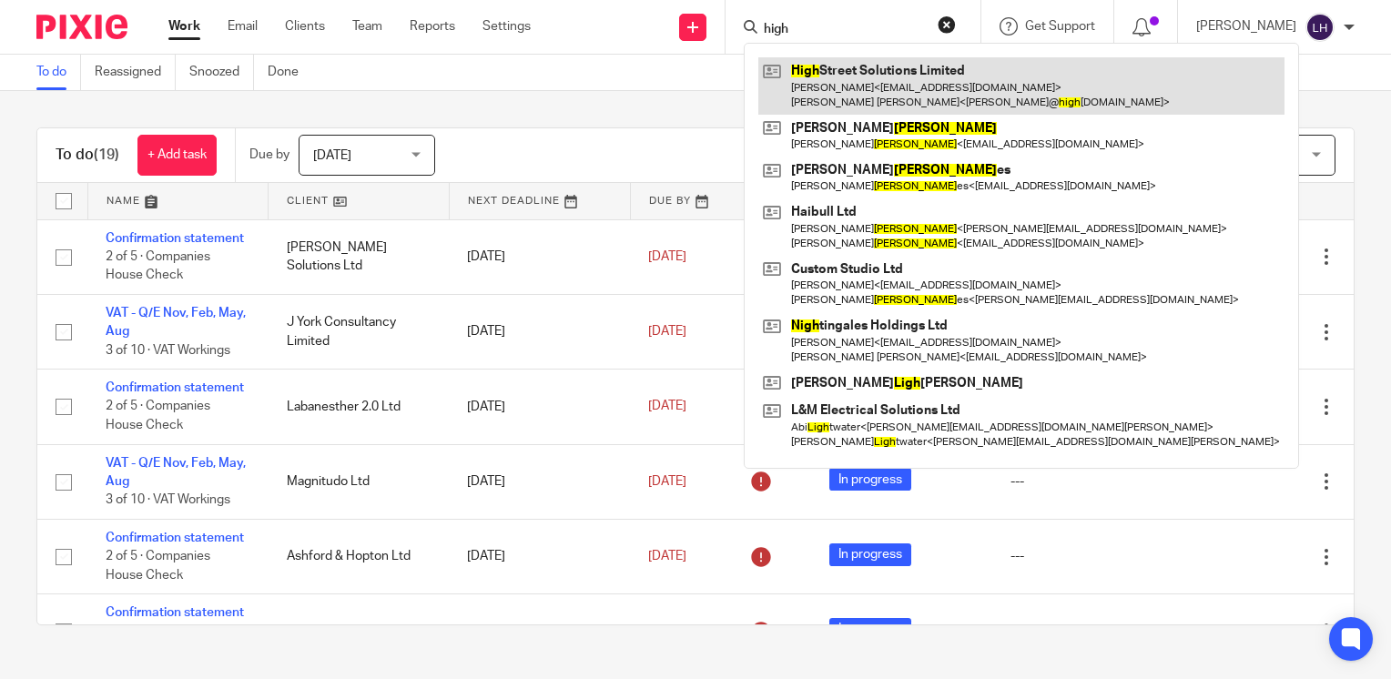
type input "high"
click at [937, 69] on link at bounding box center [1021, 85] width 526 height 56
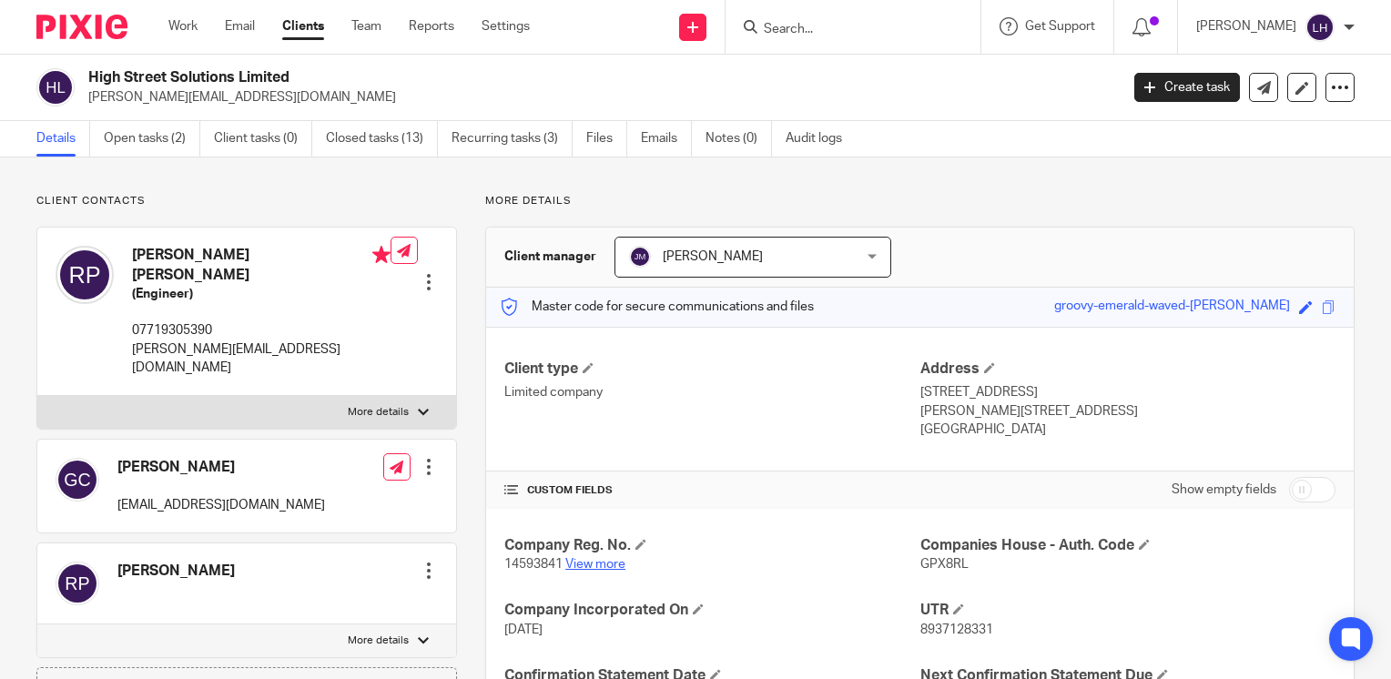
click at [583, 560] on link "View more" at bounding box center [595, 564] width 60 height 13
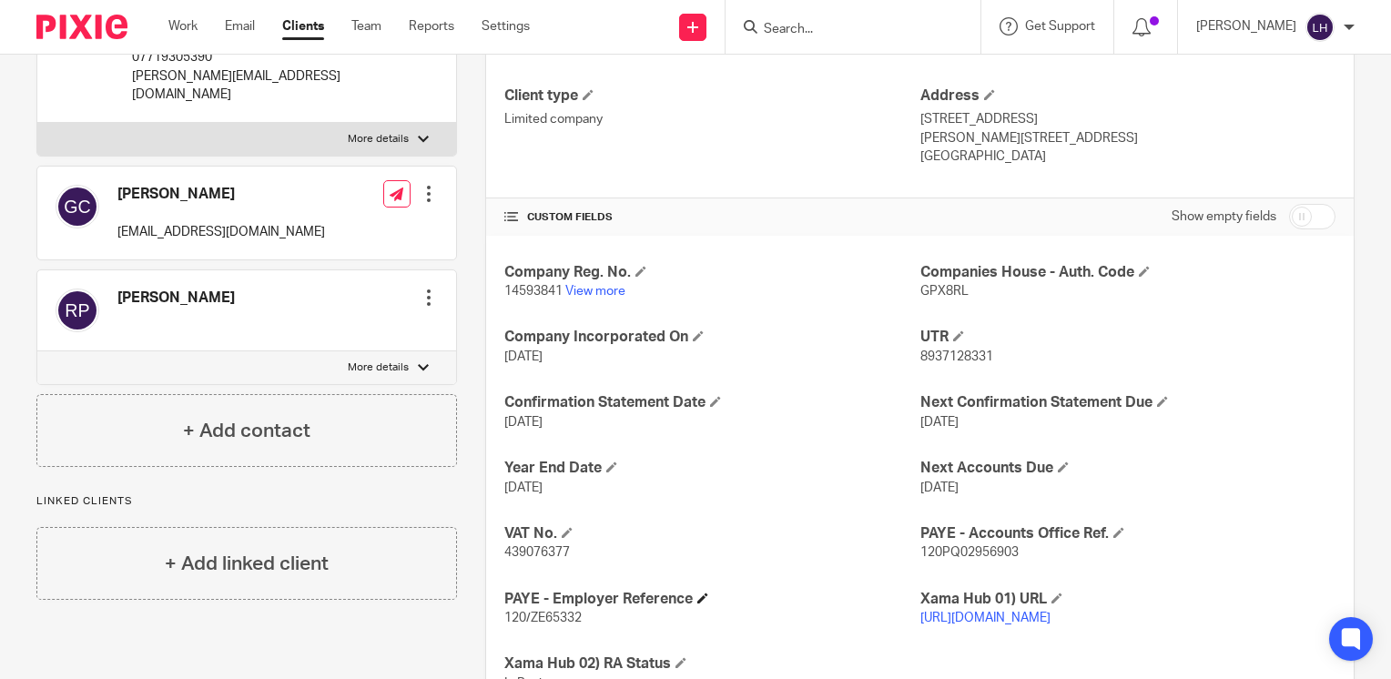
scroll to position [369, 0]
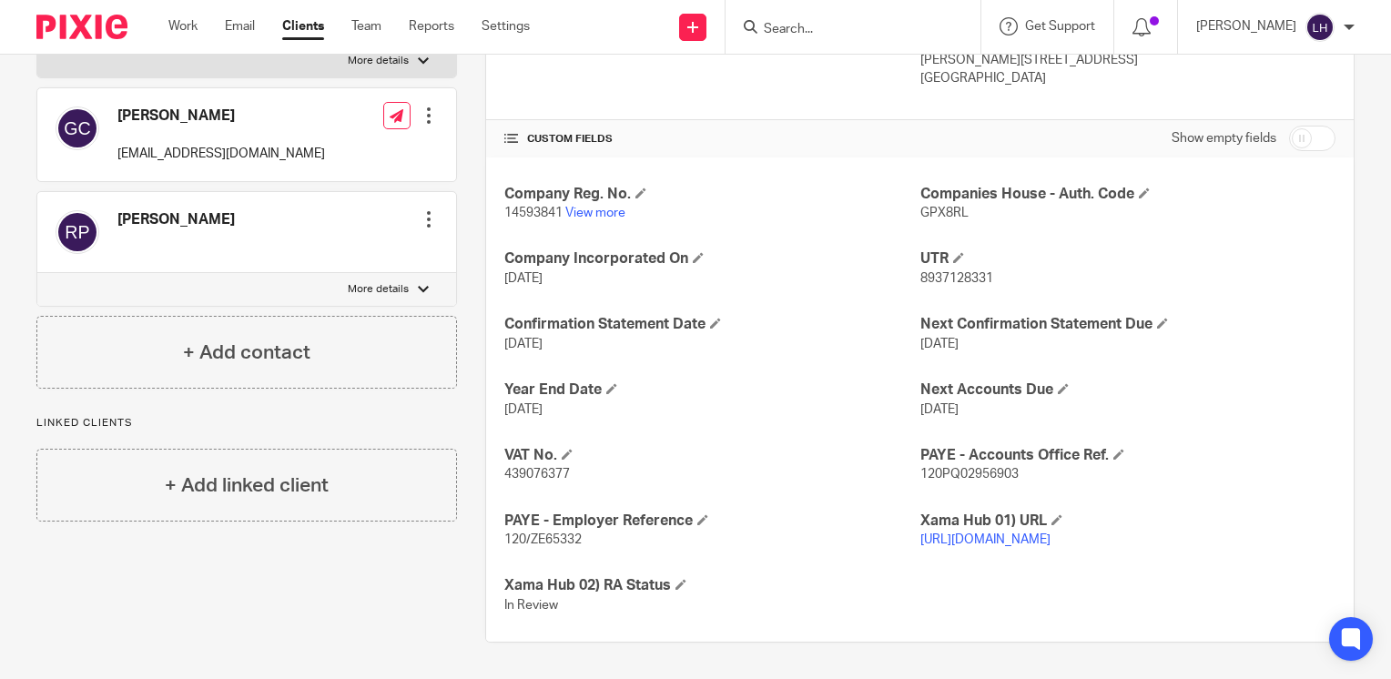
click at [537, 468] on span "439076377" at bounding box center [537, 474] width 66 height 13
copy span "439076377"
click at [855, 30] on input "Search" at bounding box center [844, 30] width 164 height 16
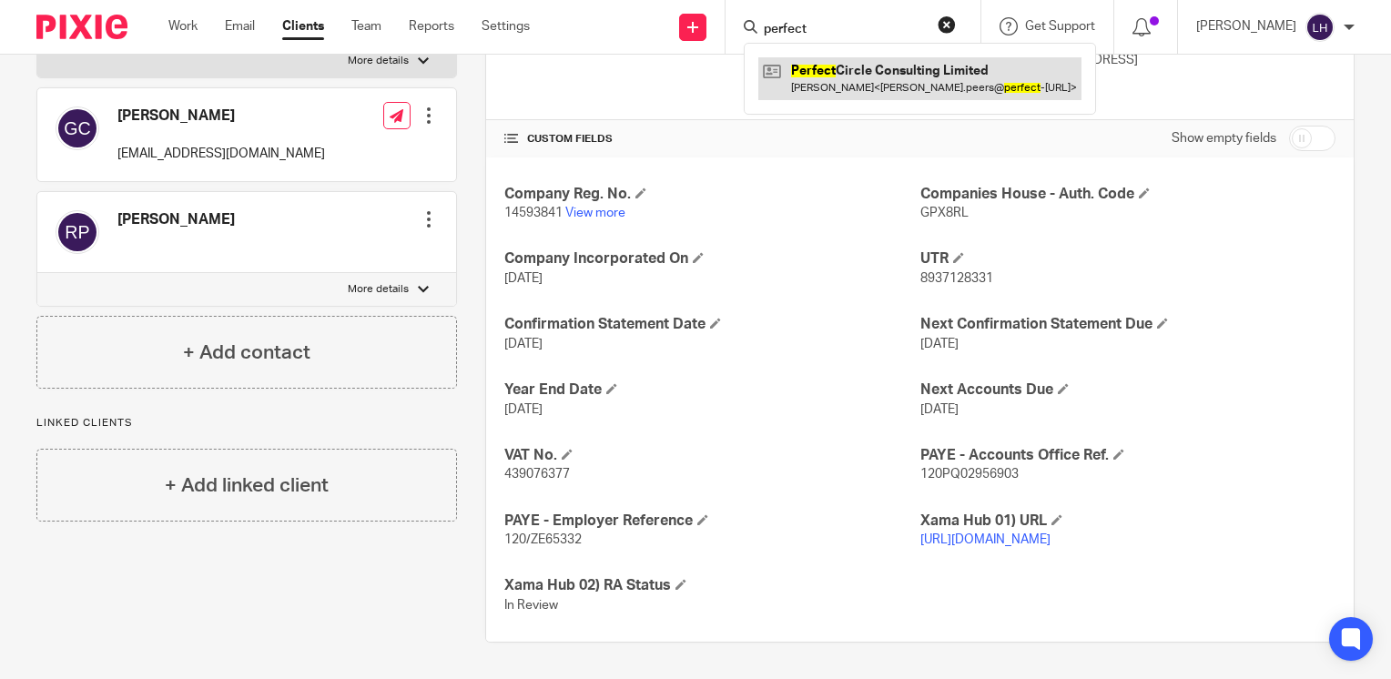
type input "perfect"
click at [872, 75] on link at bounding box center [919, 78] width 323 height 42
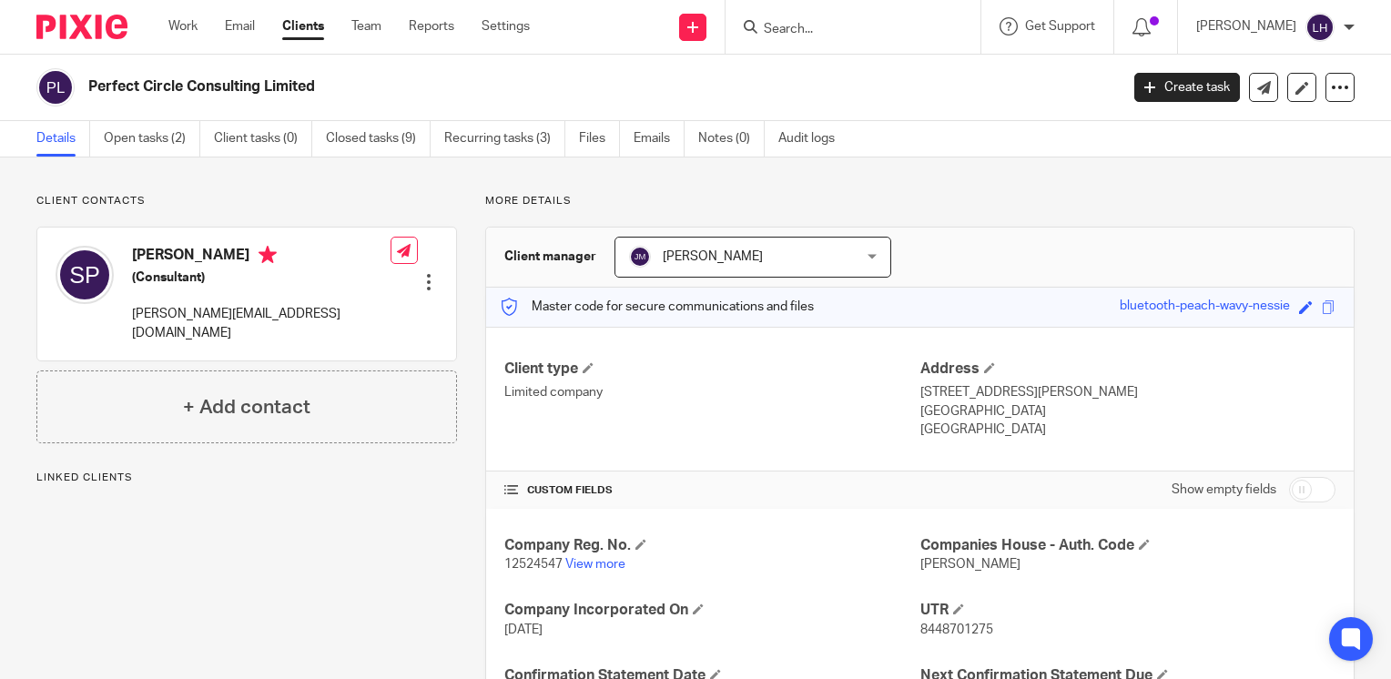
scroll to position [273, 0]
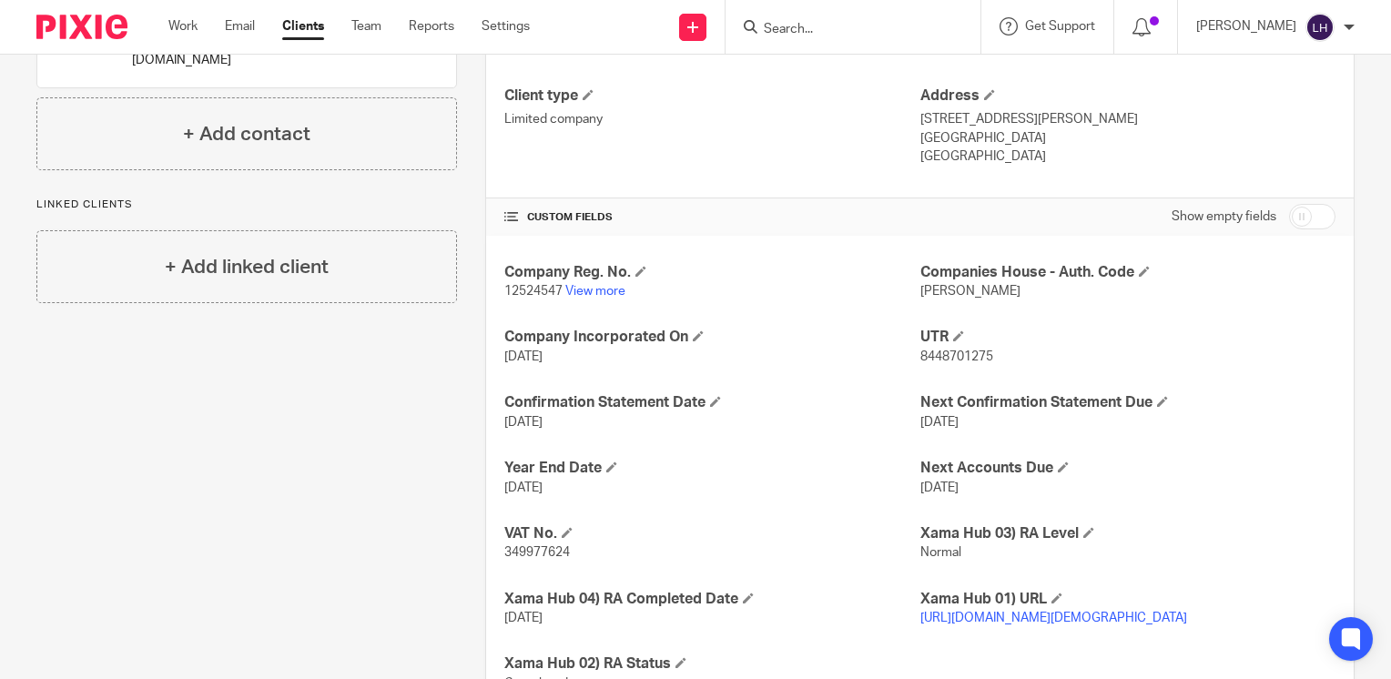
click at [545, 549] on span "349977624" at bounding box center [537, 552] width 66 height 13
copy span "349977624"
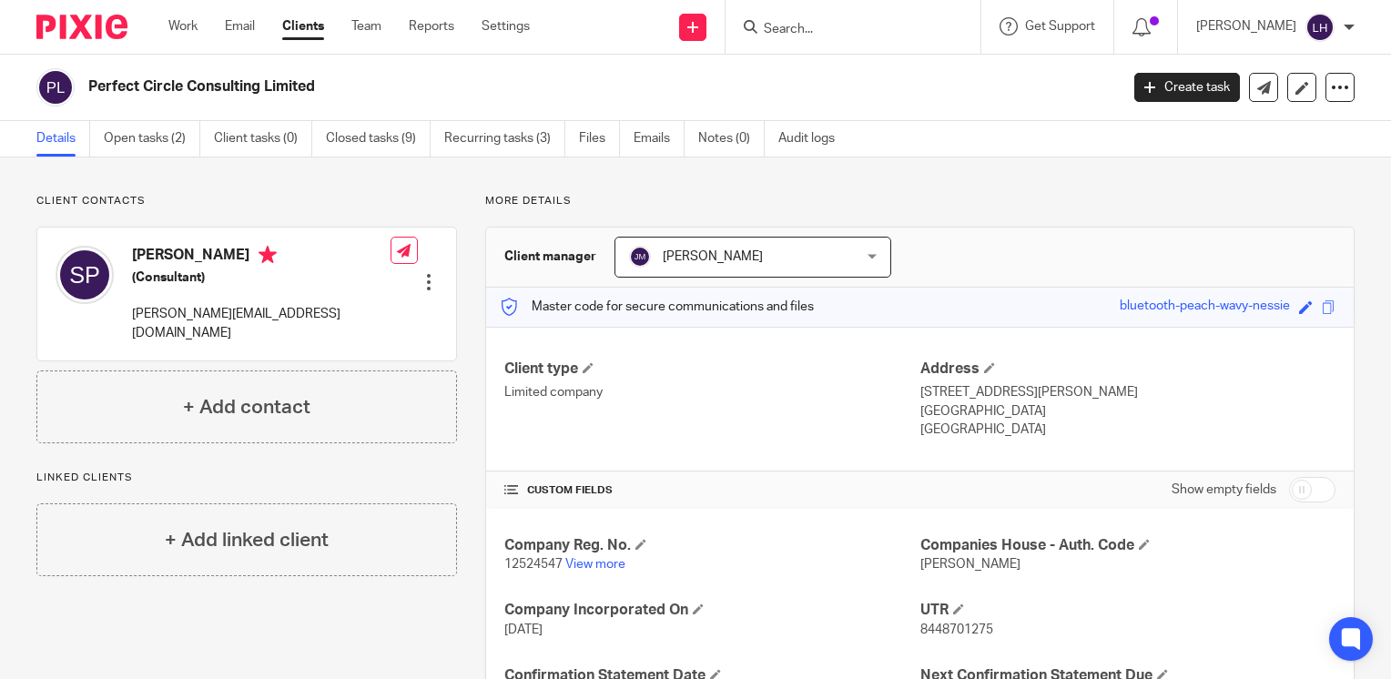
click at [836, 32] on input "Search" at bounding box center [844, 30] width 164 height 16
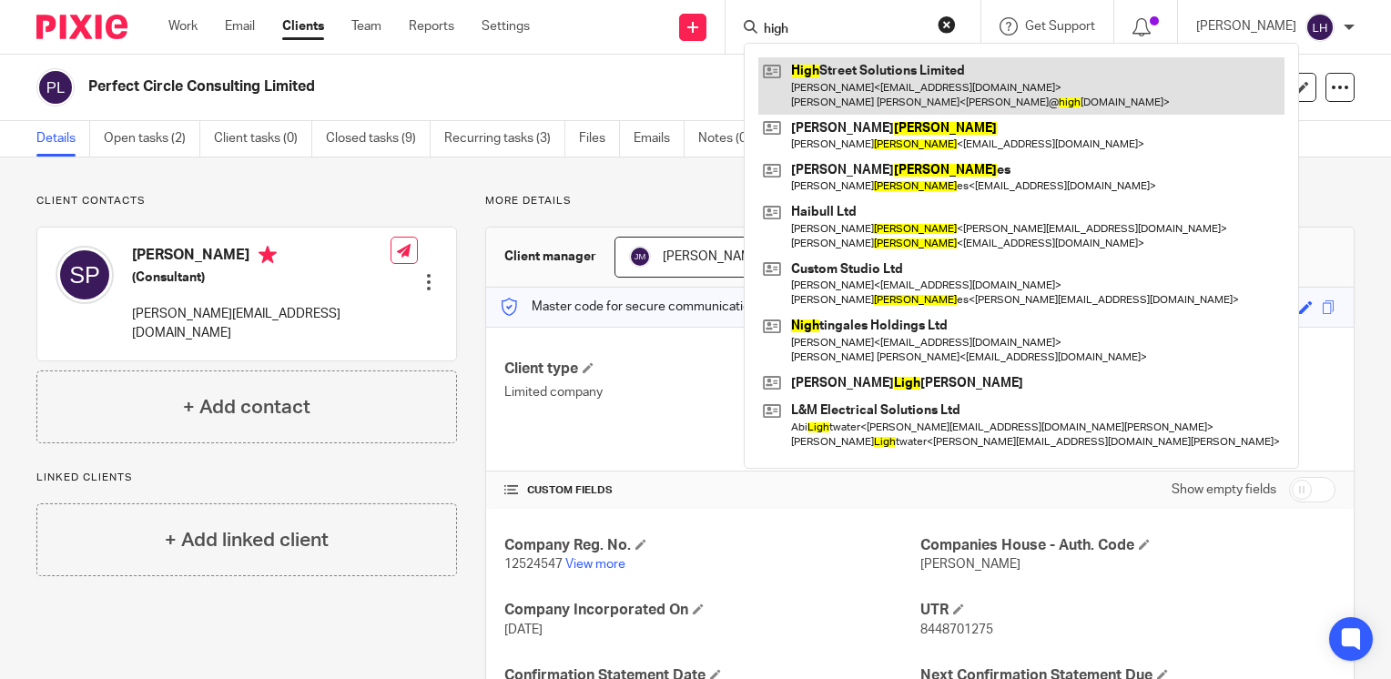
type input "high"
click at [877, 86] on link at bounding box center [1021, 85] width 526 height 56
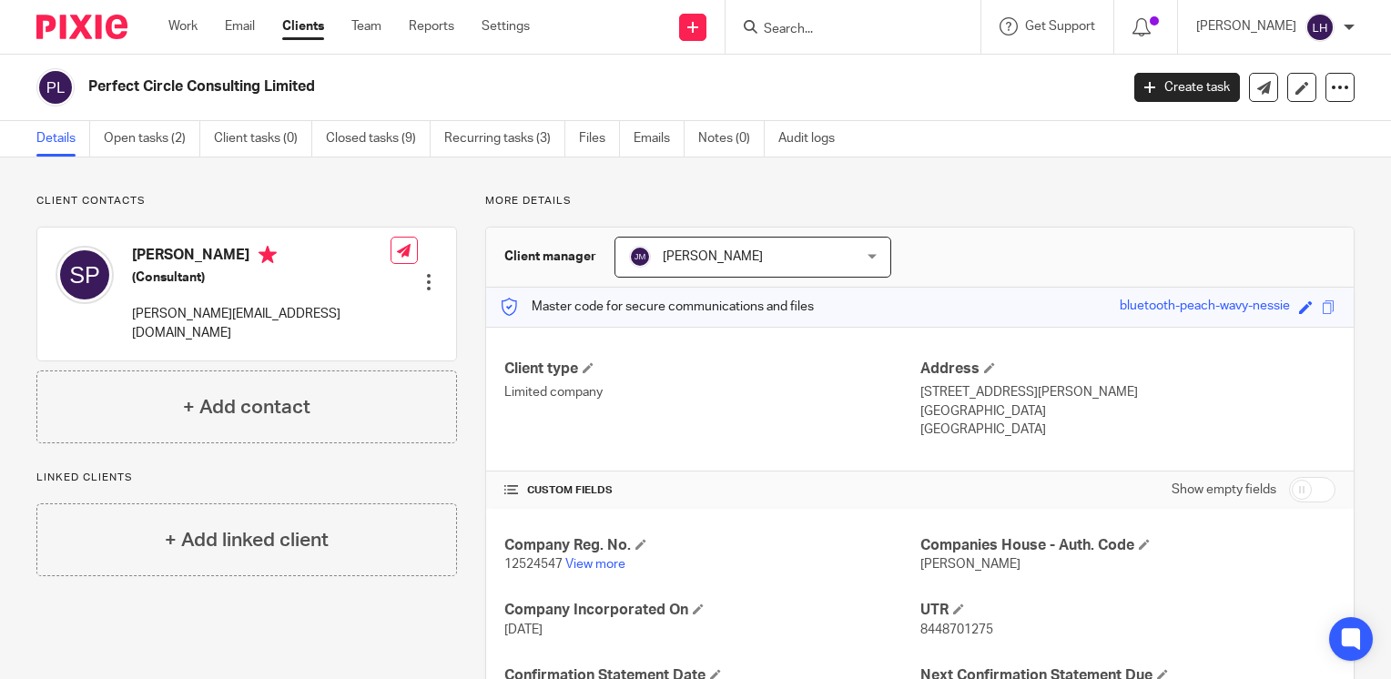
click at [845, 31] on input "Search" at bounding box center [844, 30] width 164 height 16
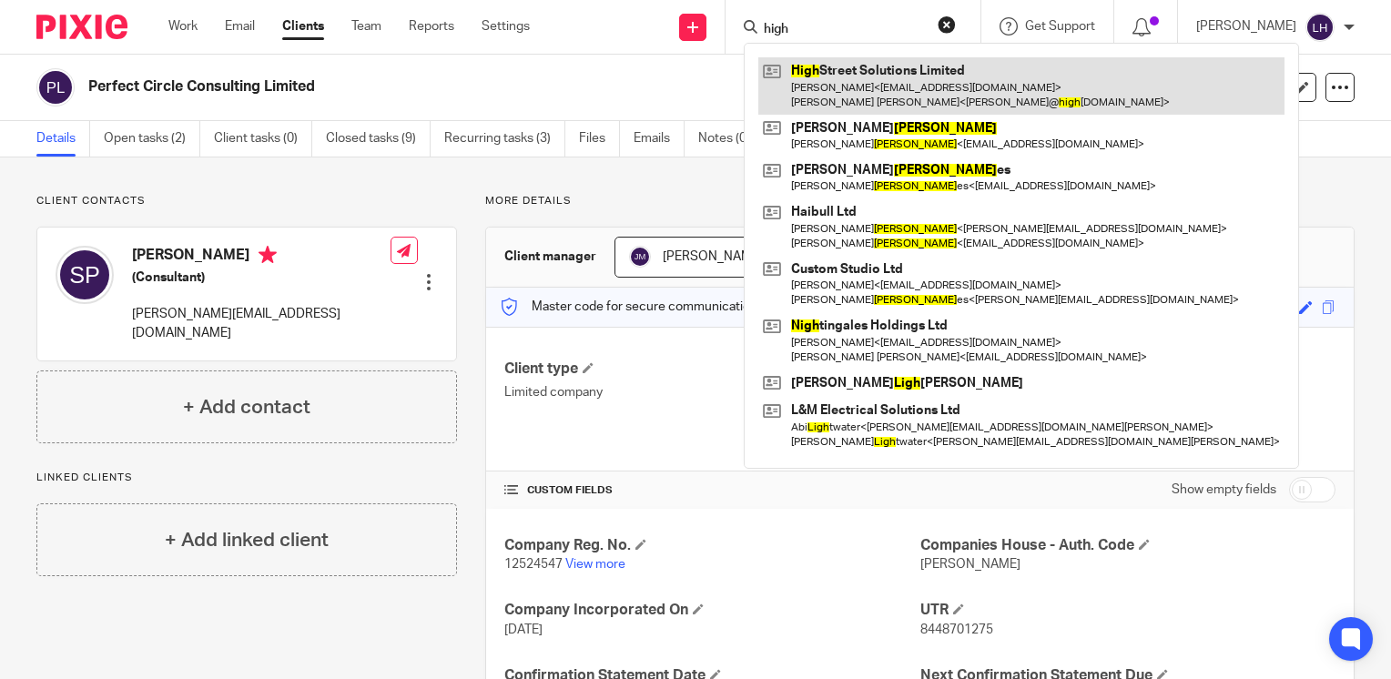
type input "high"
click at [837, 82] on link at bounding box center [1021, 85] width 526 height 56
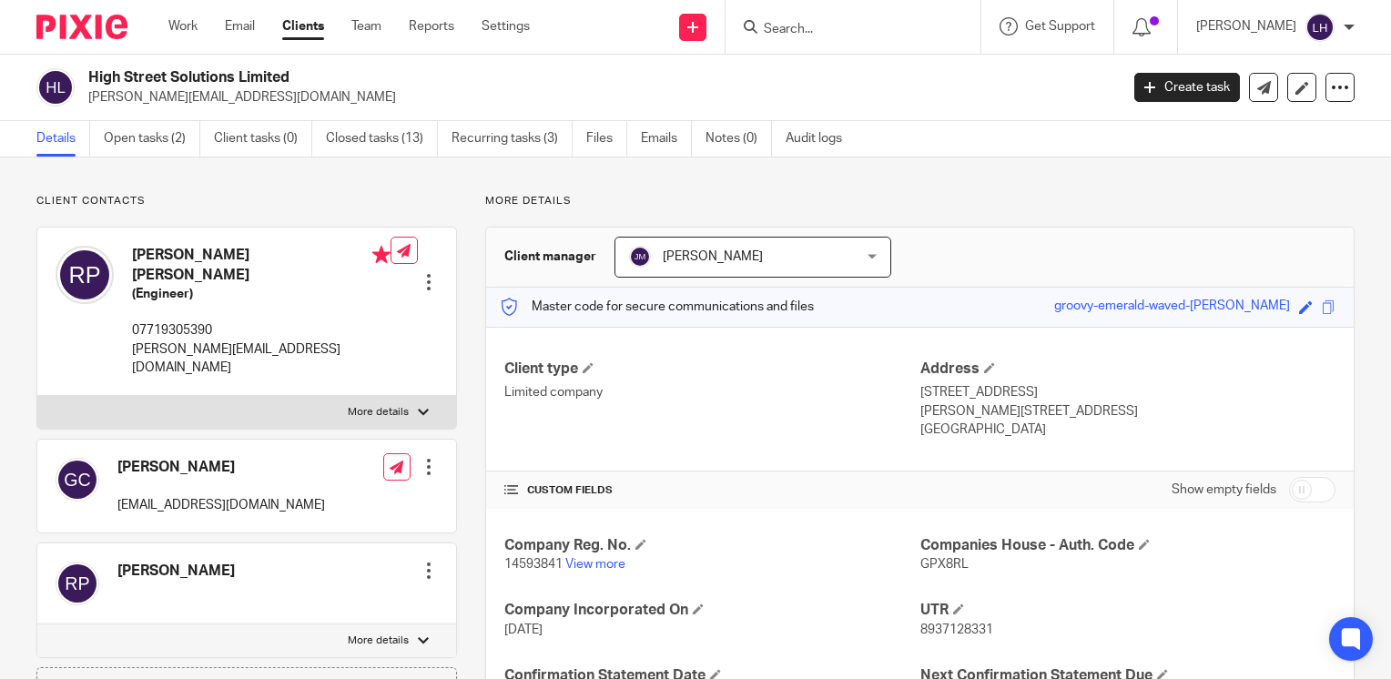
click at [542, 563] on span "14593841" at bounding box center [533, 564] width 58 height 13
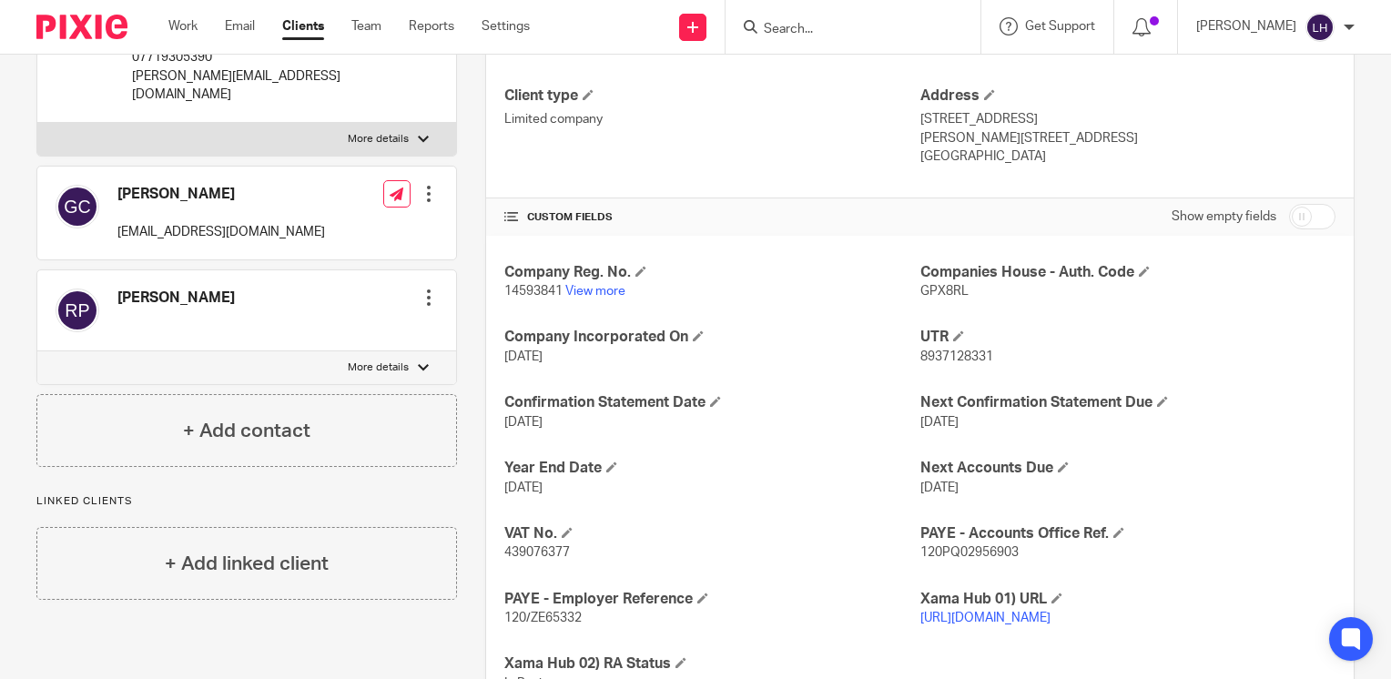
click at [548, 548] on span "439076377" at bounding box center [537, 552] width 66 height 13
copy span "439076377"
click at [837, 31] on input "Search" at bounding box center [844, 30] width 164 height 16
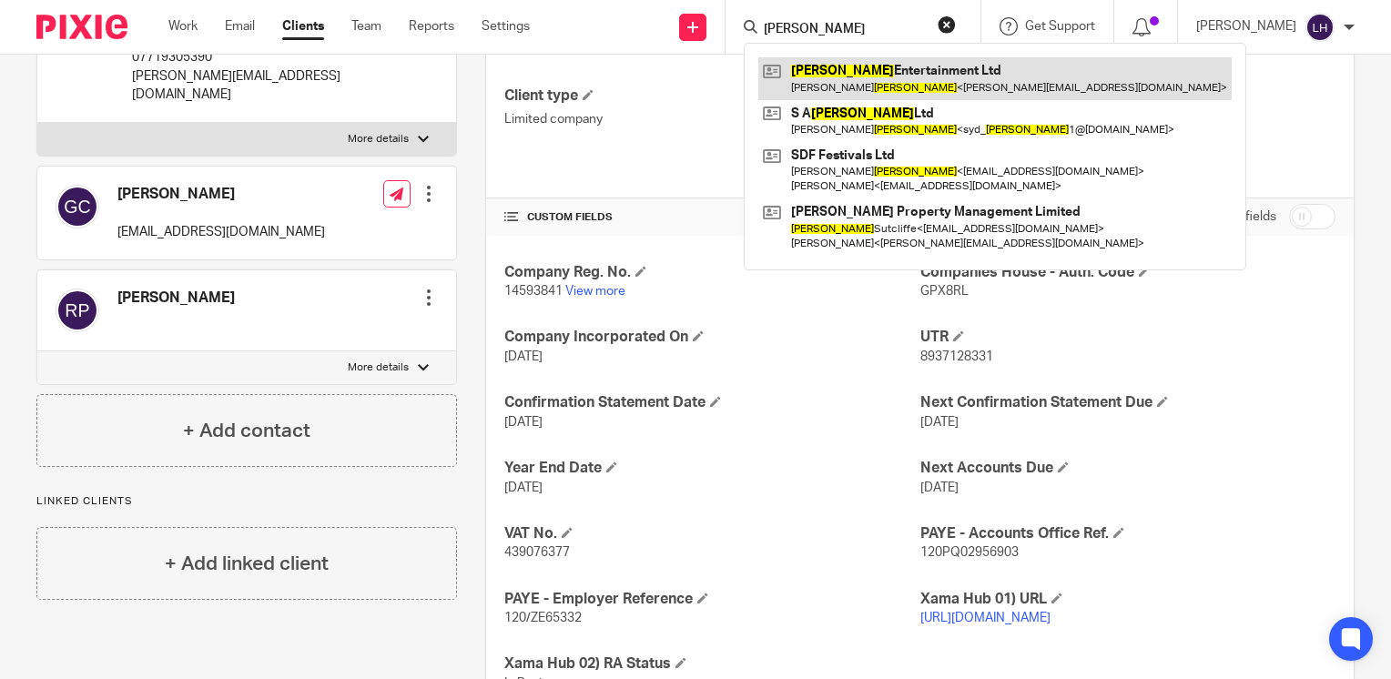
type input "[PERSON_NAME]"
click at [851, 86] on link at bounding box center [994, 78] width 473 height 42
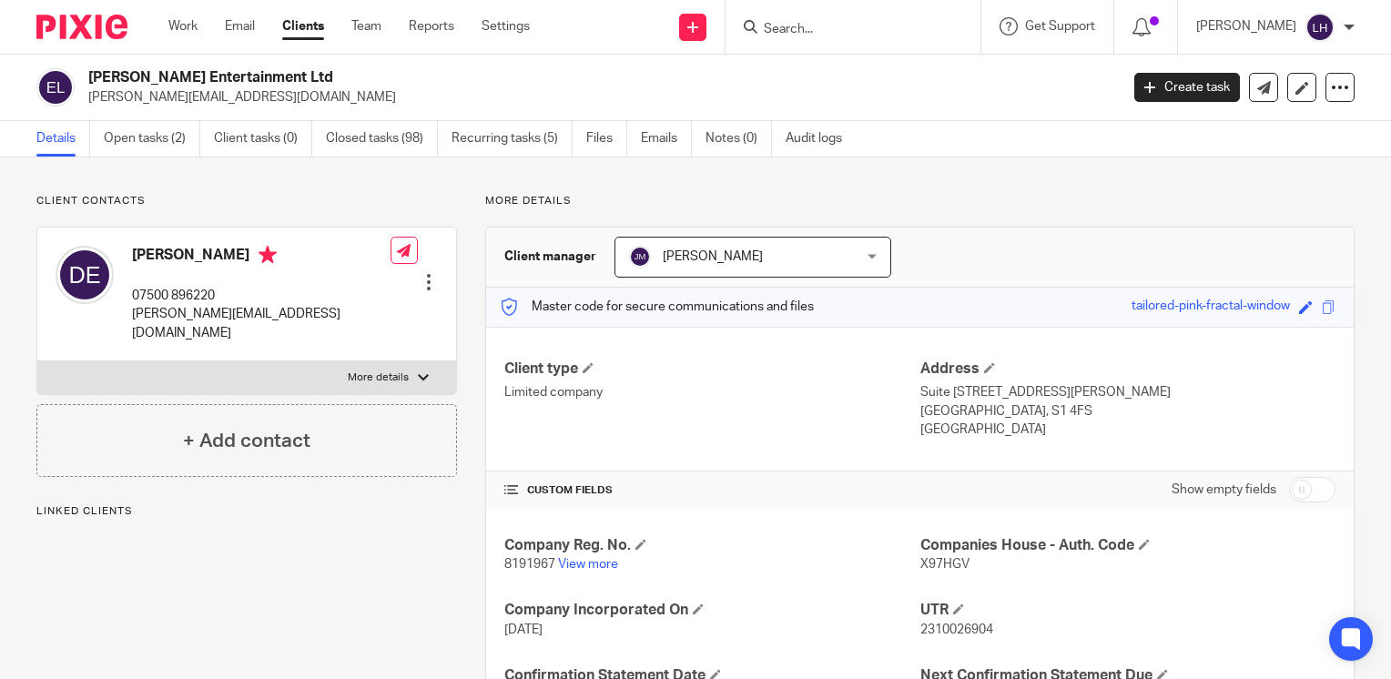
scroll to position [273, 0]
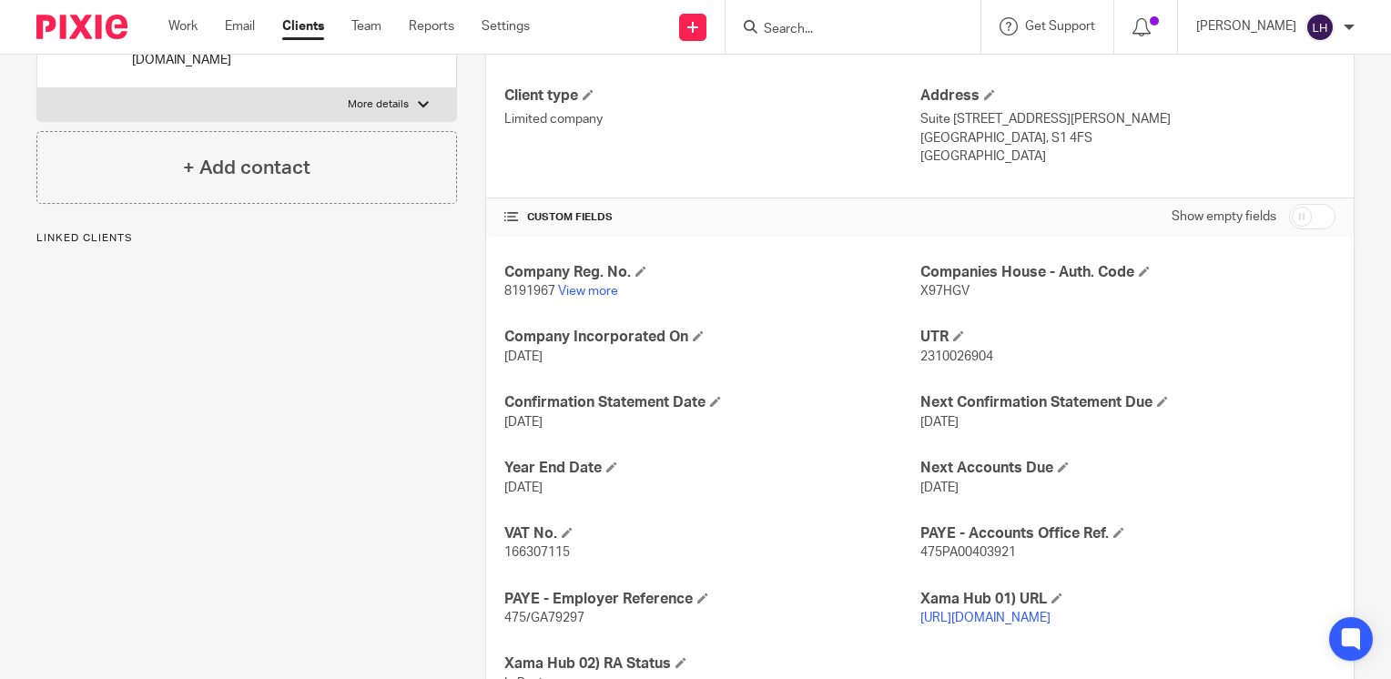
click at [538, 552] on span "166307115" at bounding box center [537, 552] width 66 height 13
click at [537, 552] on span "166307115" at bounding box center [537, 552] width 66 height 13
copy span "166307115"
